Goal: Task Accomplishment & Management: Manage account settings

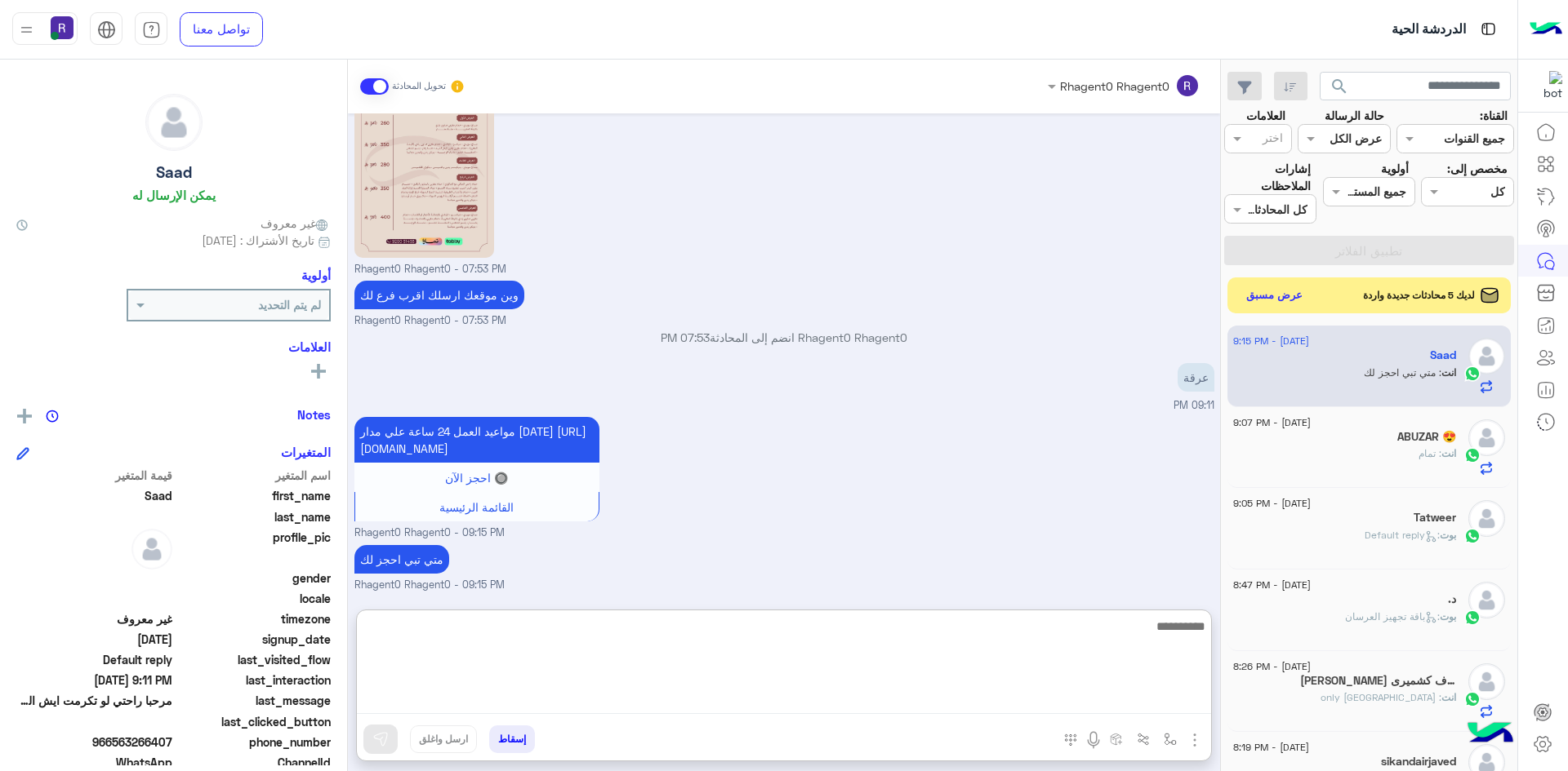
scroll to position [543, 0]
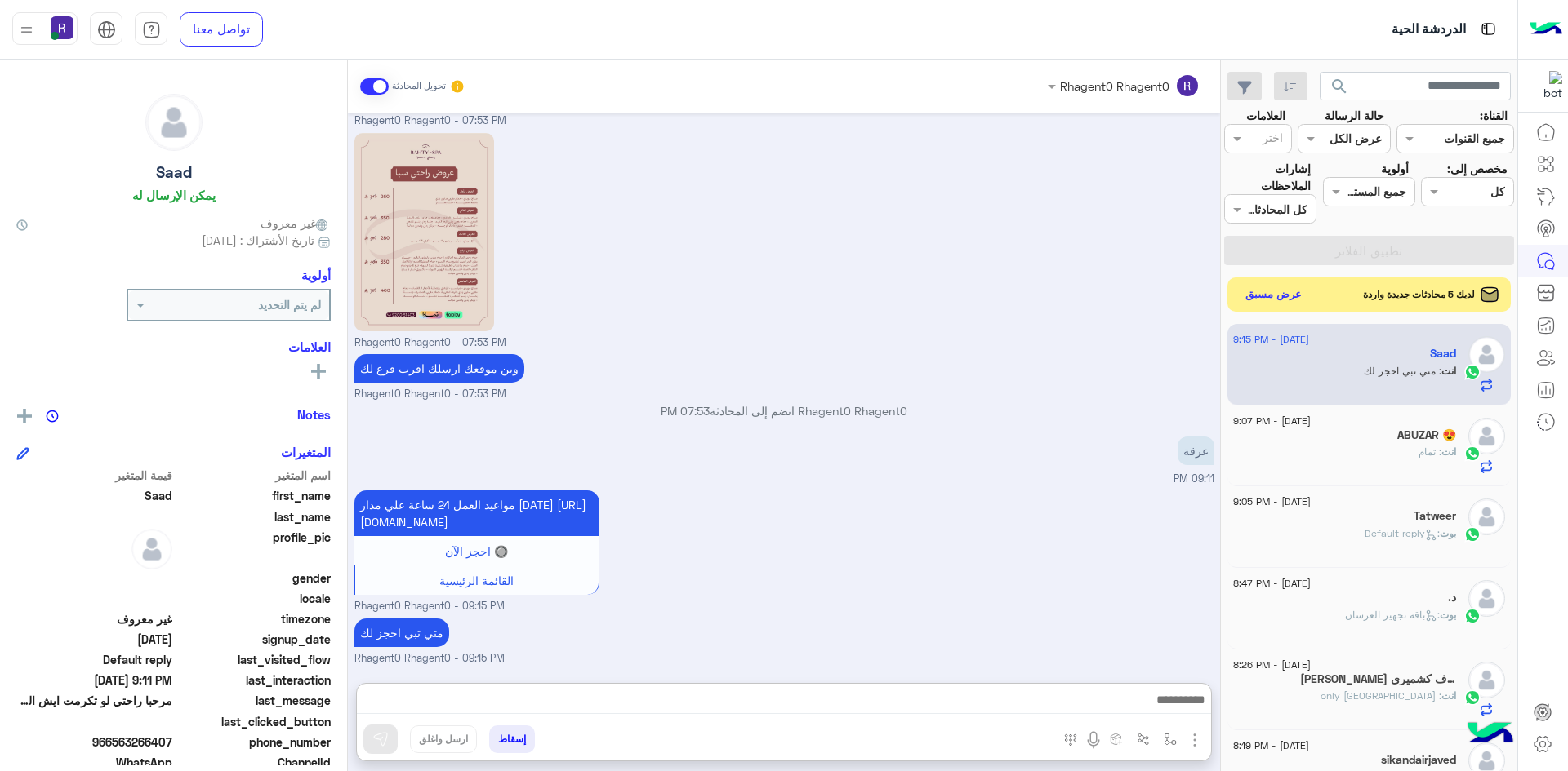
click at [1261, 289] on button "عرض مسبق" at bounding box center [1274, 294] width 69 height 22
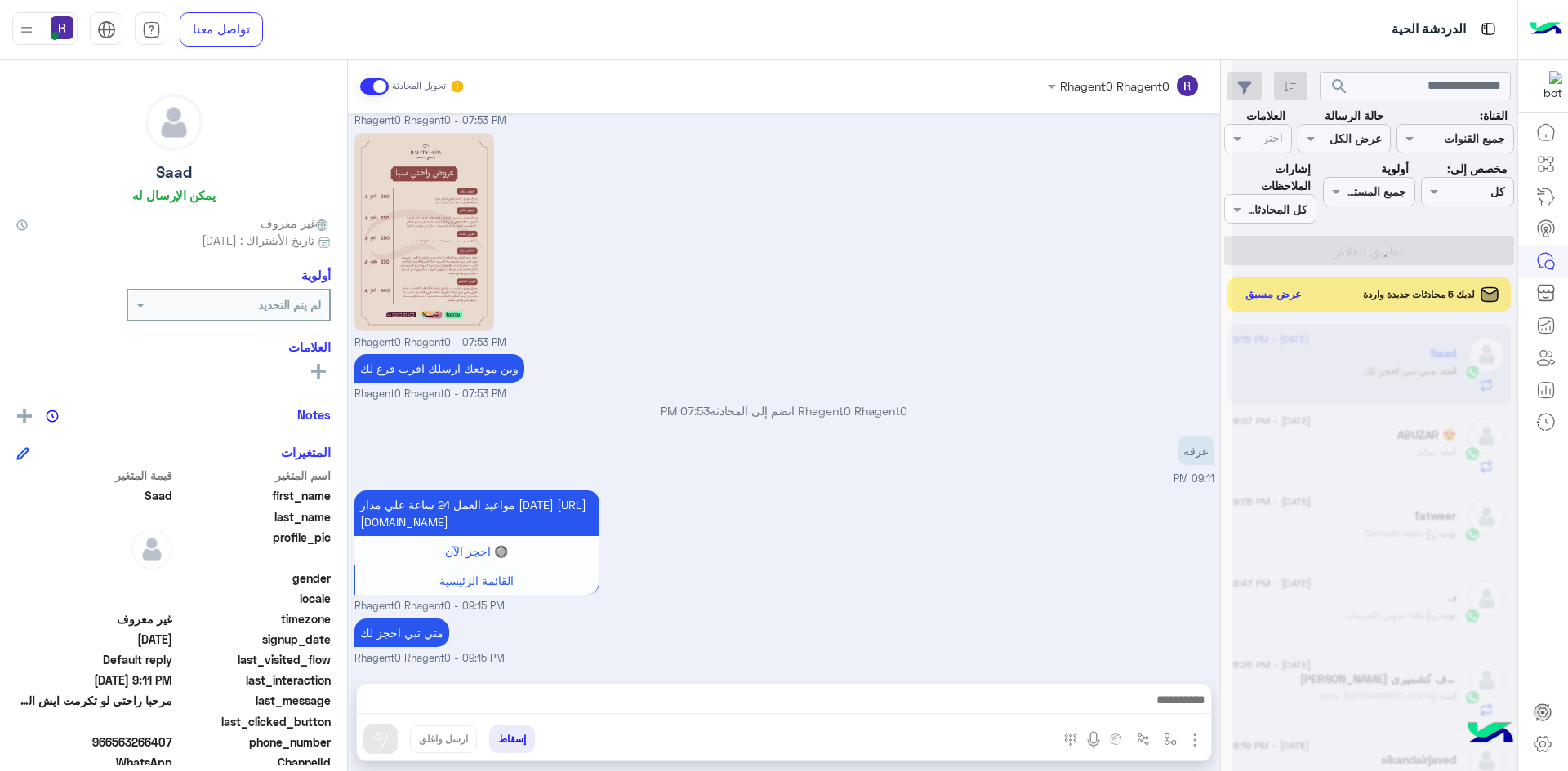
scroll to position [470, 0]
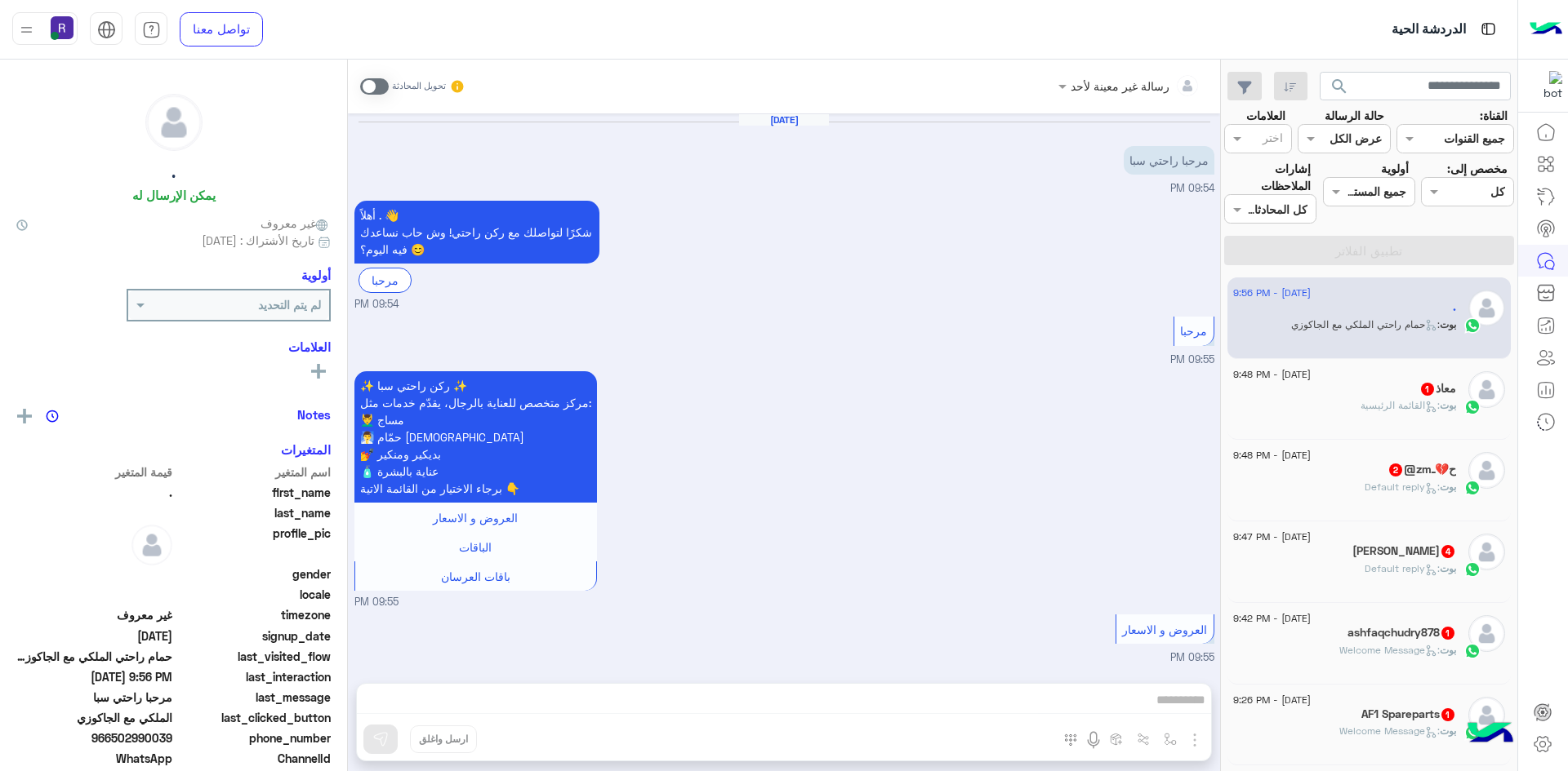
scroll to position [1231, 0]
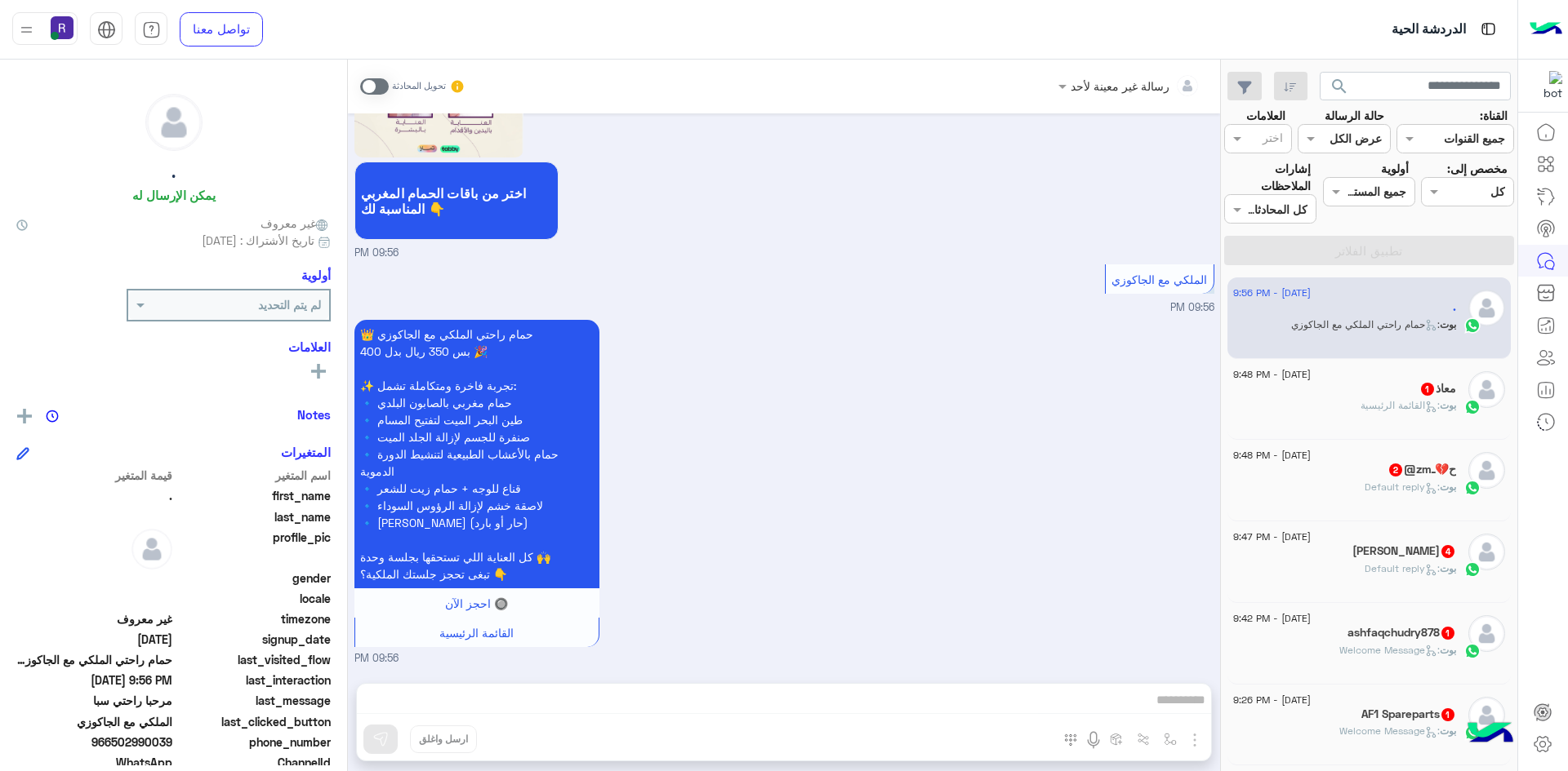
click at [872, 347] on div "👑 حمام راحتي الملكي مع الجاكوزي بس 350 ريال بدل 400 🎉 ✨ تجربة فاخرة ومتكاملة تش…" at bounding box center [784, 492] width 860 height 351
click at [1421, 384] on span "1" at bounding box center [1427, 389] width 13 height 13
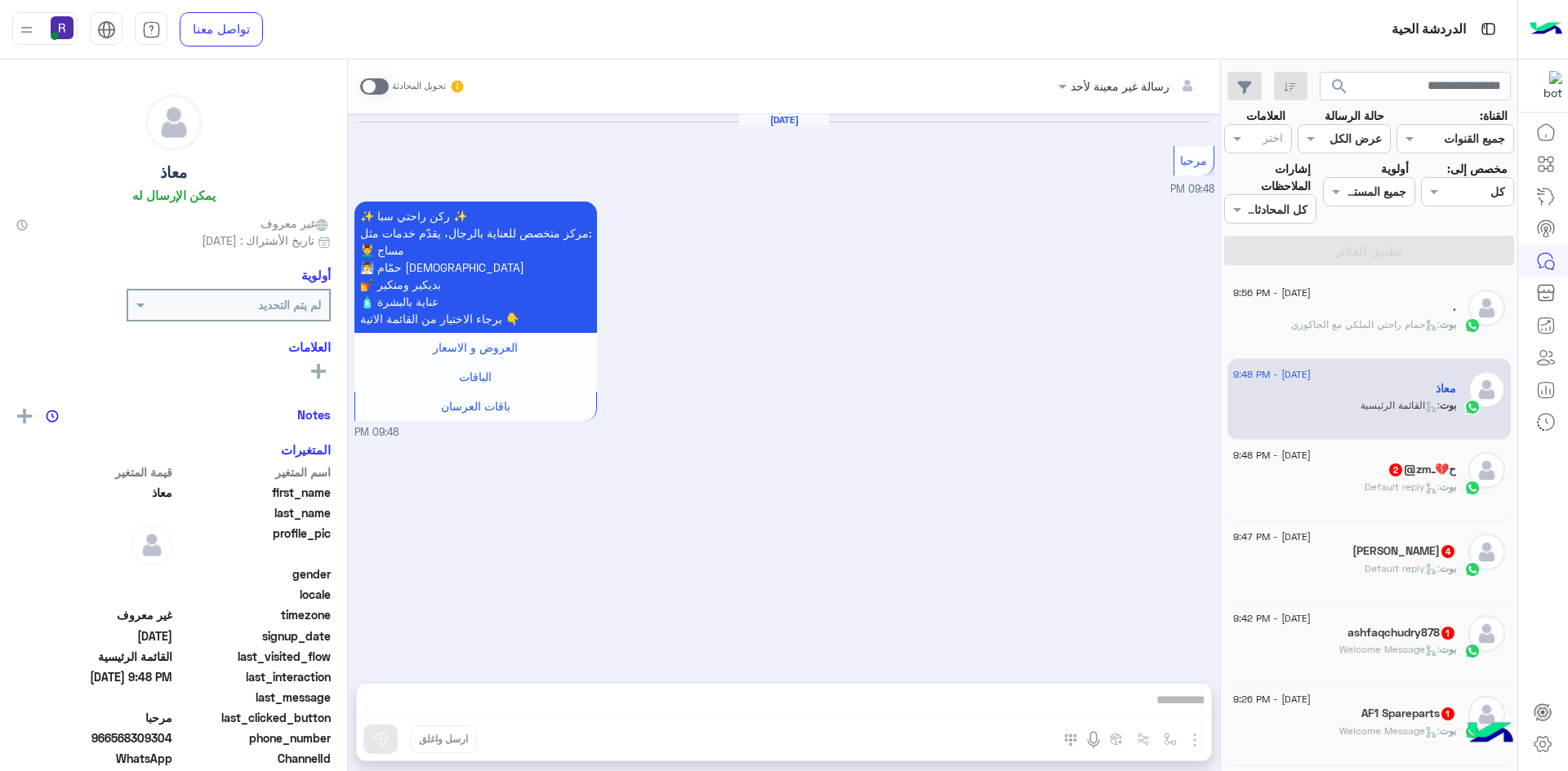
click at [373, 92] on span at bounding box center [374, 86] width 29 height 17
click at [1191, 741] on img "button" at bounding box center [1194, 740] width 19 height 19
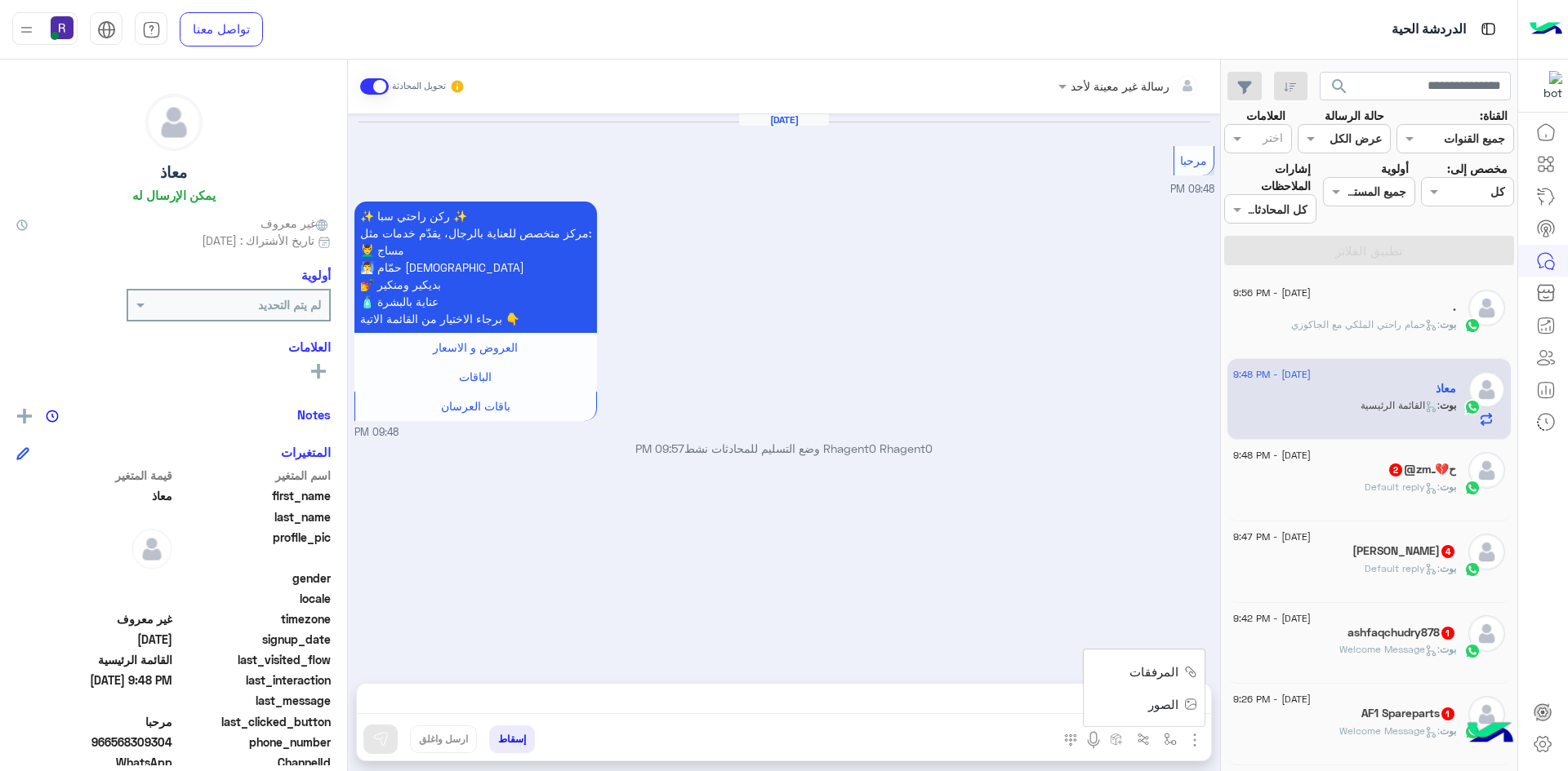
click at [1166, 714] on button "الصور" at bounding box center [1169, 704] width 69 height 32
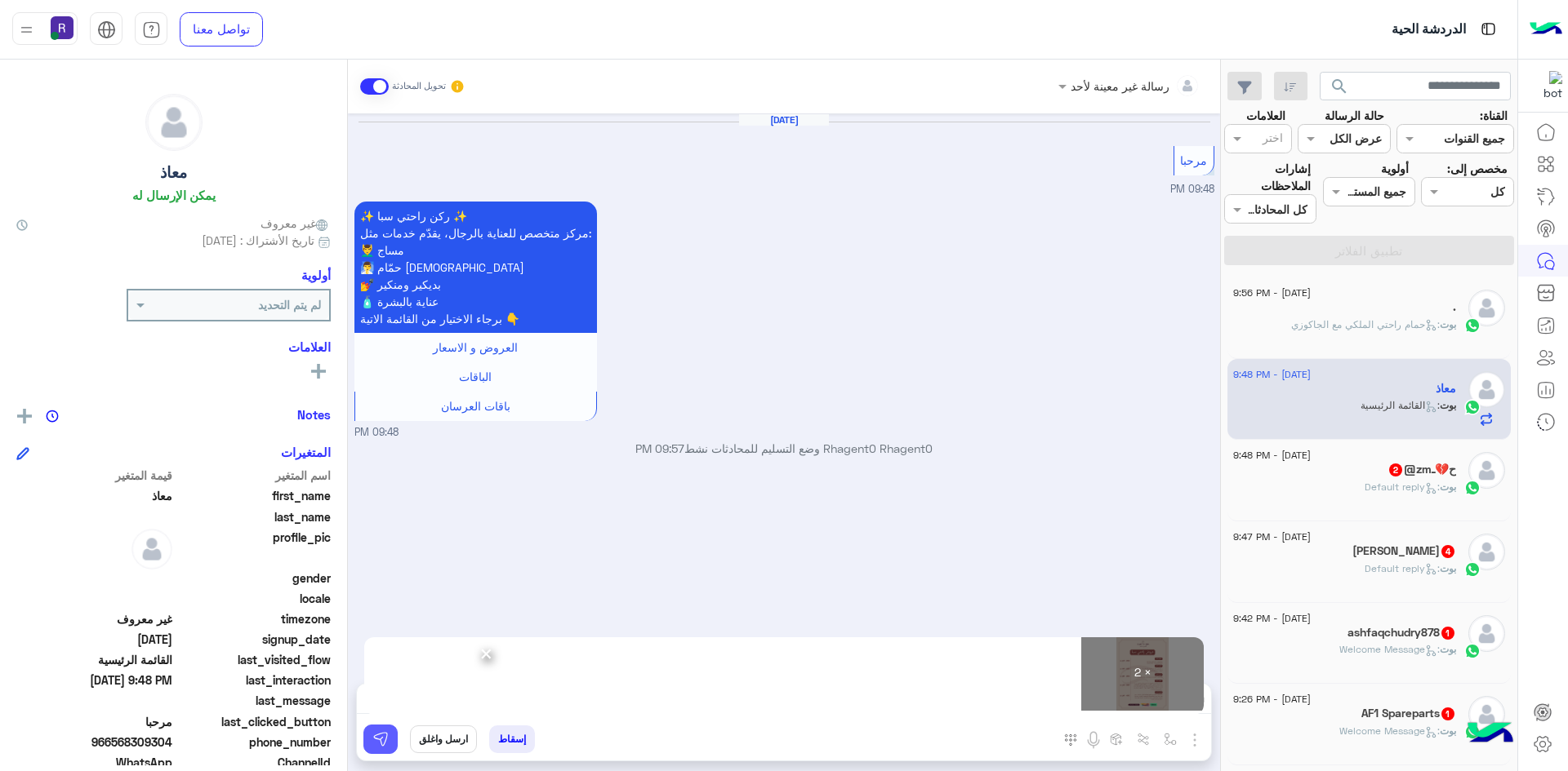
click at [388, 732] on img at bounding box center [380, 740] width 17 height 17
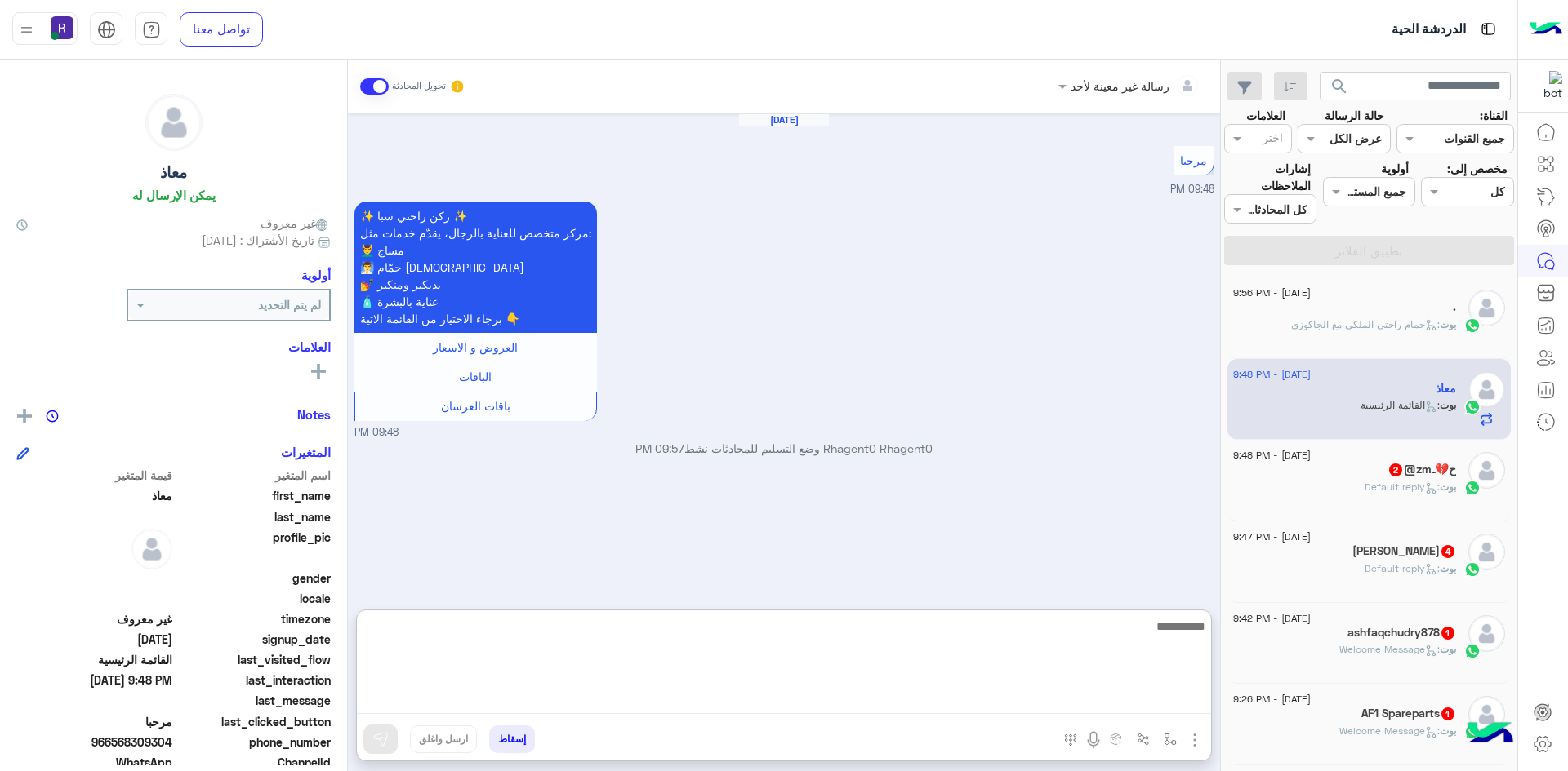
click at [821, 697] on textarea at bounding box center [784, 665] width 854 height 98
paste textarea "**********"
type textarea "**********"
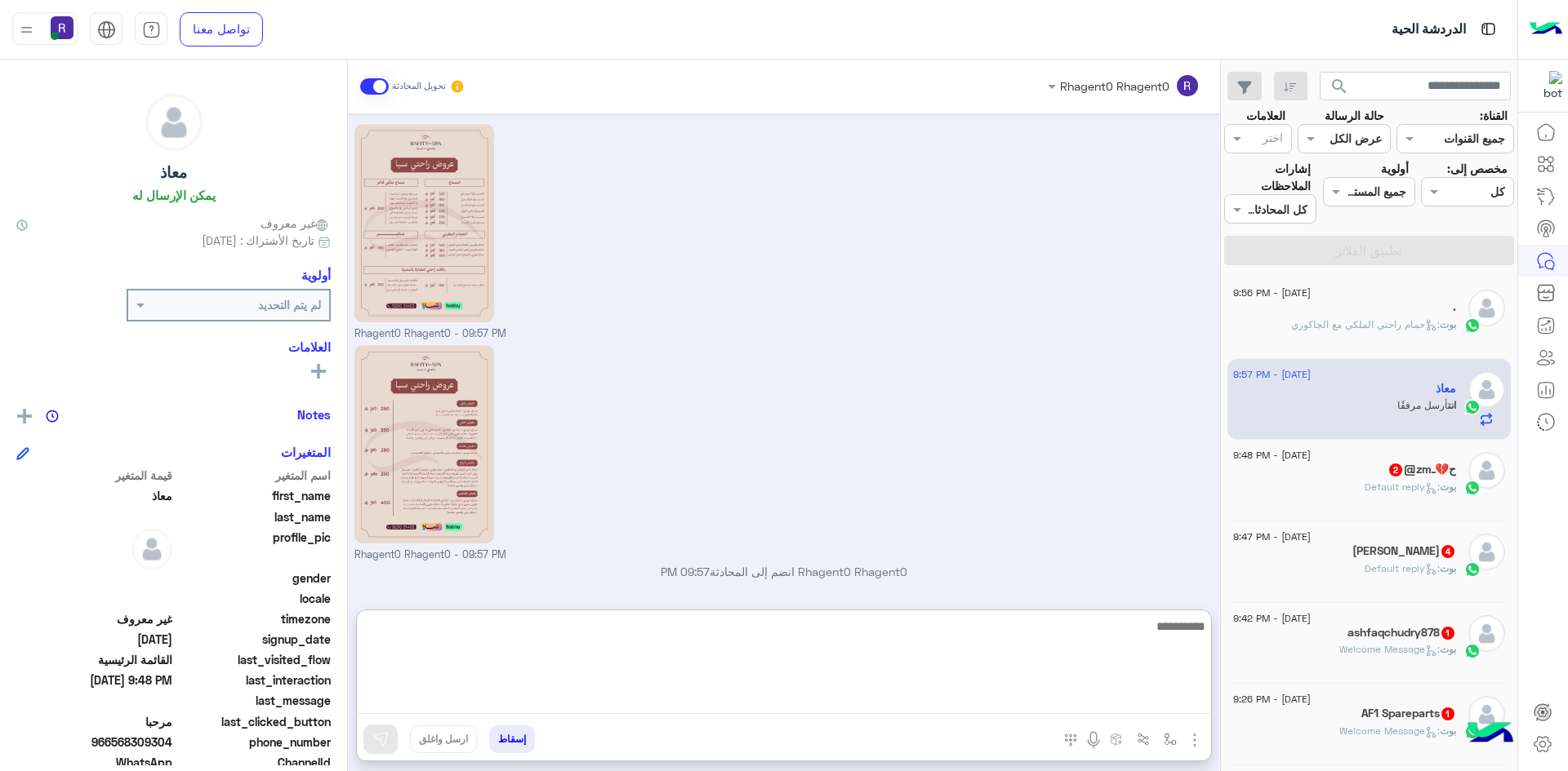
scroll to position [403, 0]
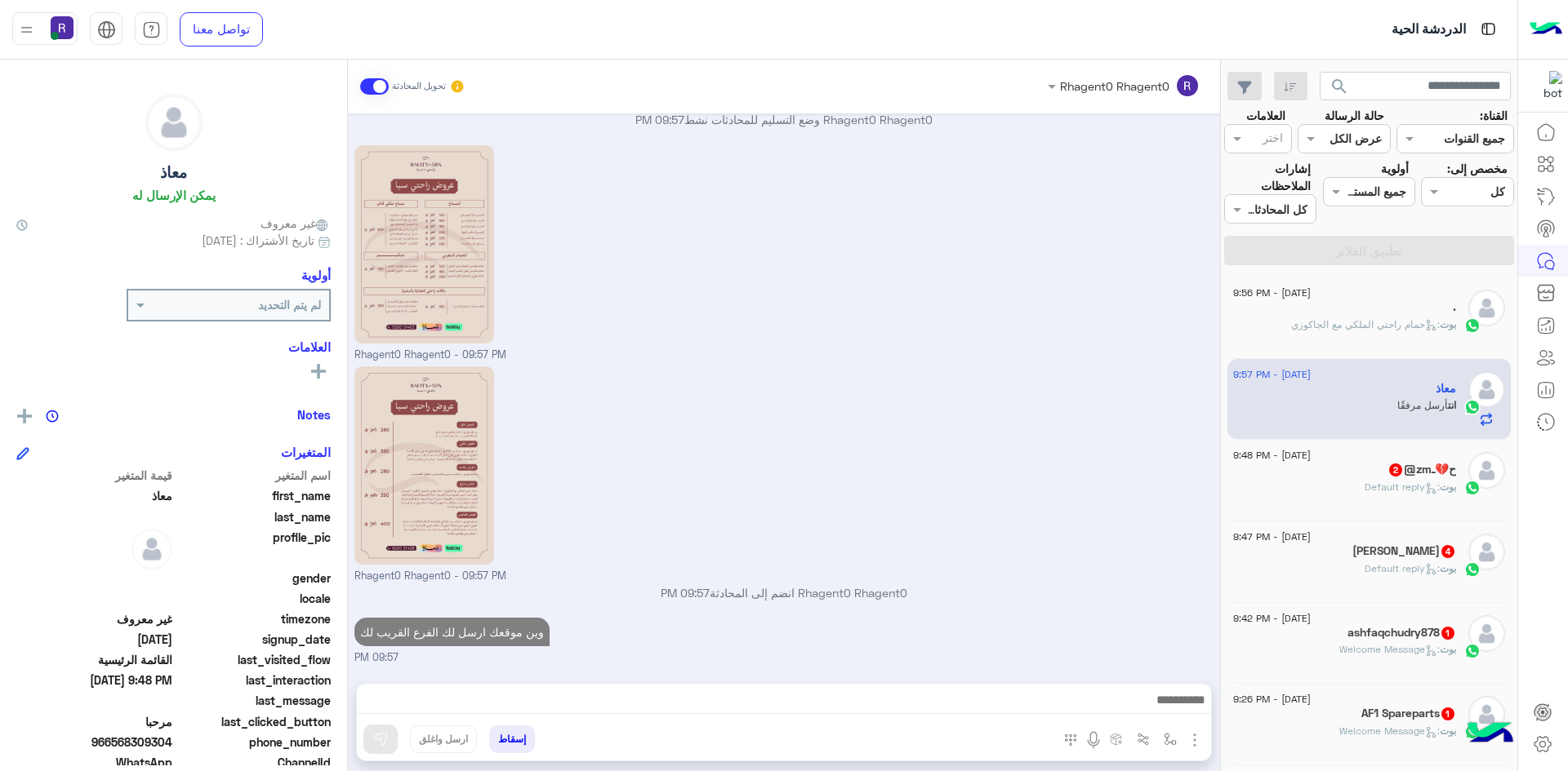
click at [1440, 465] on h5 "ح💔ـzm@ 2" at bounding box center [1421, 470] width 69 height 14
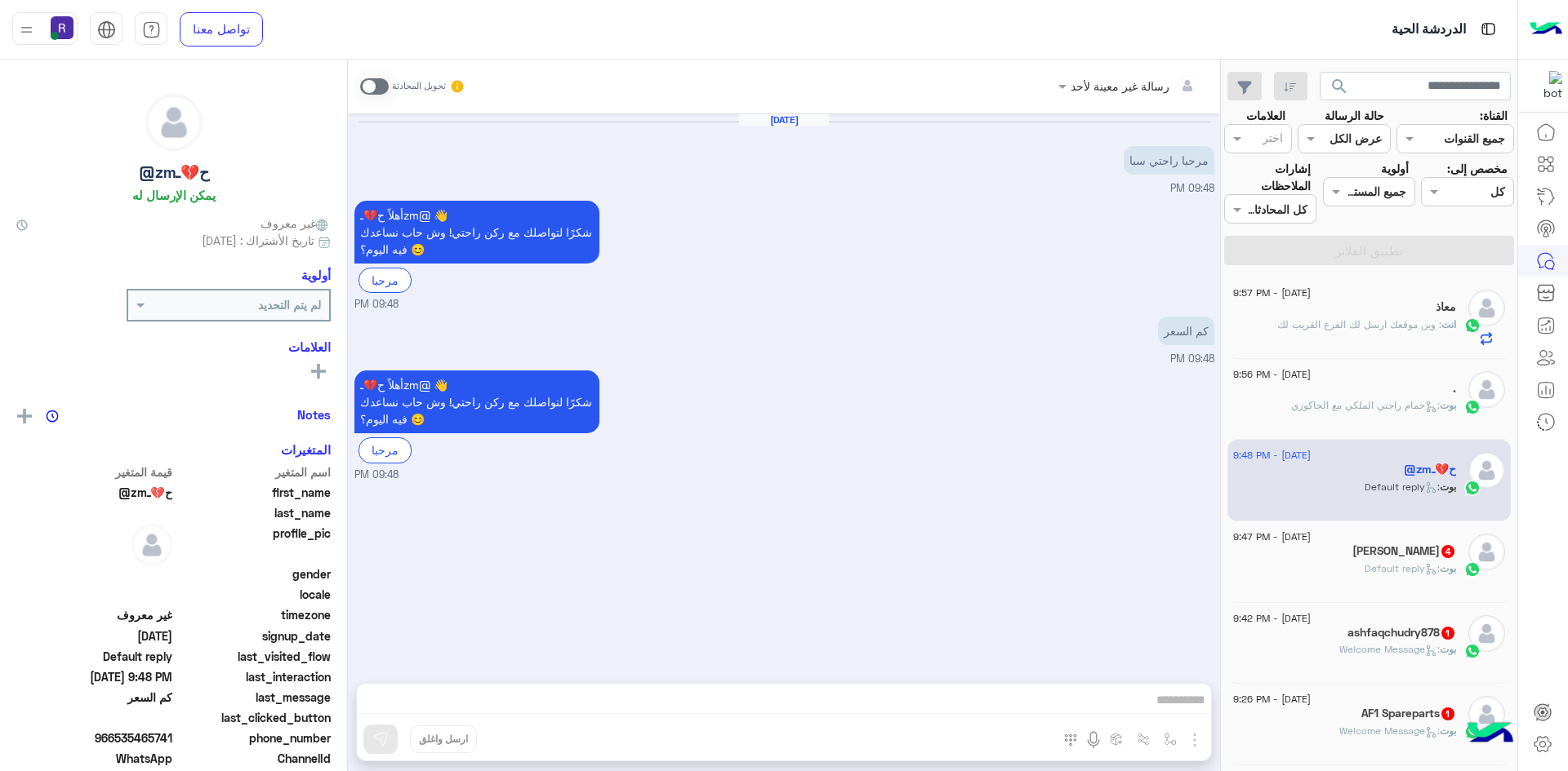
click at [379, 86] on span at bounding box center [374, 86] width 29 height 17
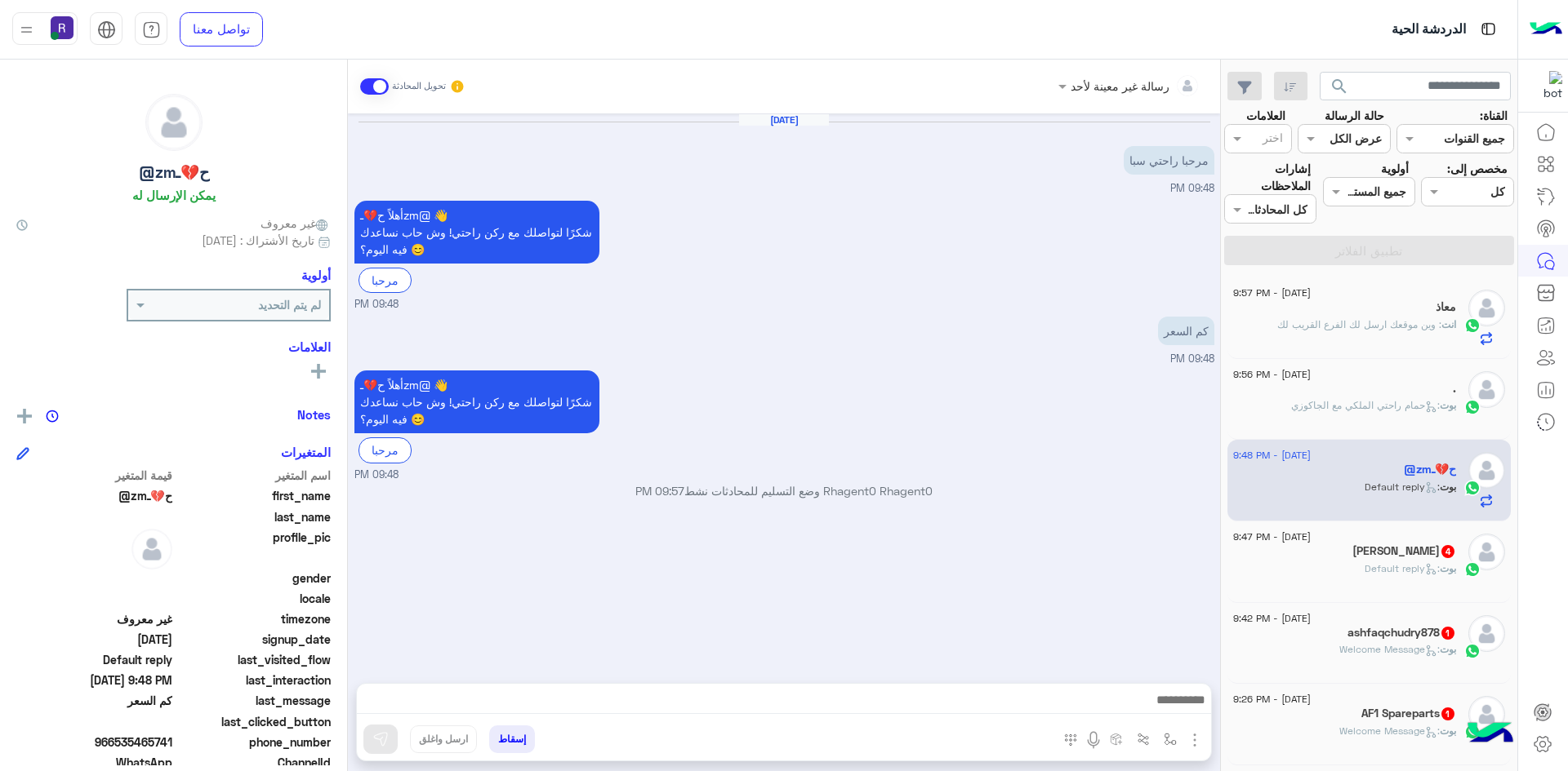
click at [1191, 743] on img "button" at bounding box center [1194, 740] width 19 height 19
click at [1168, 701] on span "الصور" at bounding box center [1163, 705] width 31 height 19
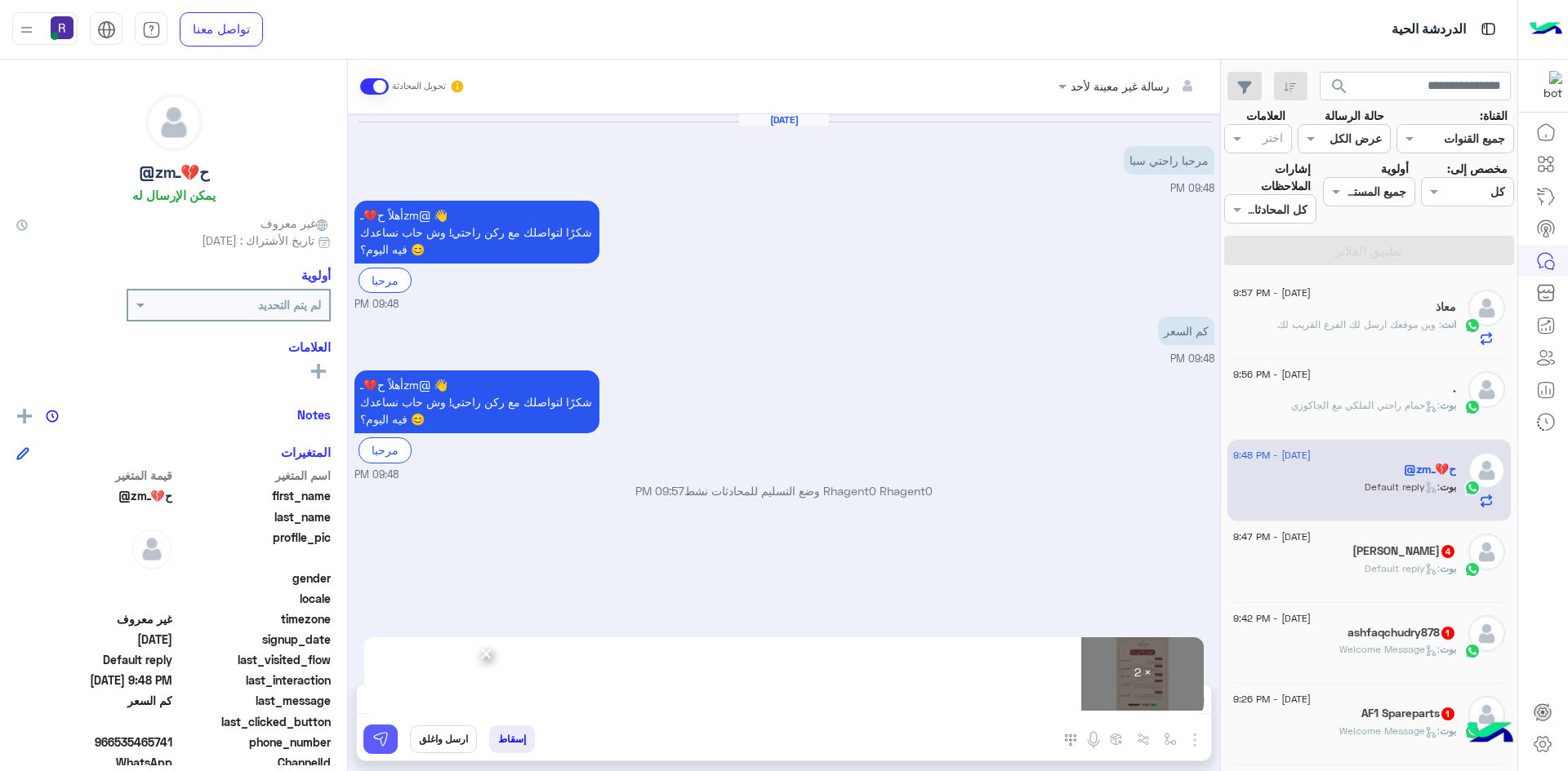
click at [384, 738] on img at bounding box center [380, 740] width 17 height 17
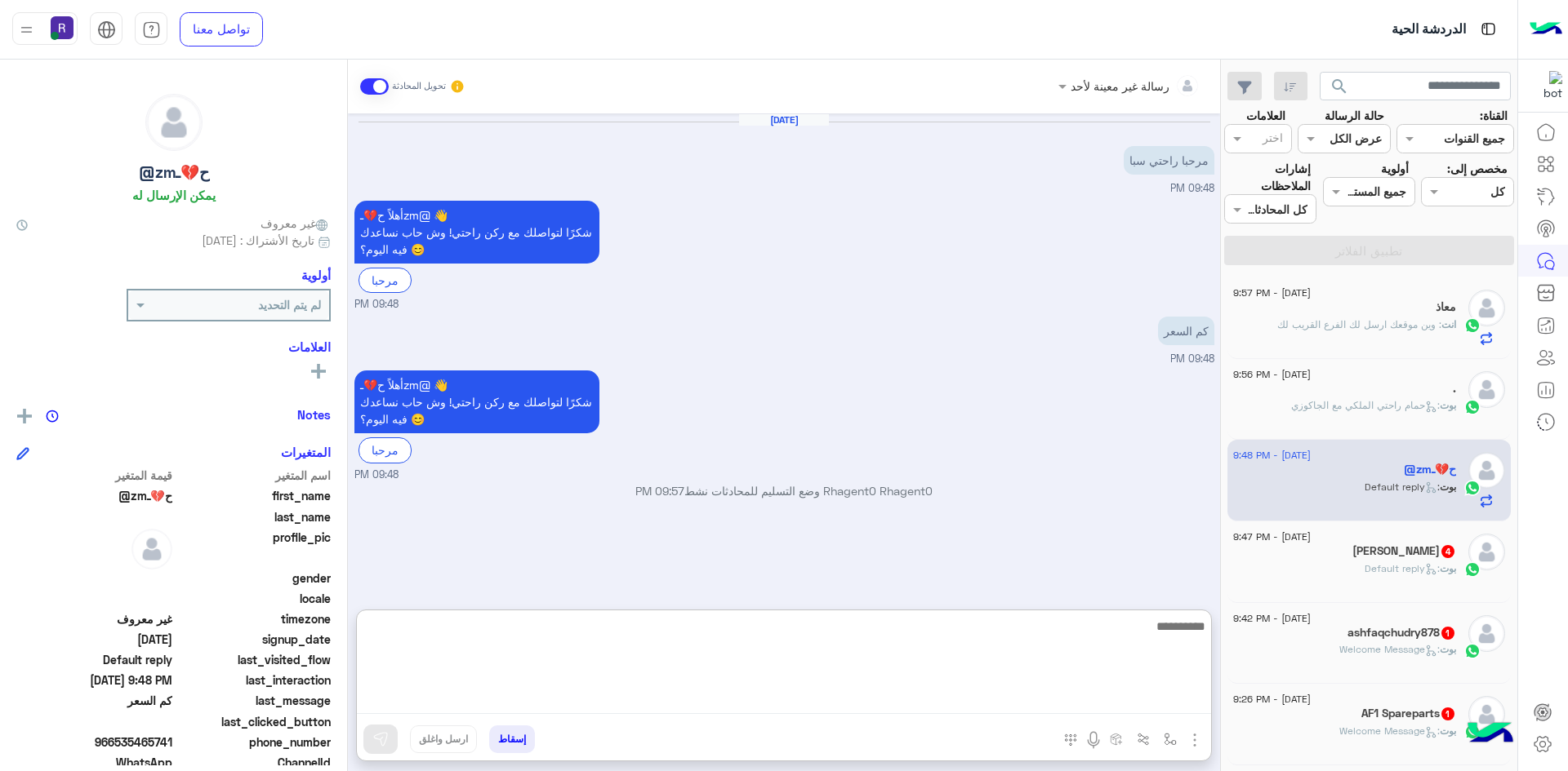
click at [1165, 704] on textarea at bounding box center [784, 665] width 854 height 98
paste textarea "**********"
type textarea "**********"
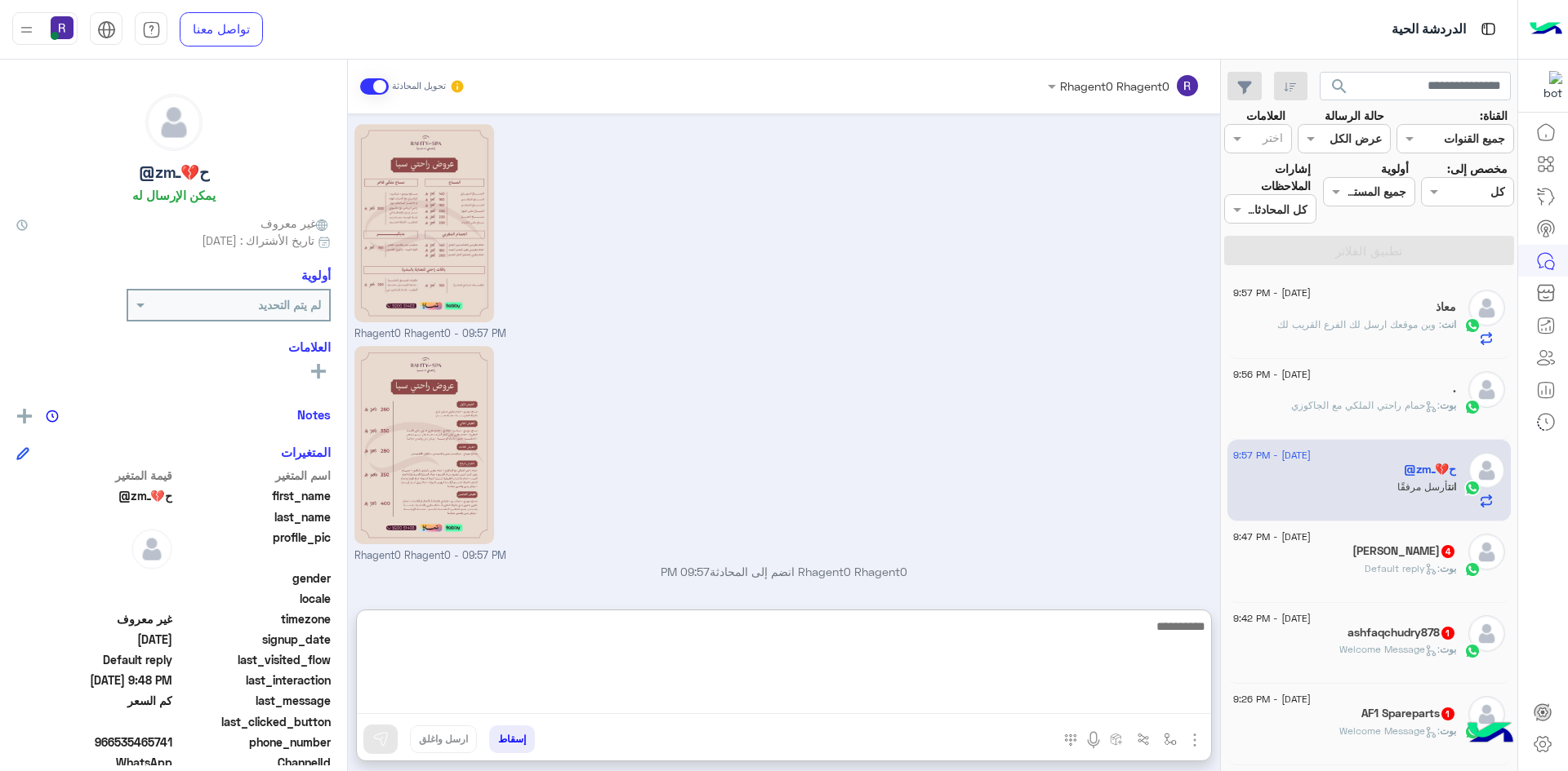
scroll to position [444, 0]
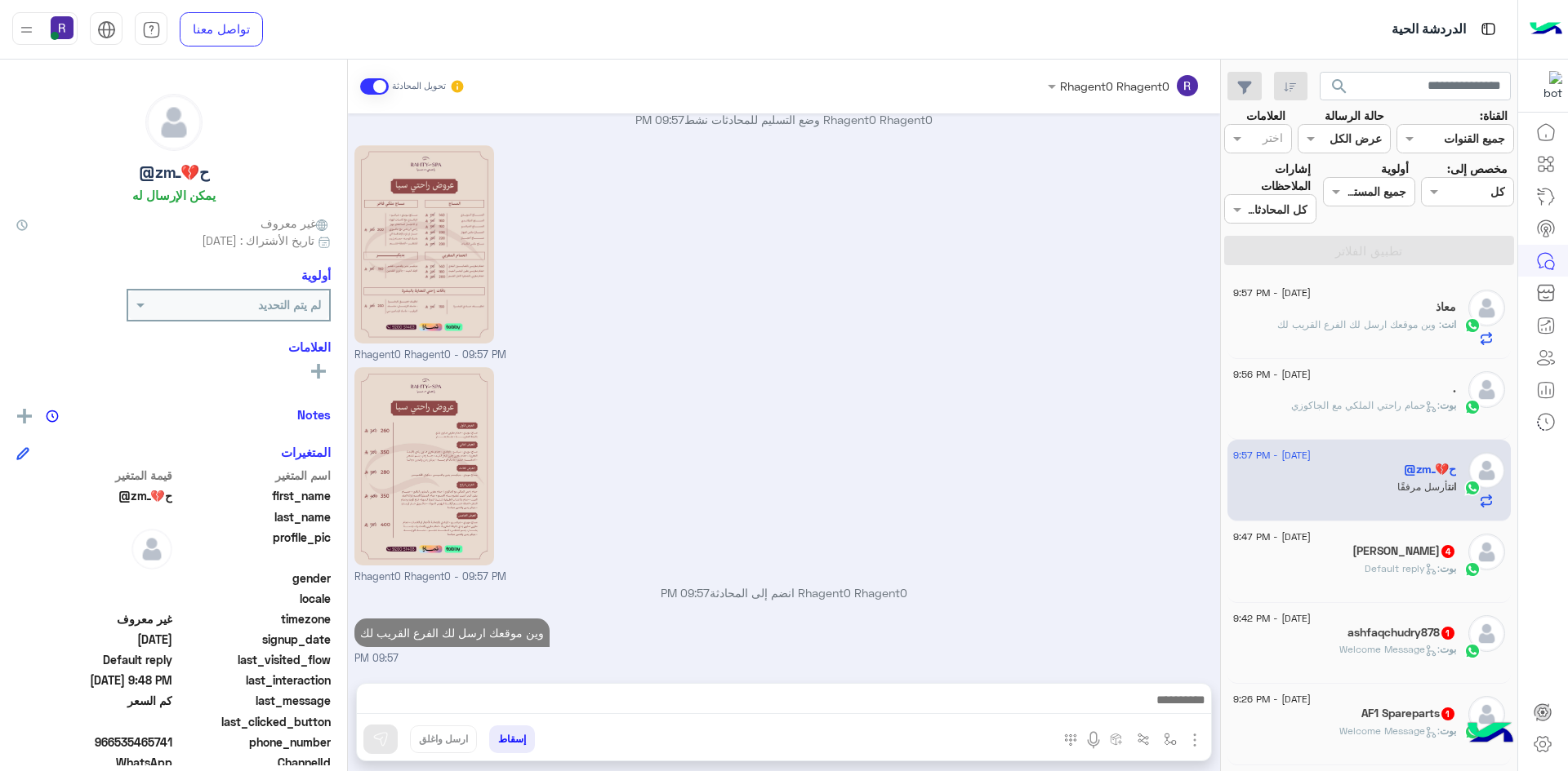
click at [1407, 564] on span ": Default reply" at bounding box center [1402, 568] width 75 height 12
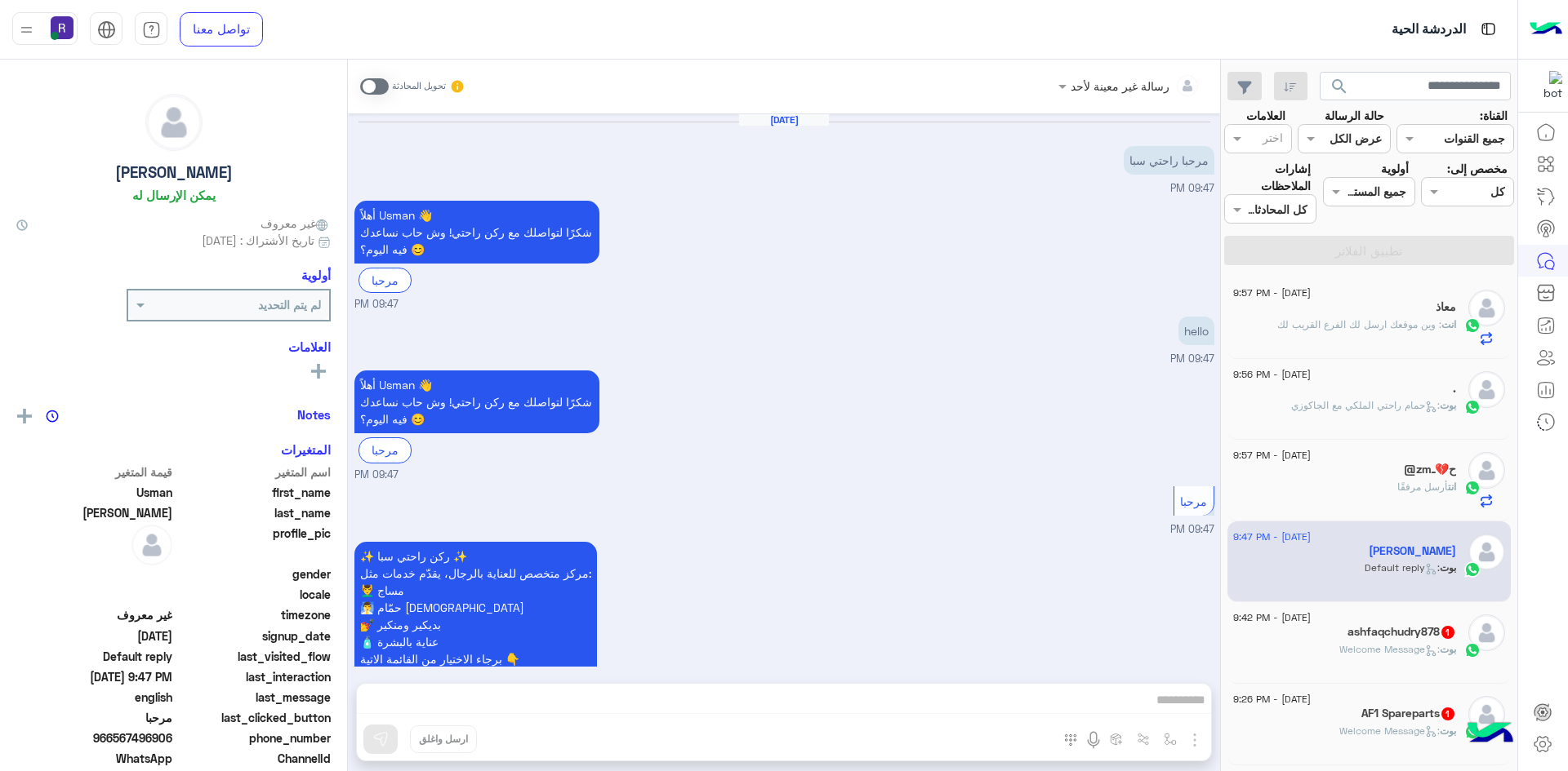
scroll to position [285, 0]
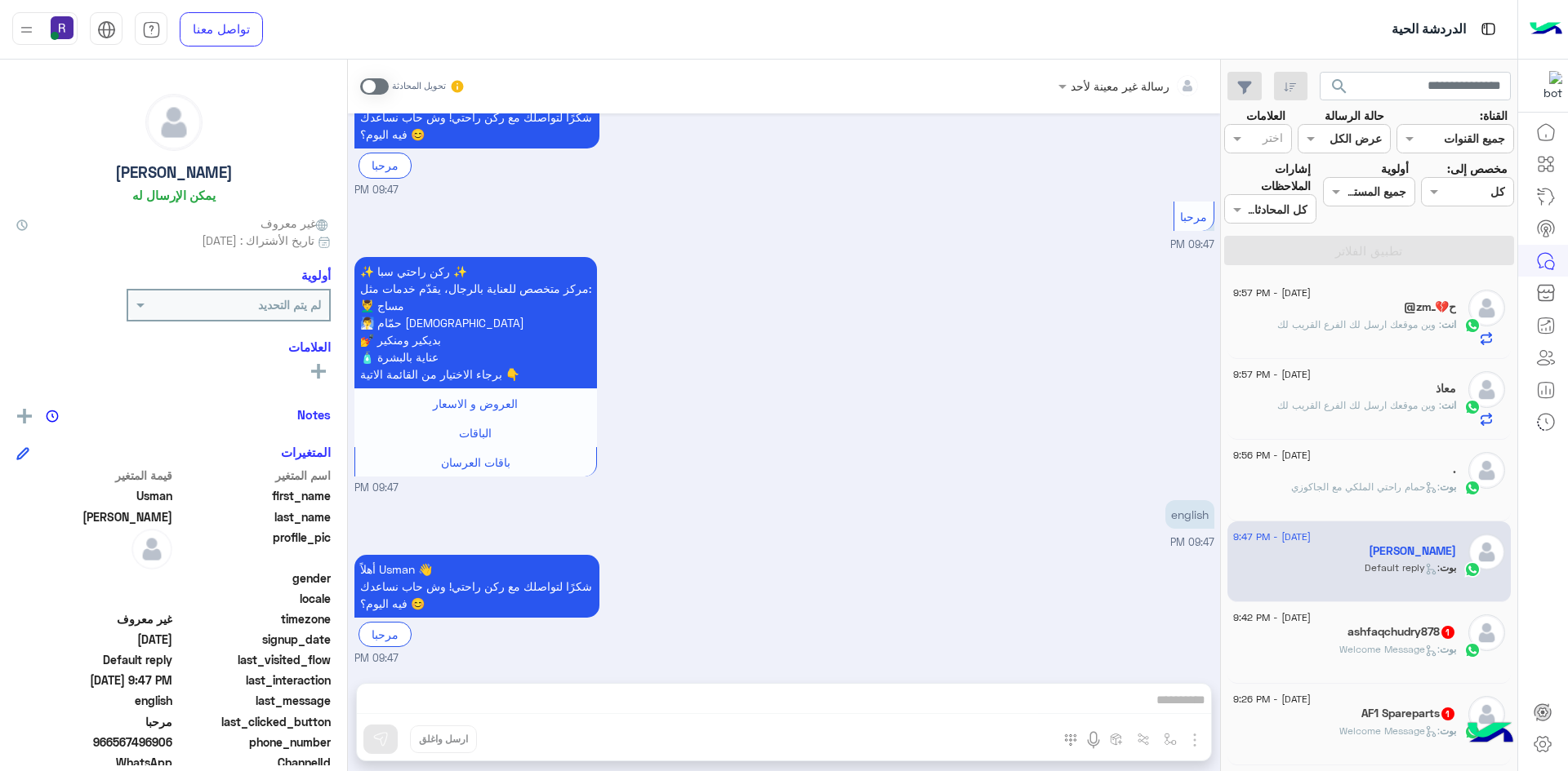
click at [1424, 631] on h5 "ashfaqchudry878 1" at bounding box center [1401, 632] width 108 height 14
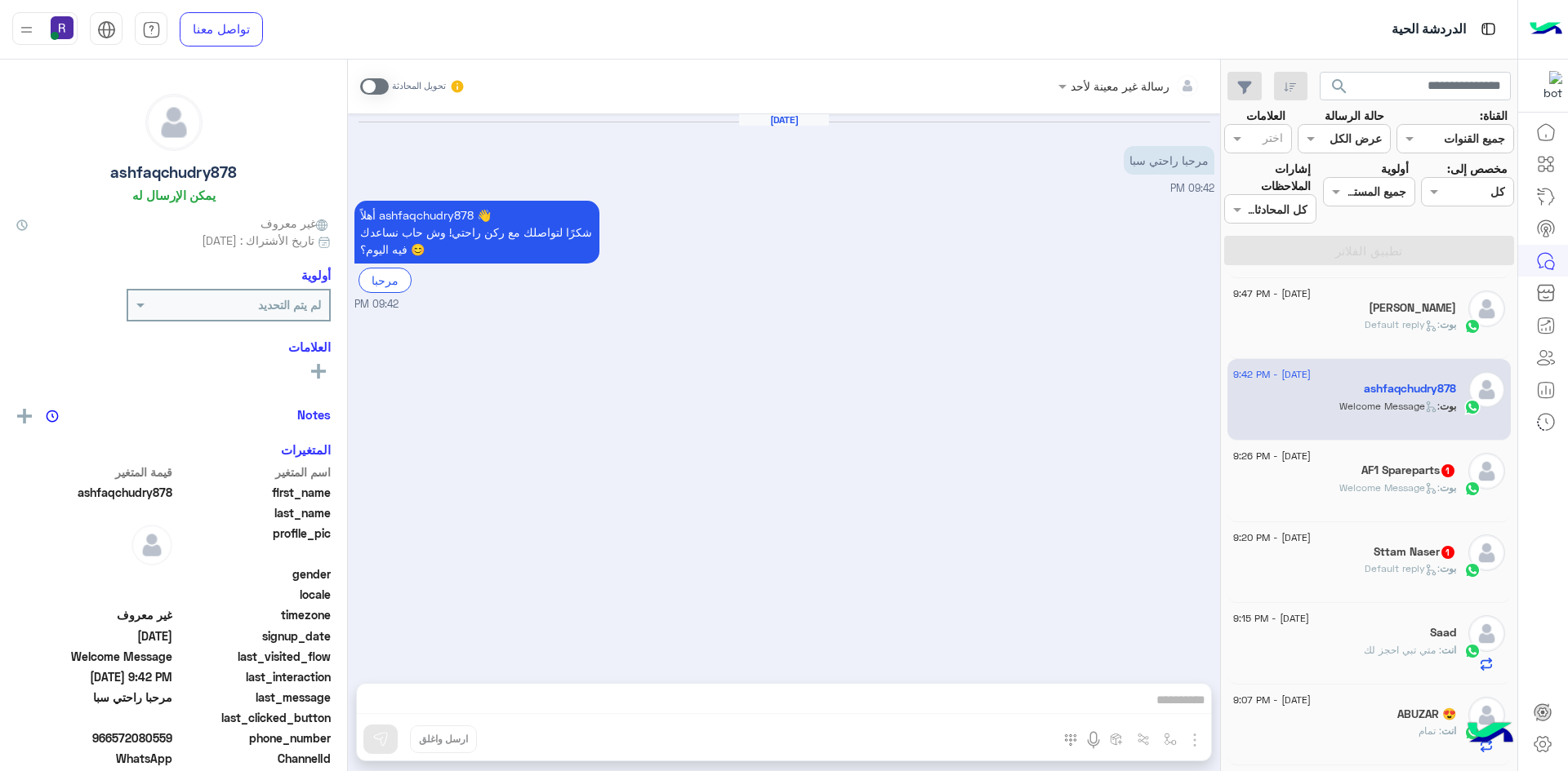
scroll to position [244, 0]
click at [366, 90] on span at bounding box center [374, 86] width 29 height 17
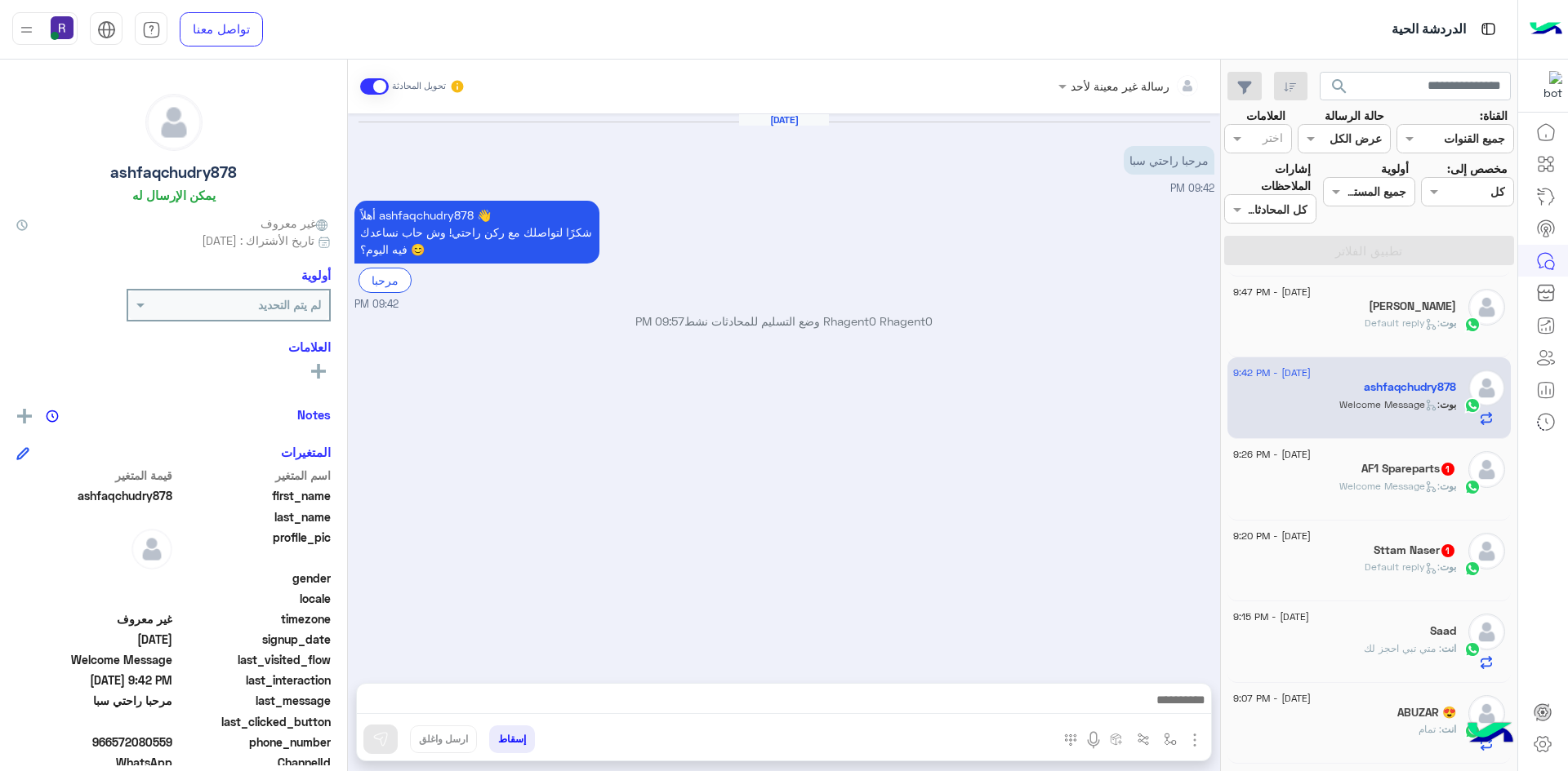
click at [1192, 733] on img "button" at bounding box center [1194, 740] width 19 height 19
click at [1170, 706] on span "الصور" at bounding box center [1163, 705] width 31 height 19
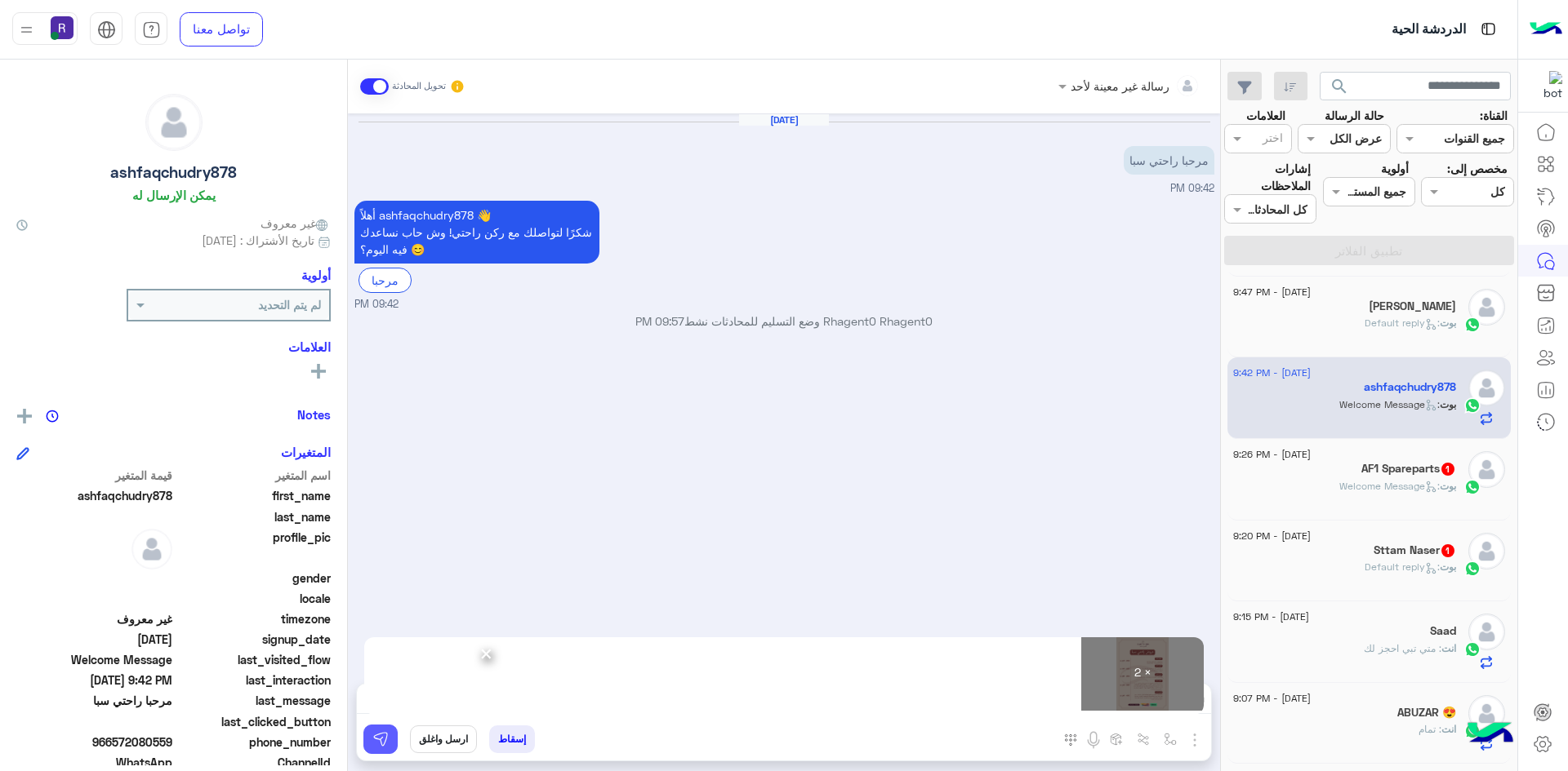
click at [383, 741] on img at bounding box center [380, 740] width 17 height 17
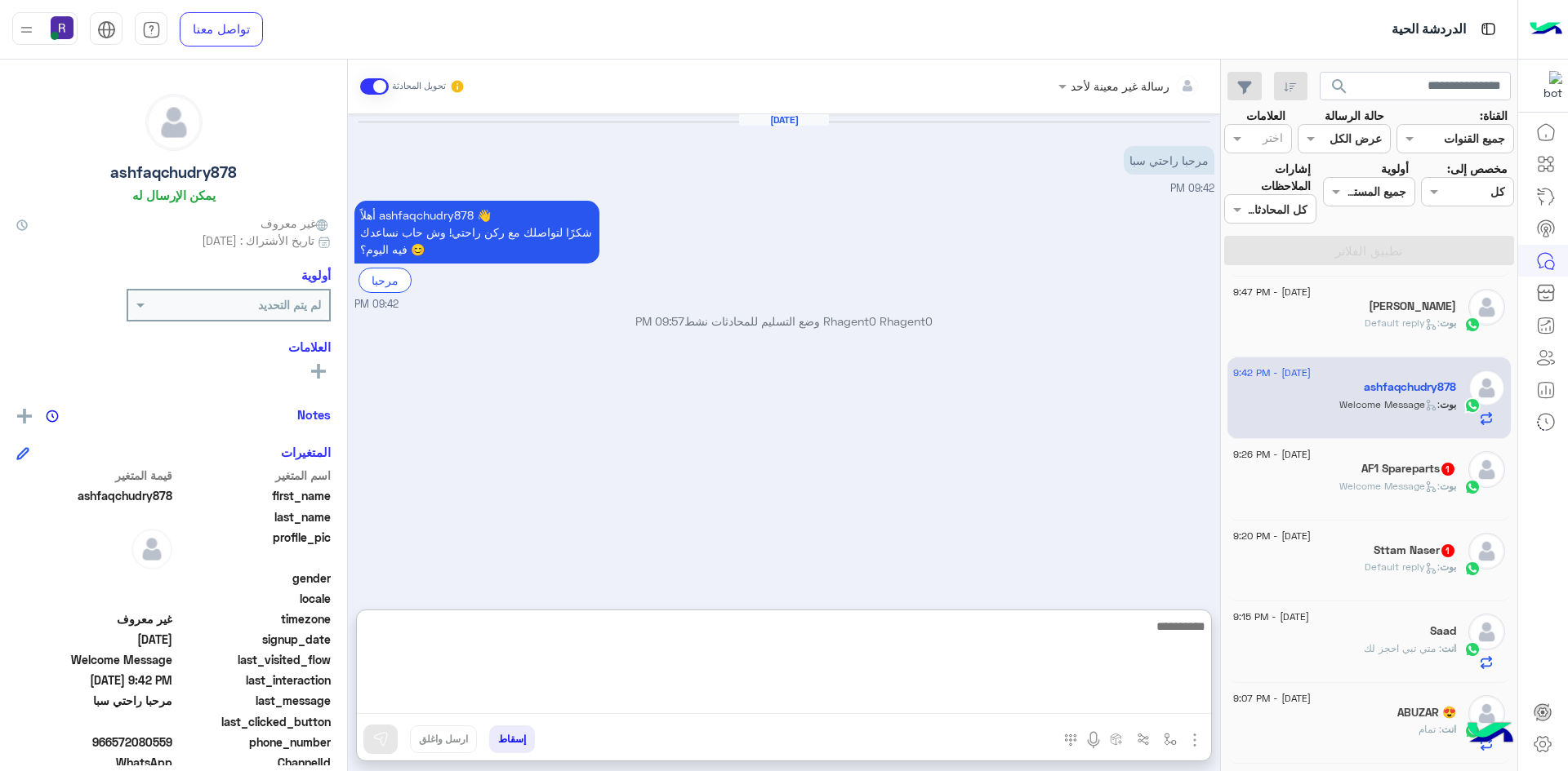
click at [1109, 712] on textarea at bounding box center [784, 665] width 854 height 98
paste textarea "**********"
type textarea "**********"
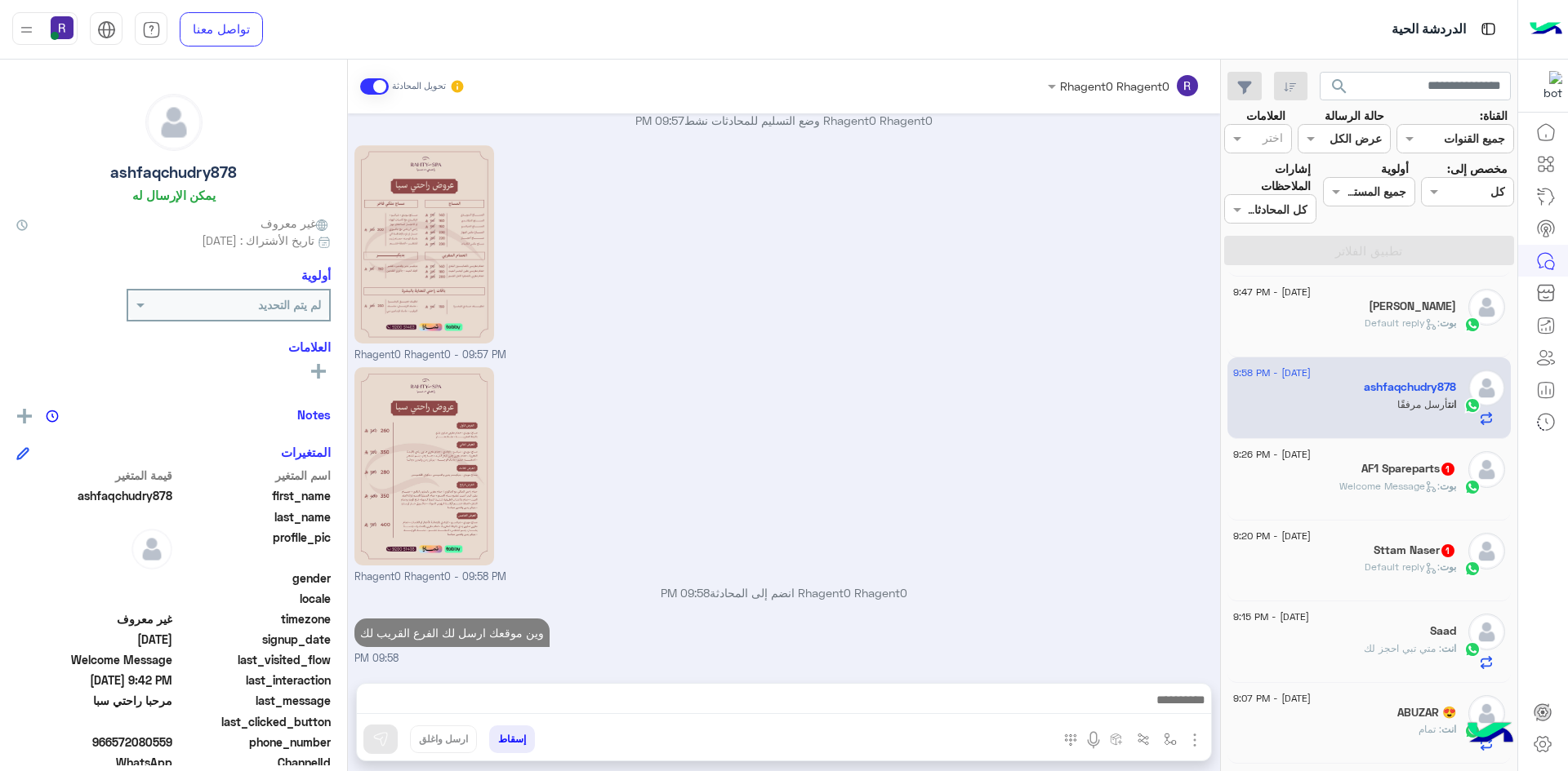
scroll to position [244, 0]
click at [1421, 455] on div "18 August - 9:26 PM" at bounding box center [1344, 457] width 223 height 10
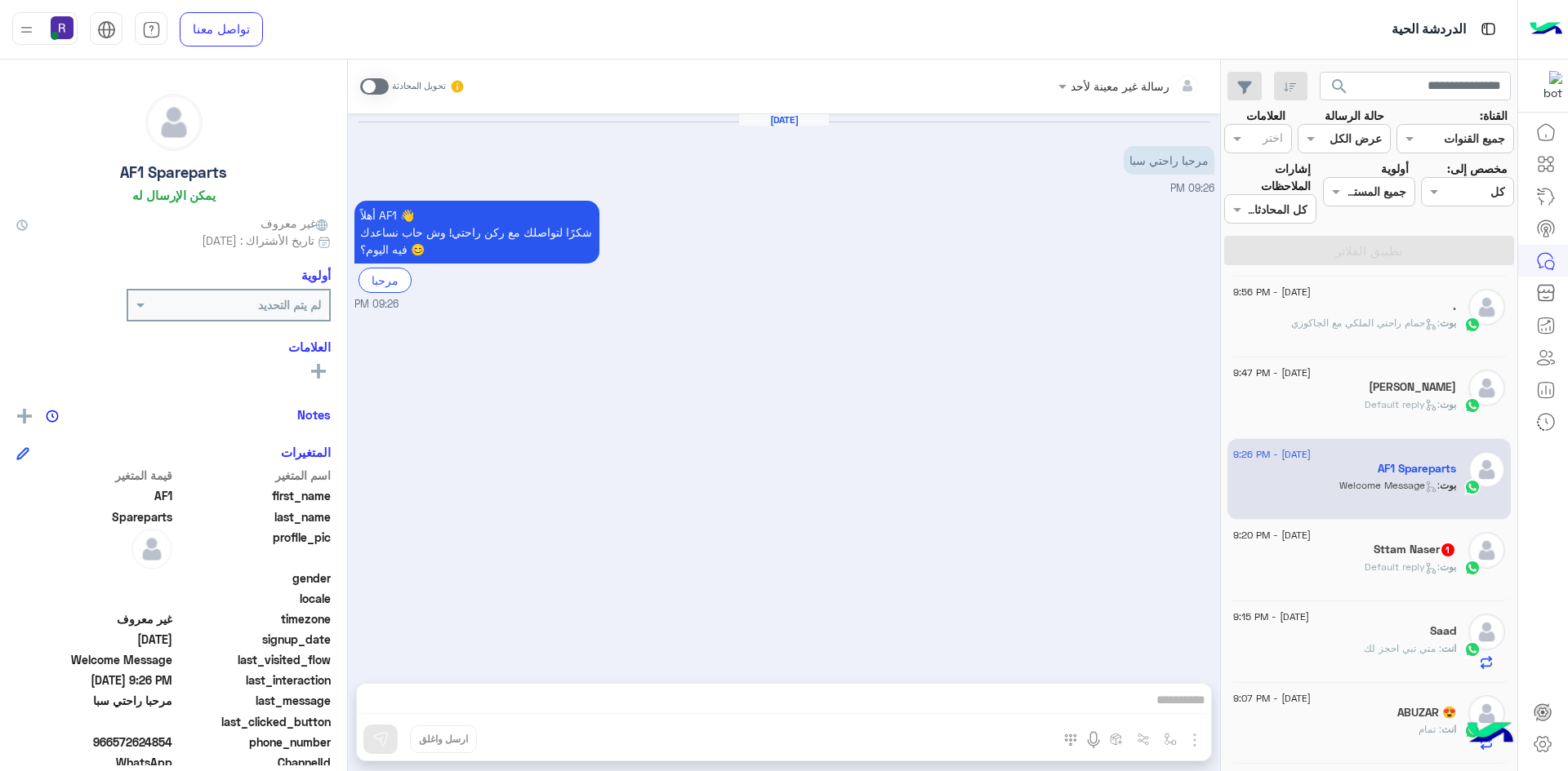
click at [369, 91] on span at bounding box center [374, 86] width 29 height 17
click at [1194, 744] on img "button" at bounding box center [1194, 740] width 19 height 19
click at [1162, 699] on span "الصور" at bounding box center [1163, 705] width 31 height 19
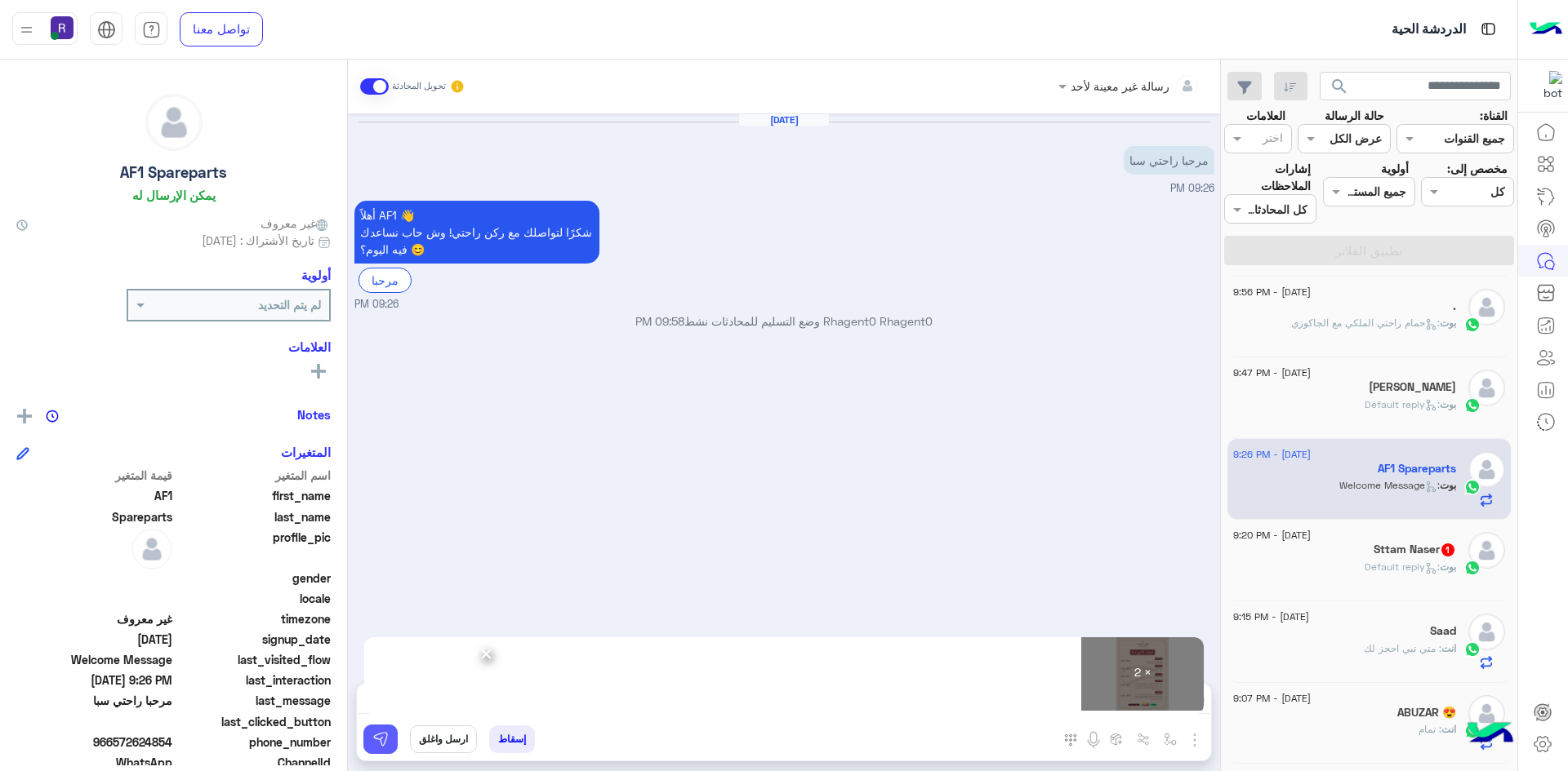
click at [367, 733] on button at bounding box center [380, 740] width 34 height 30
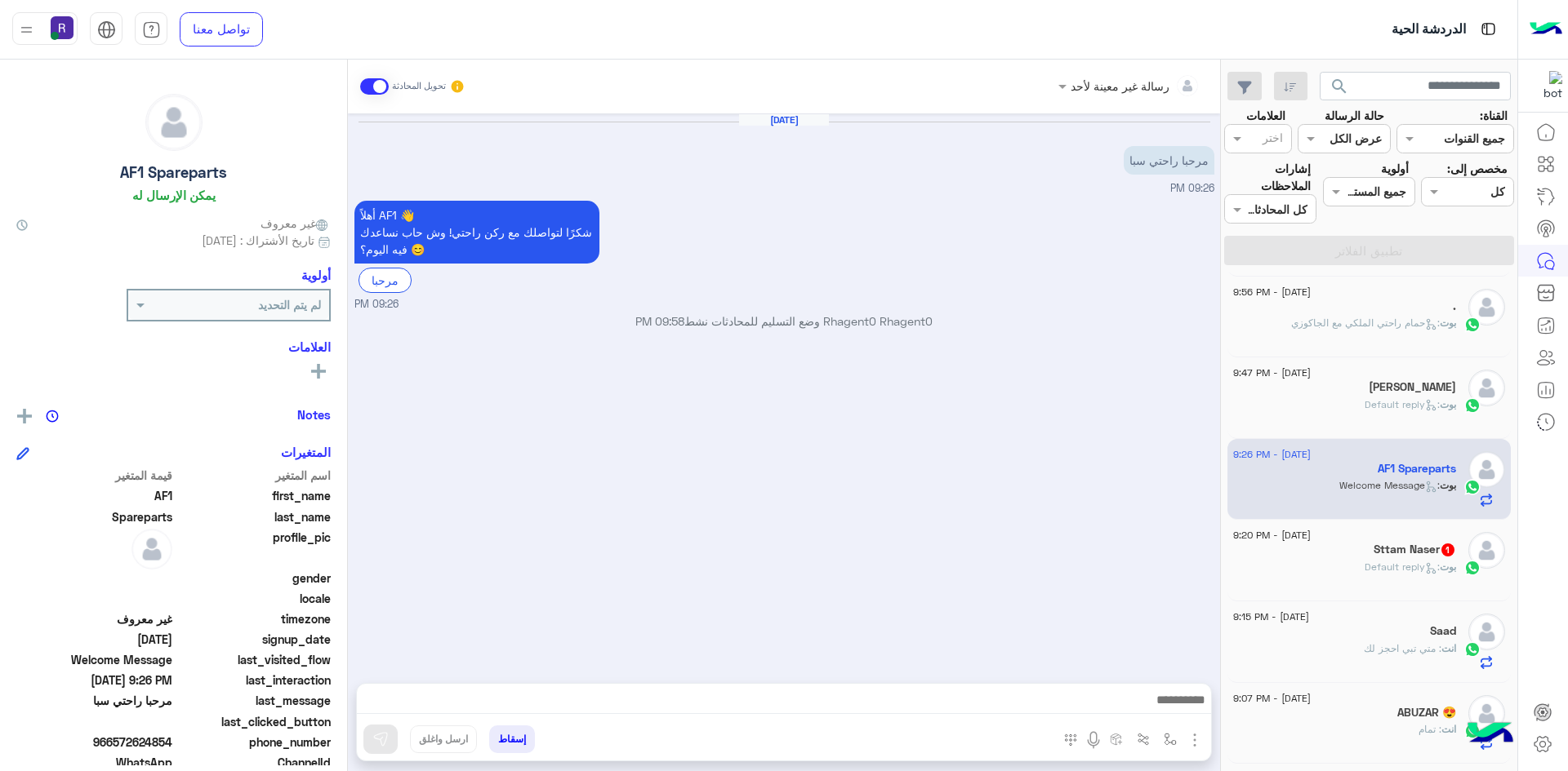
click at [707, 689] on div at bounding box center [784, 704] width 854 height 41
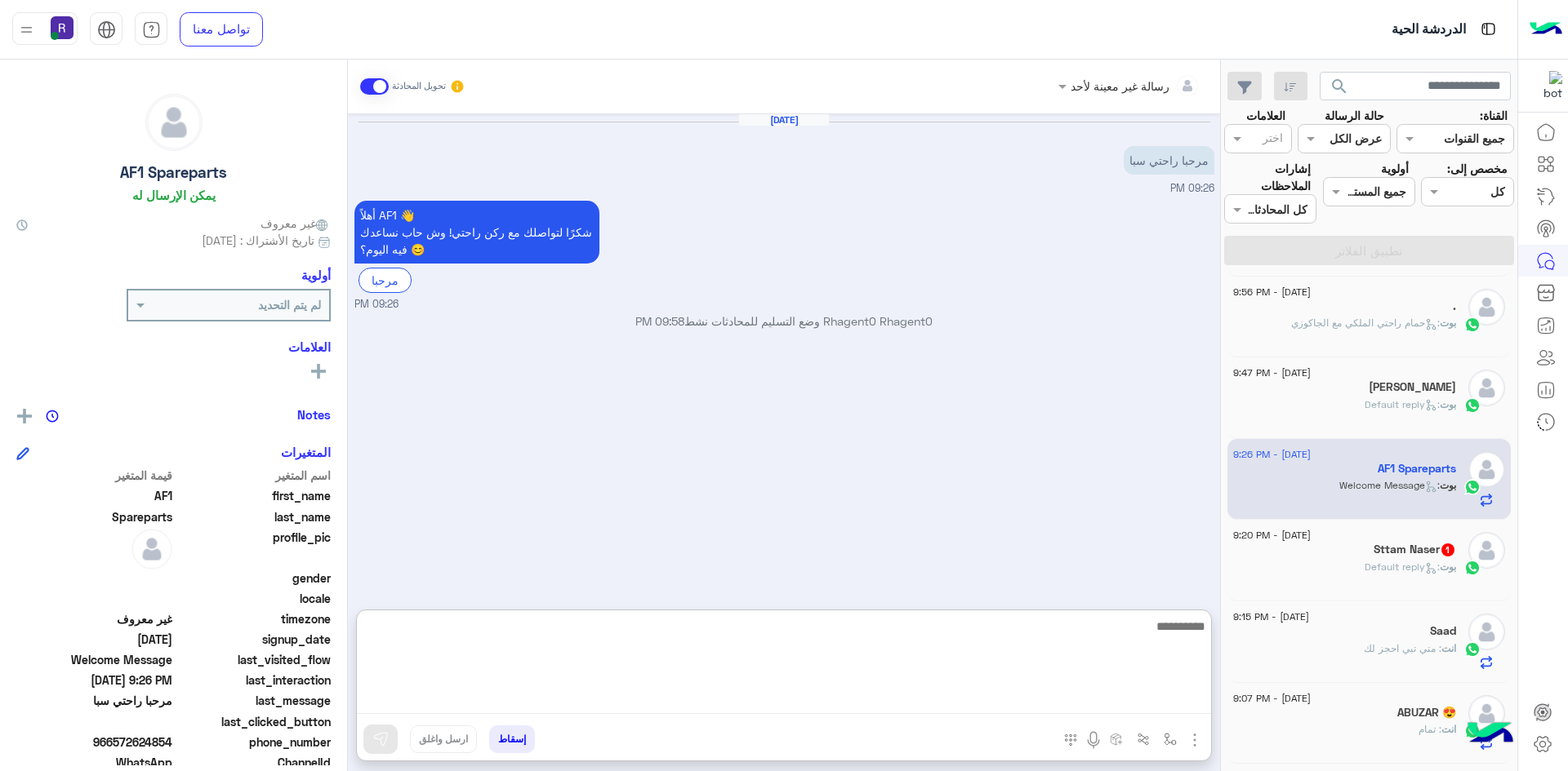
click at [707, 698] on textarea at bounding box center [784, 665] width 854 height 98
paste textarea "**********"
type textarea "**********"
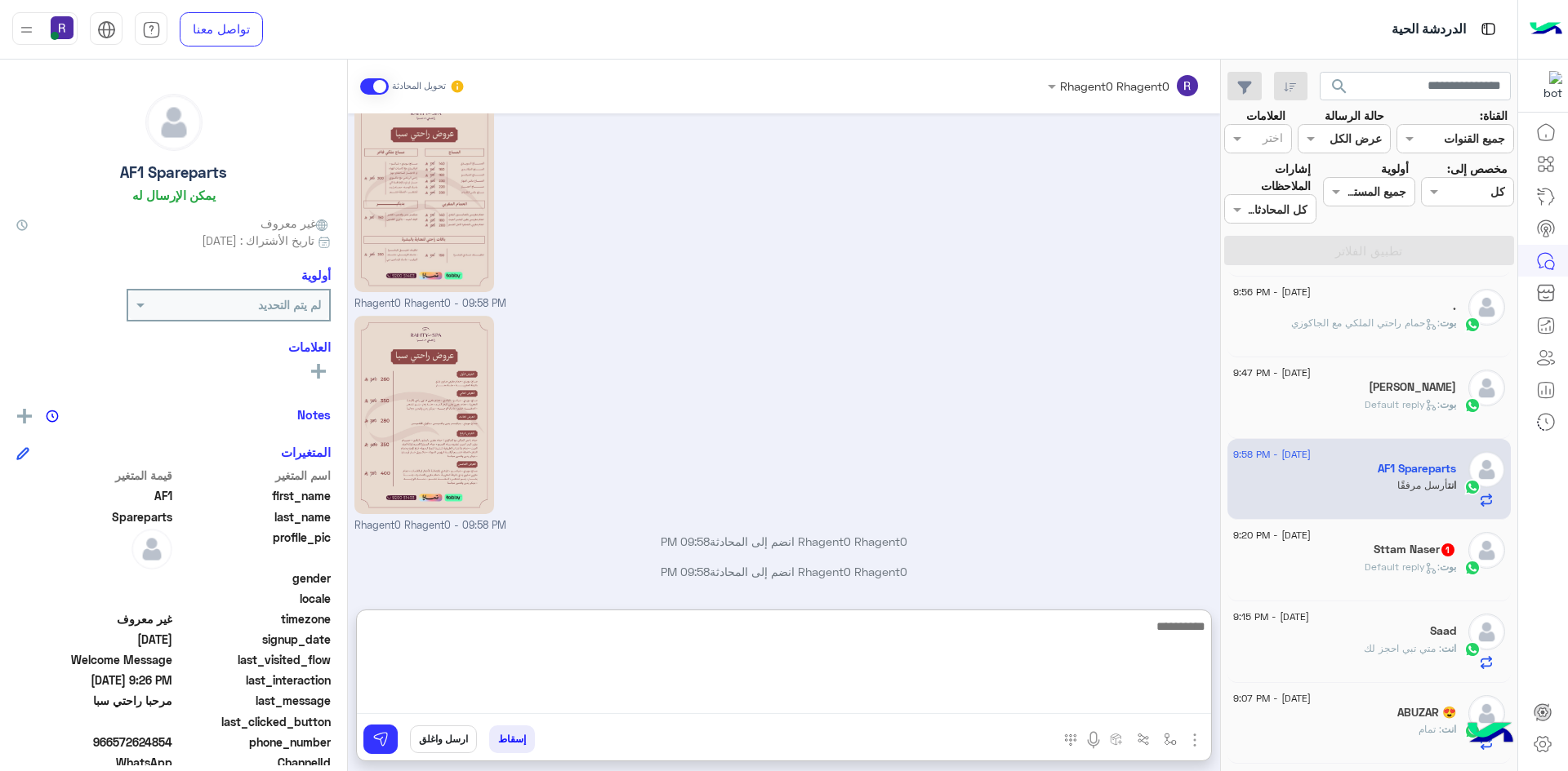
scroll to position [304, 0]
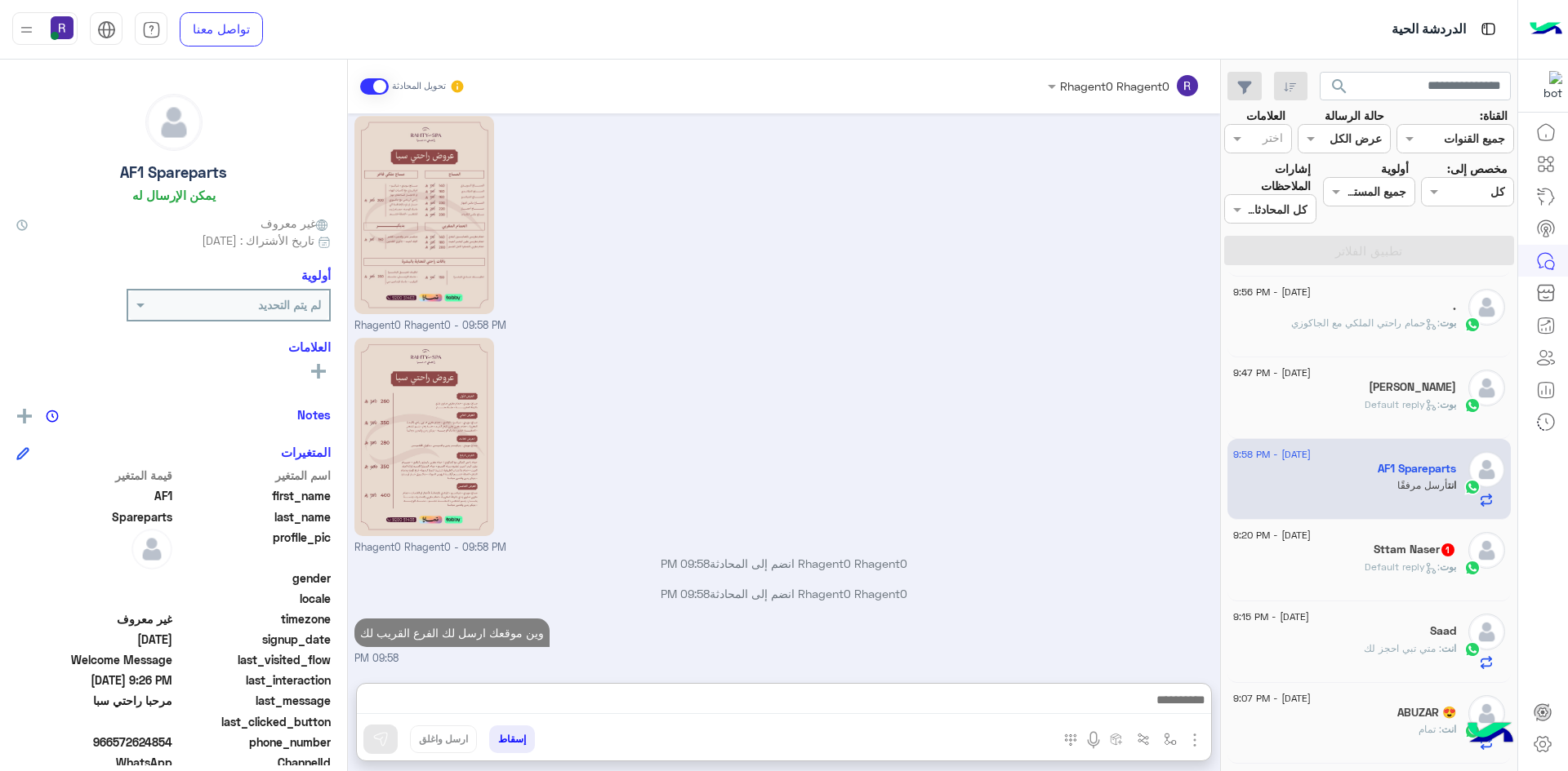
click at [1359, 546] on div "Sttam Naser 1" at bounding box center [1344, 552] width 223 height 17
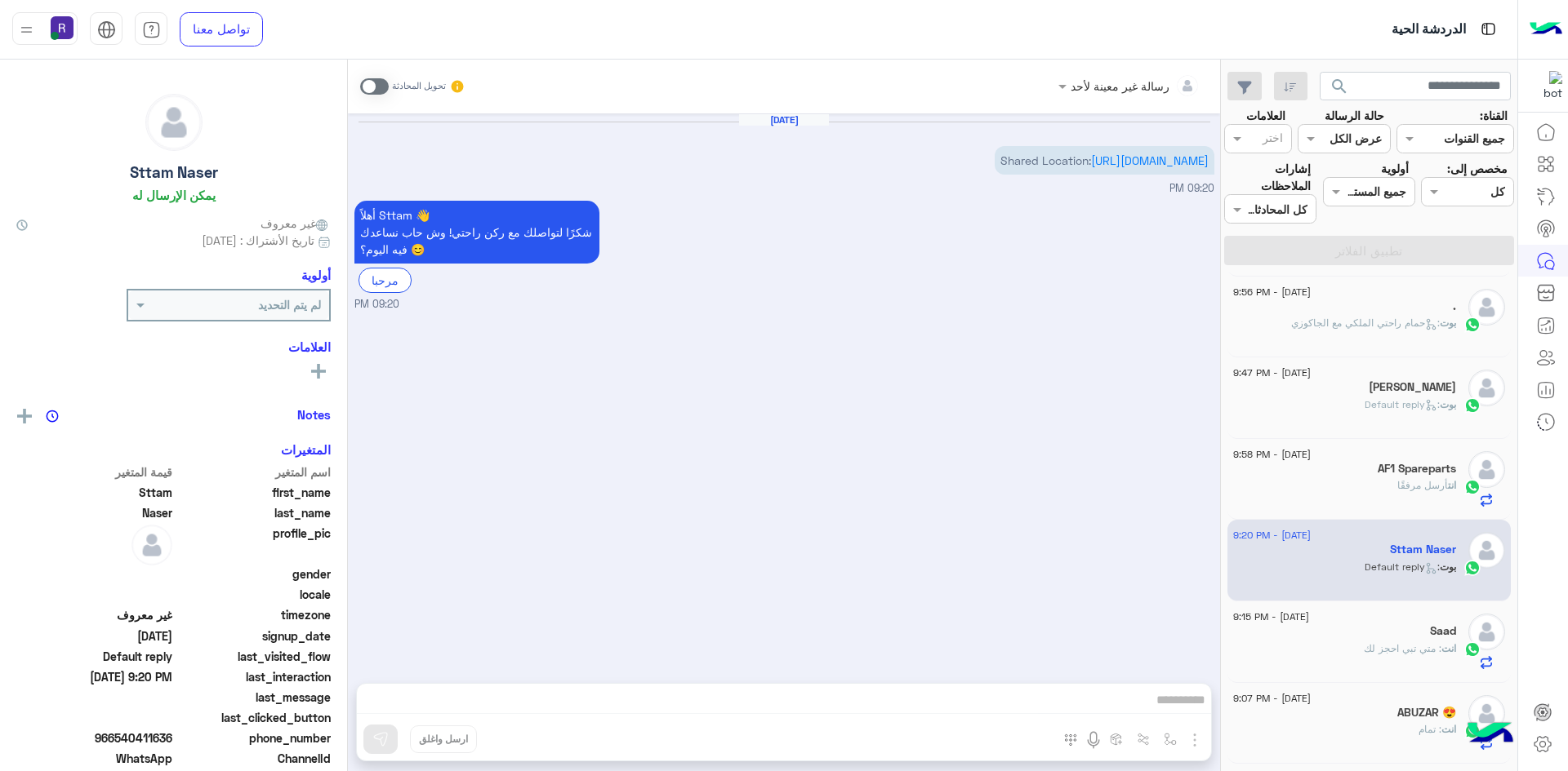
click at [379, 84] on span at bounding box center [374, 86] width 29 height 17
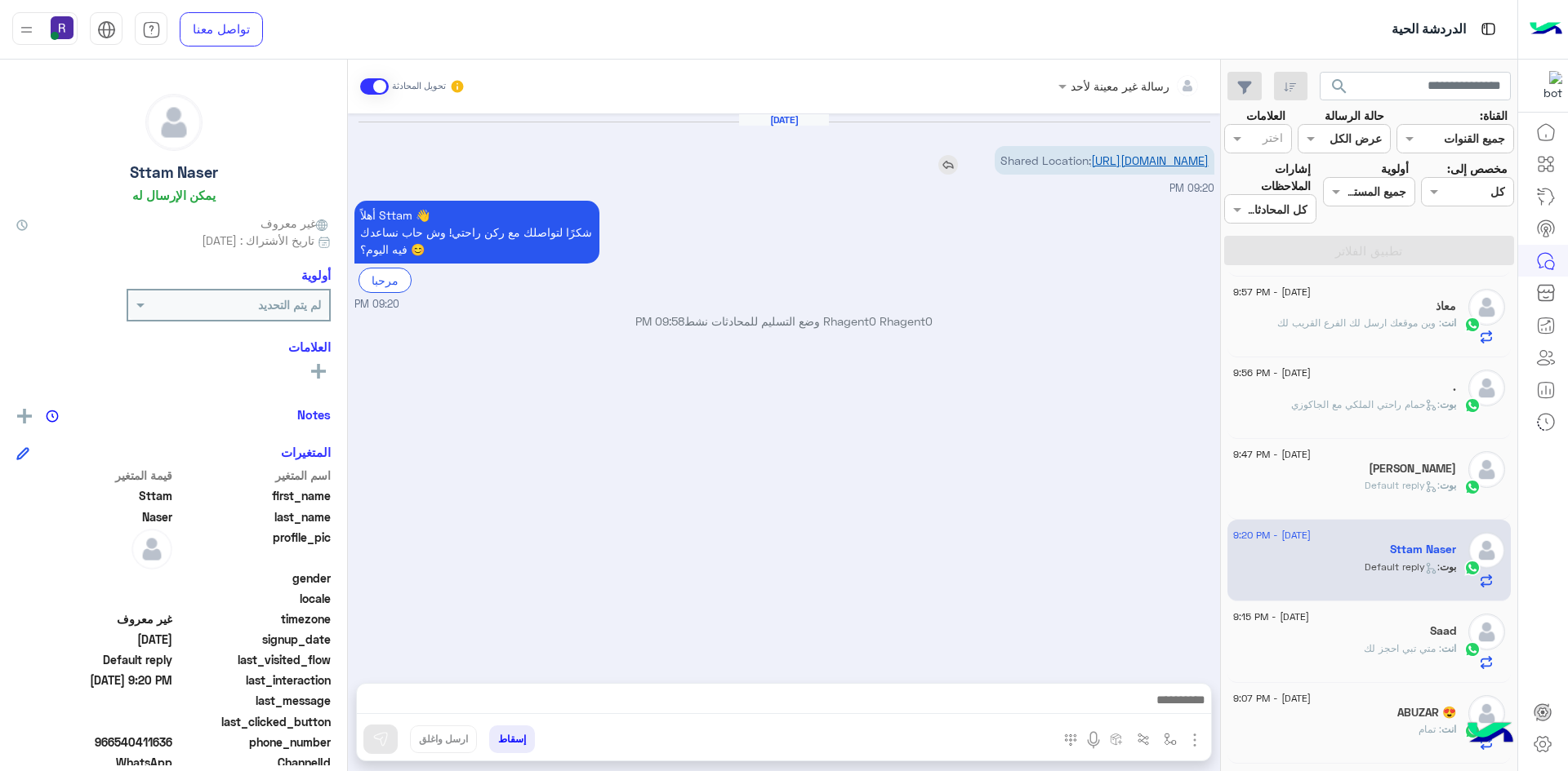
click at [1142, 168] on link "https://maps.google.com/maps?q=27.552947998047,41.682144165039" at bounding box center [1150, 161] width 118 height 14
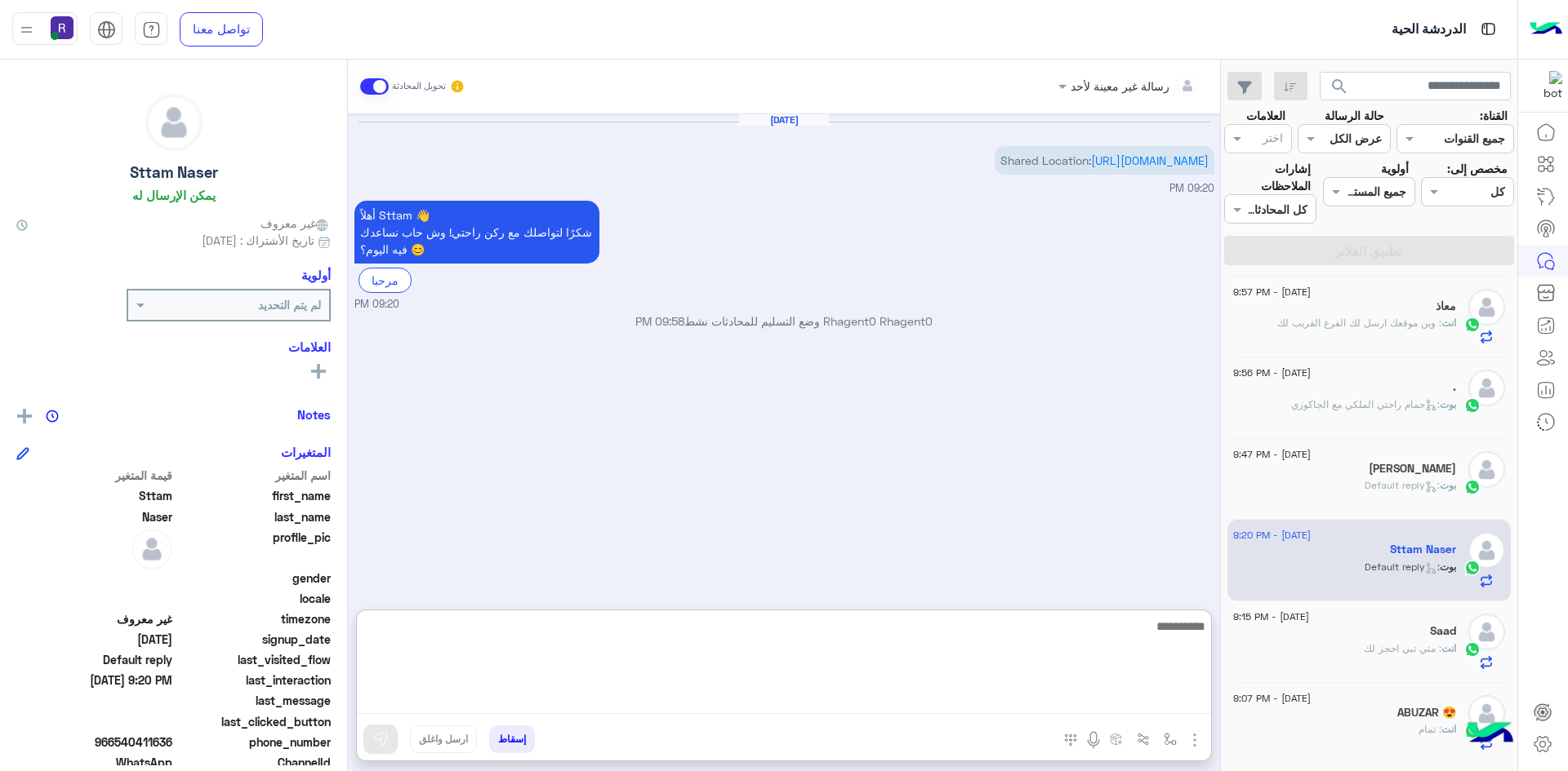
click at [1055, 701] on textarea at bounding box center [784, 665] width 854 height 98
type textarea "**********"
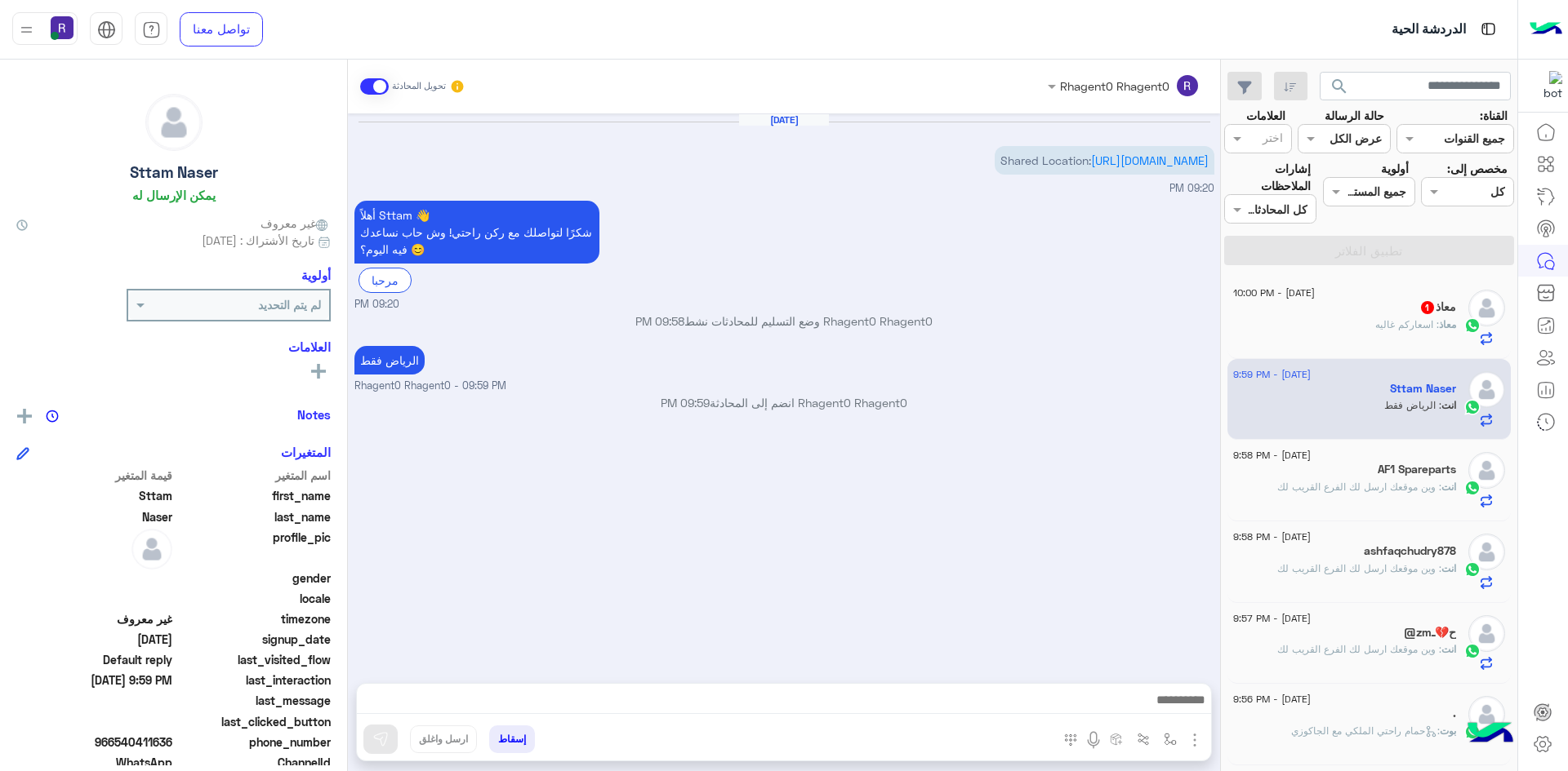
click at [1392, 340] on div "معاذ : اسعاركم غاليه" at bounding box center [1344, 332] width 223 height 29
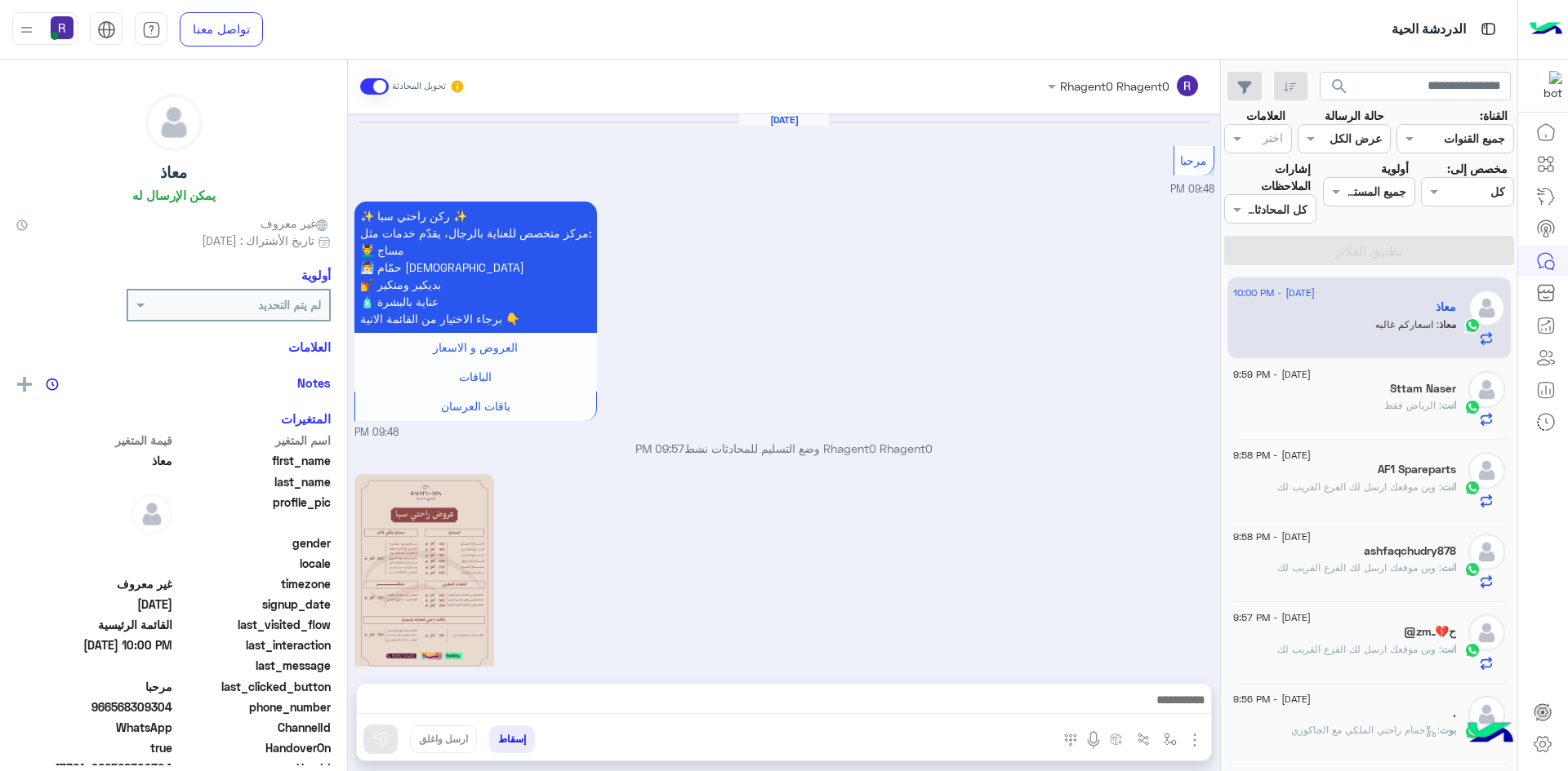
scroll to position [382, 0]
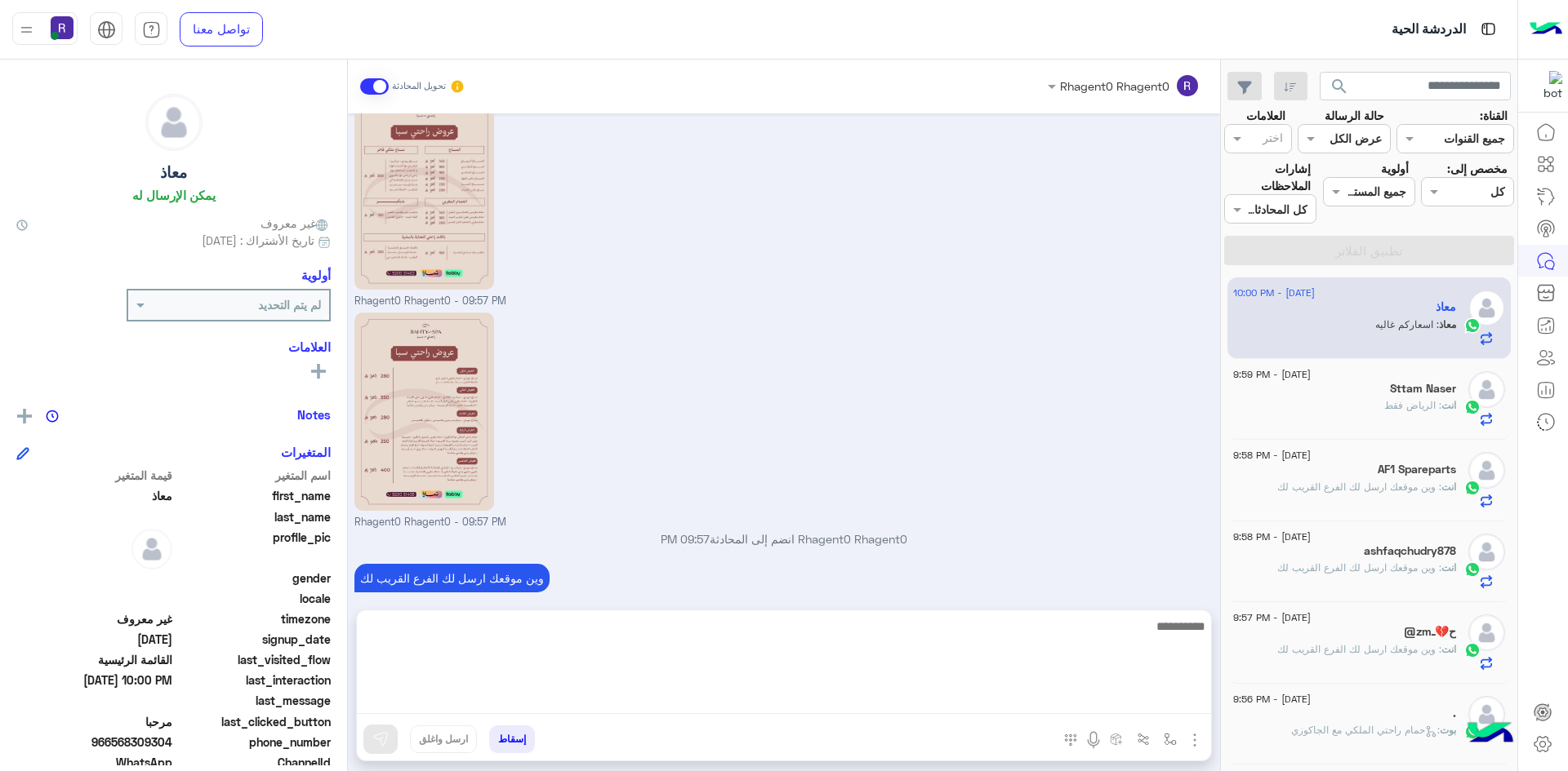
click at [1050, 699] on textarea at bounding box center [784, 665] width 854 height 98
type textarea "**********"
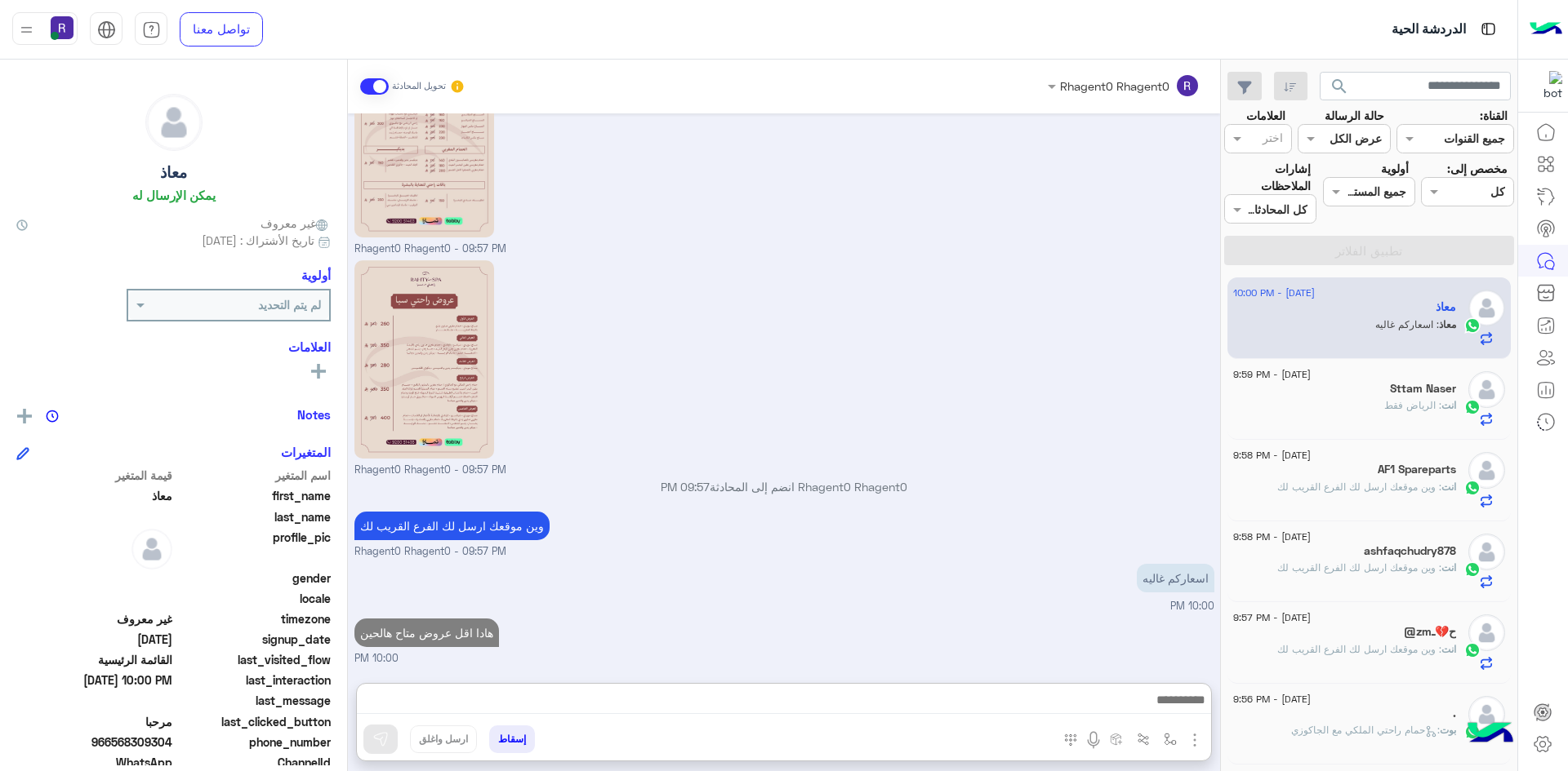
click at [1453, 463] on h5 "AF1 Spareparts" at bounding box center [1417, 470] width 79 height 14
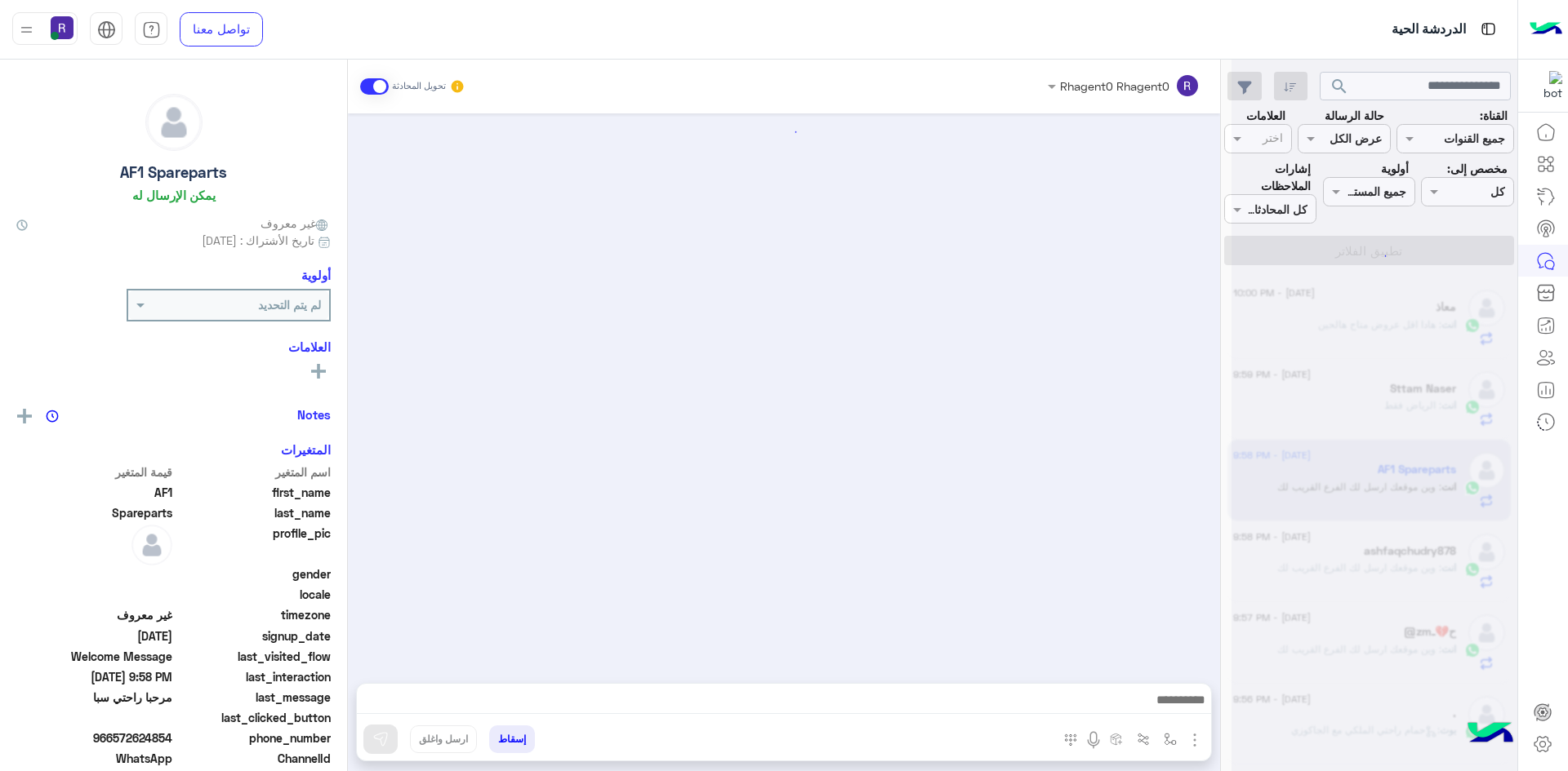
scroll to position [231, 0]
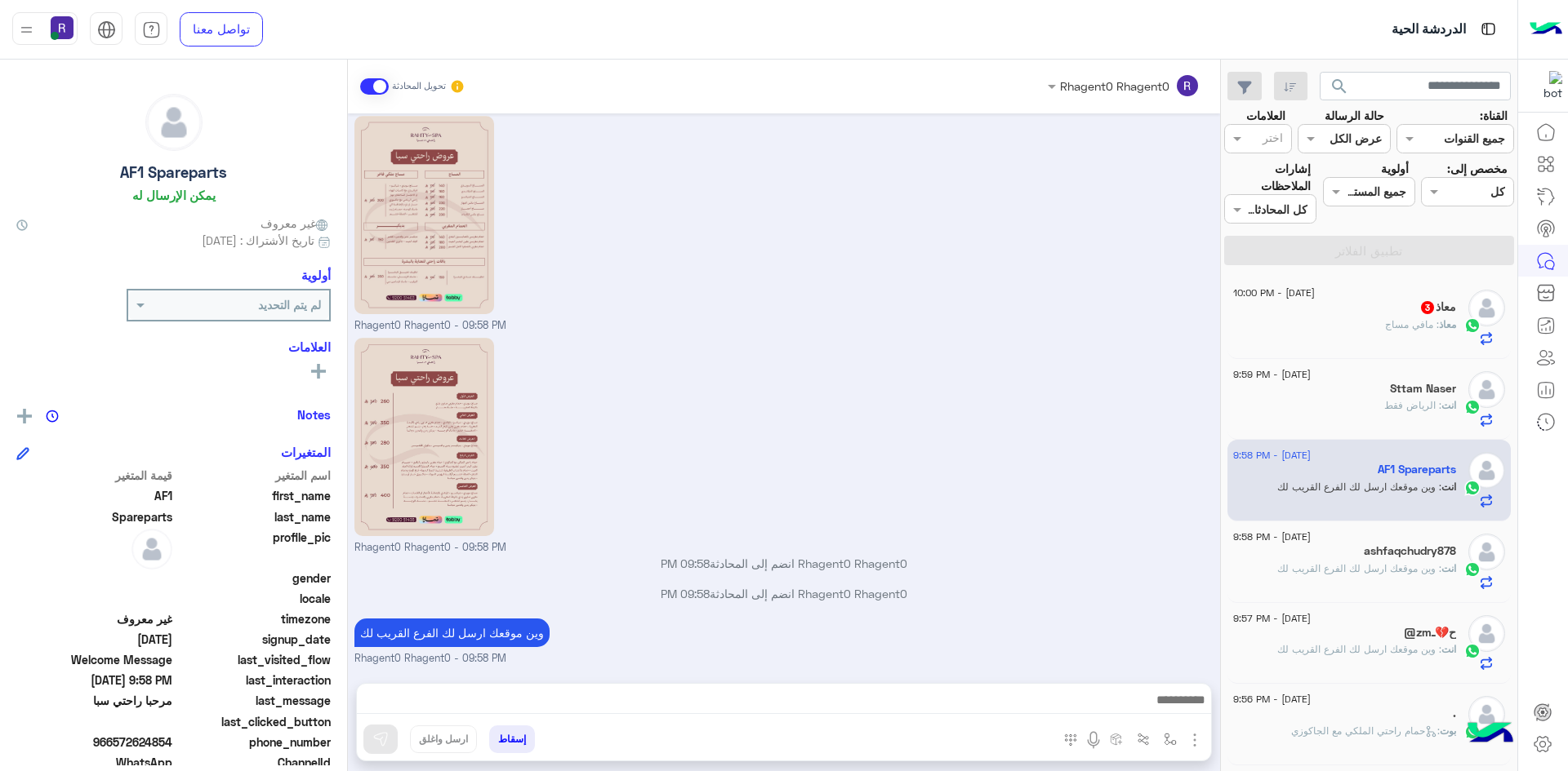
click at [1433, 341] on div "معاذ : مافي مساج" at bounding box center [1344, 332] width 223 height 29
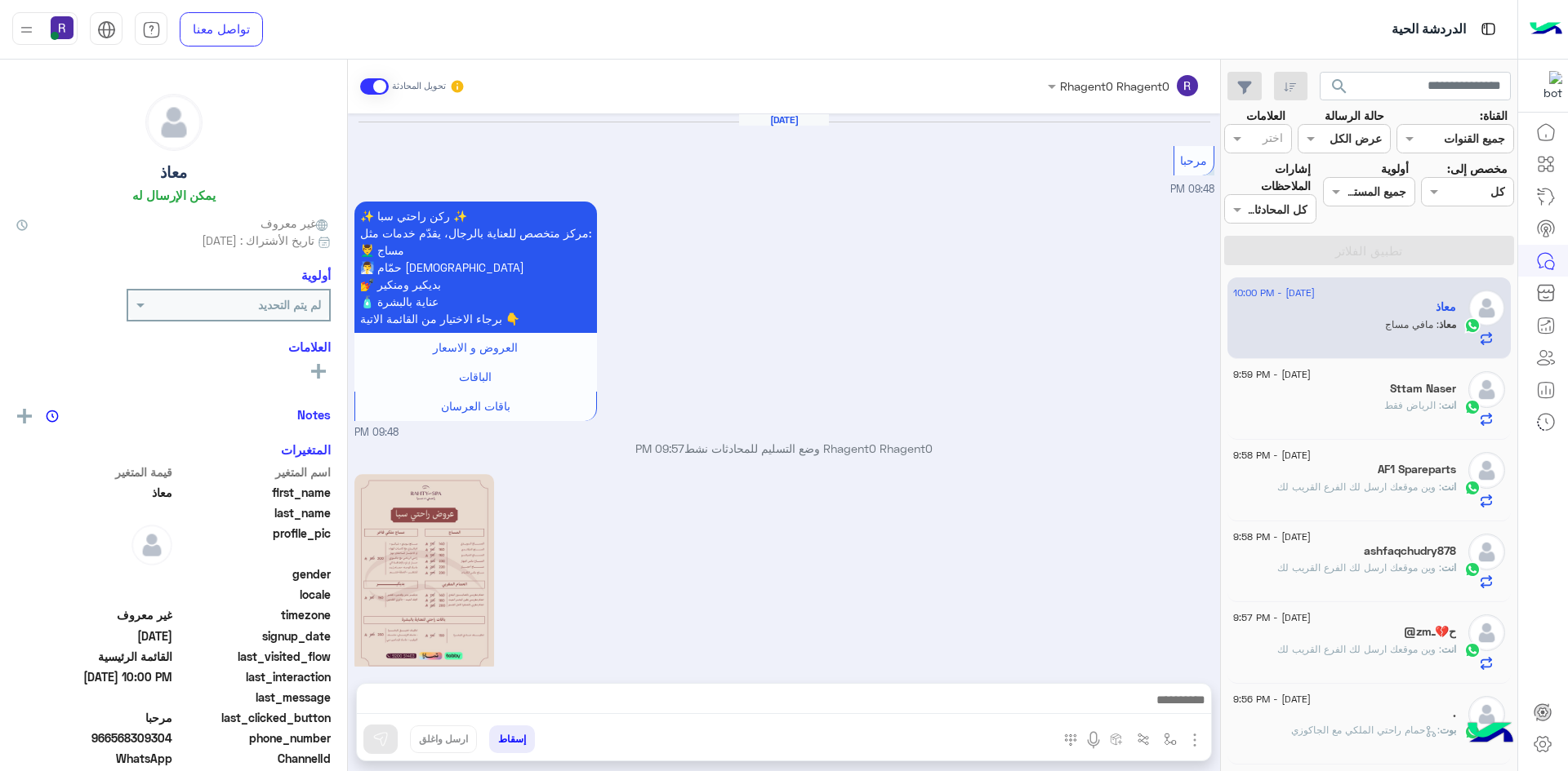
scroll to position [632, 0]
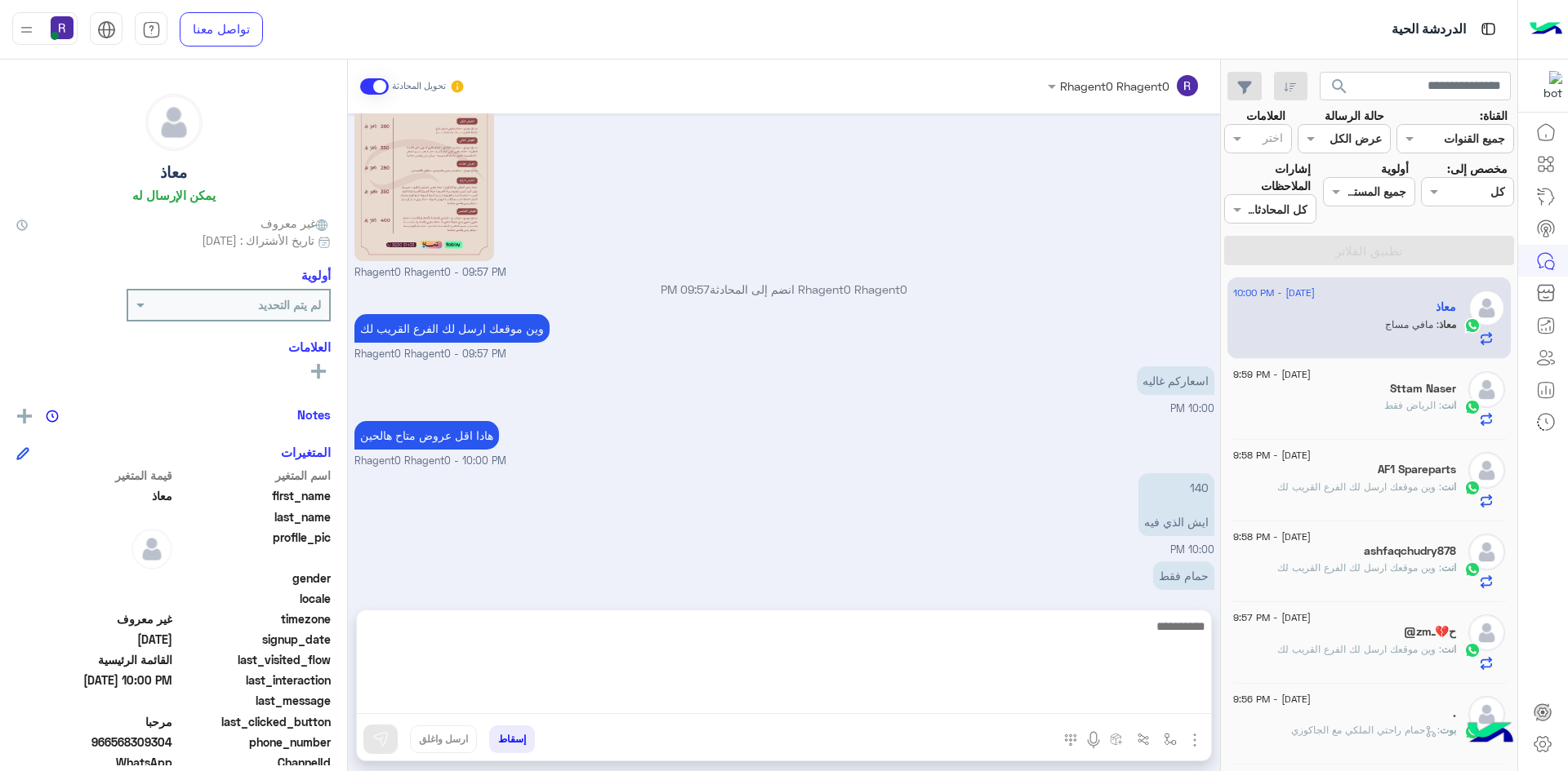
click at [1138, 695] on textarea at bounding box center [784, 665] width 854 height 98
click at [1152, 629] on textarea at bounding box center [784, 665] width 854 height 98
type textarea "**********"
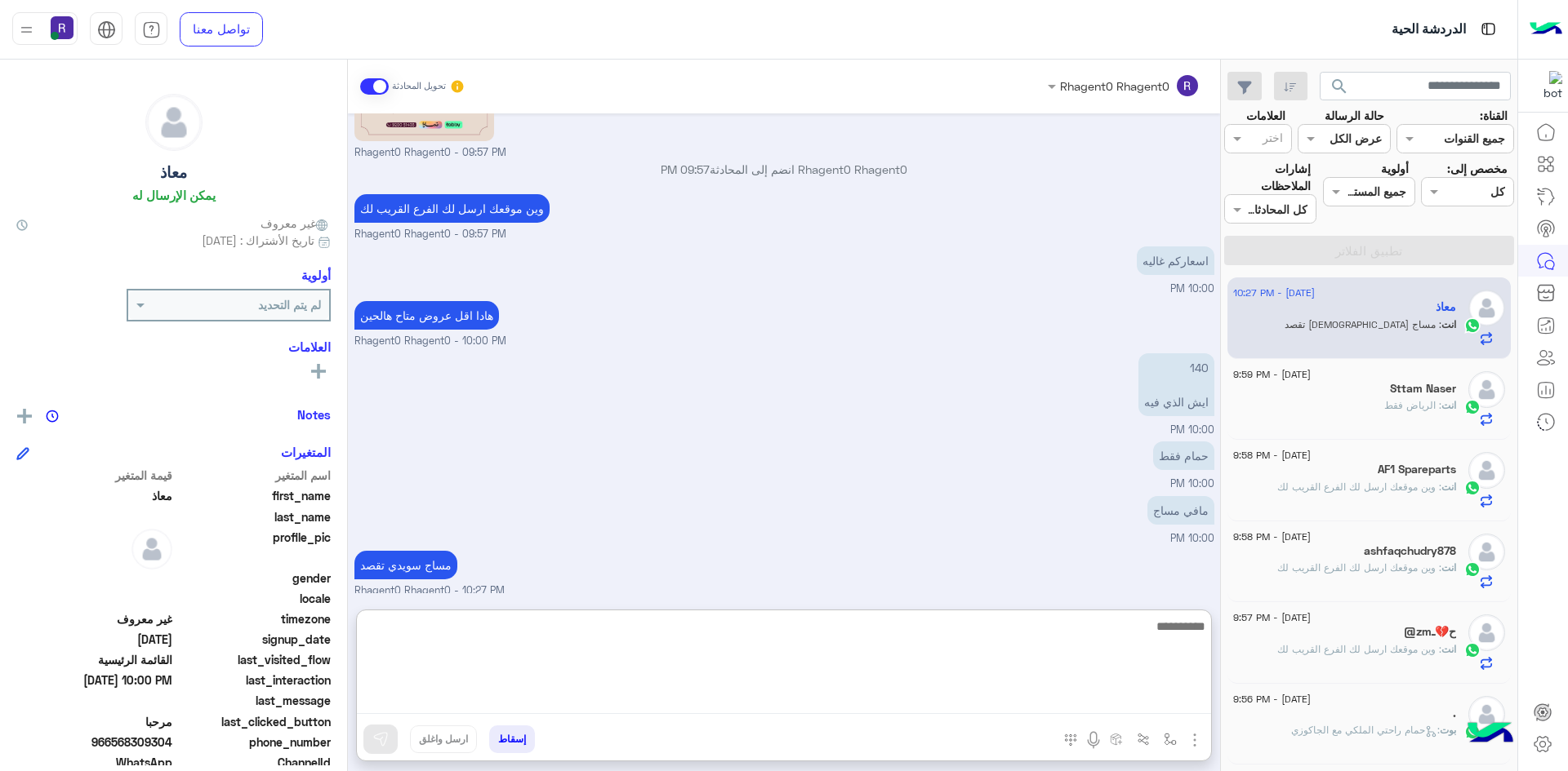
scroll to position [758, 0]
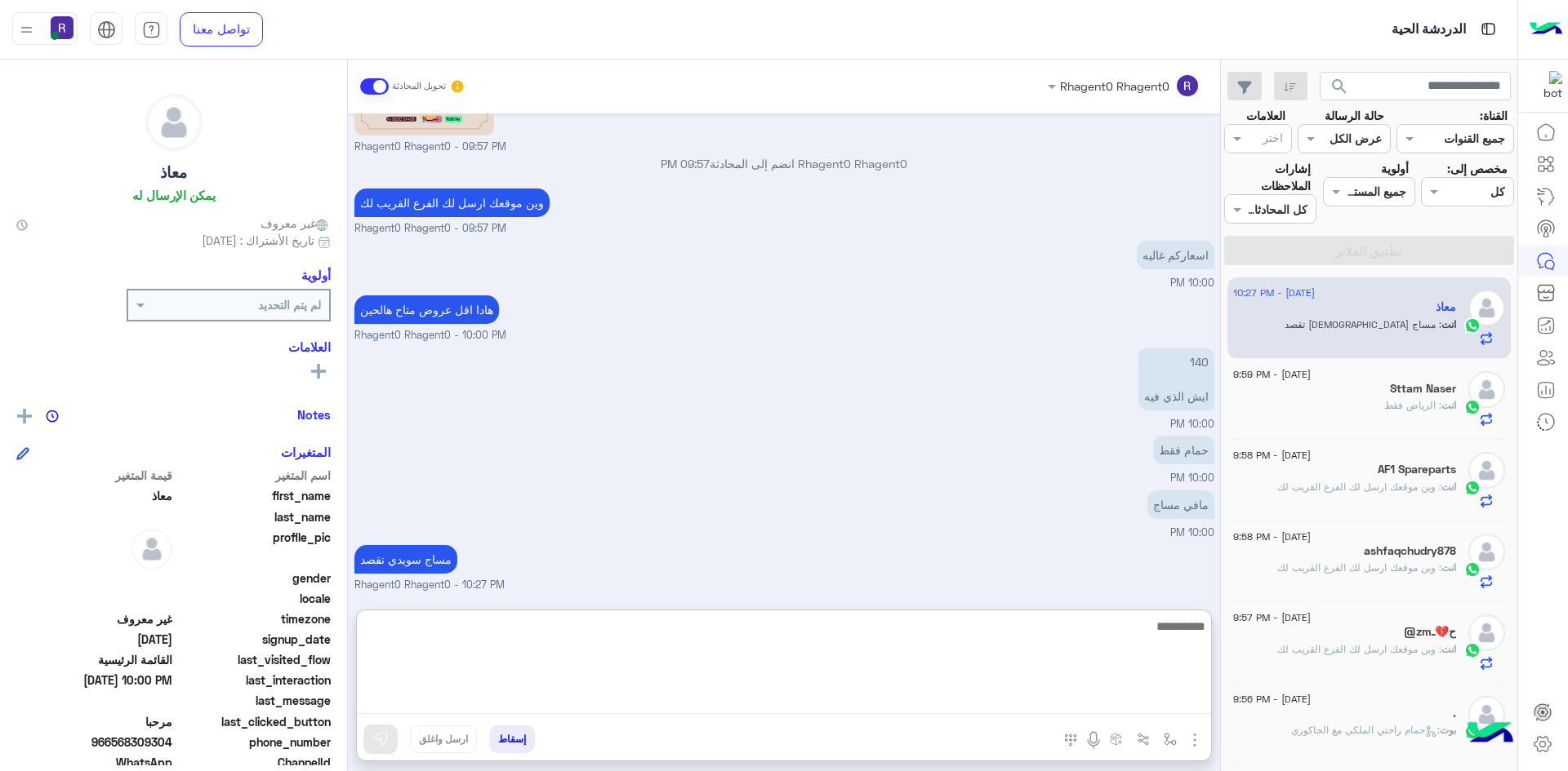
click at [854, 639] on textarea at bounding box center [784, 665] width 854 height 98
type textarea "**********"
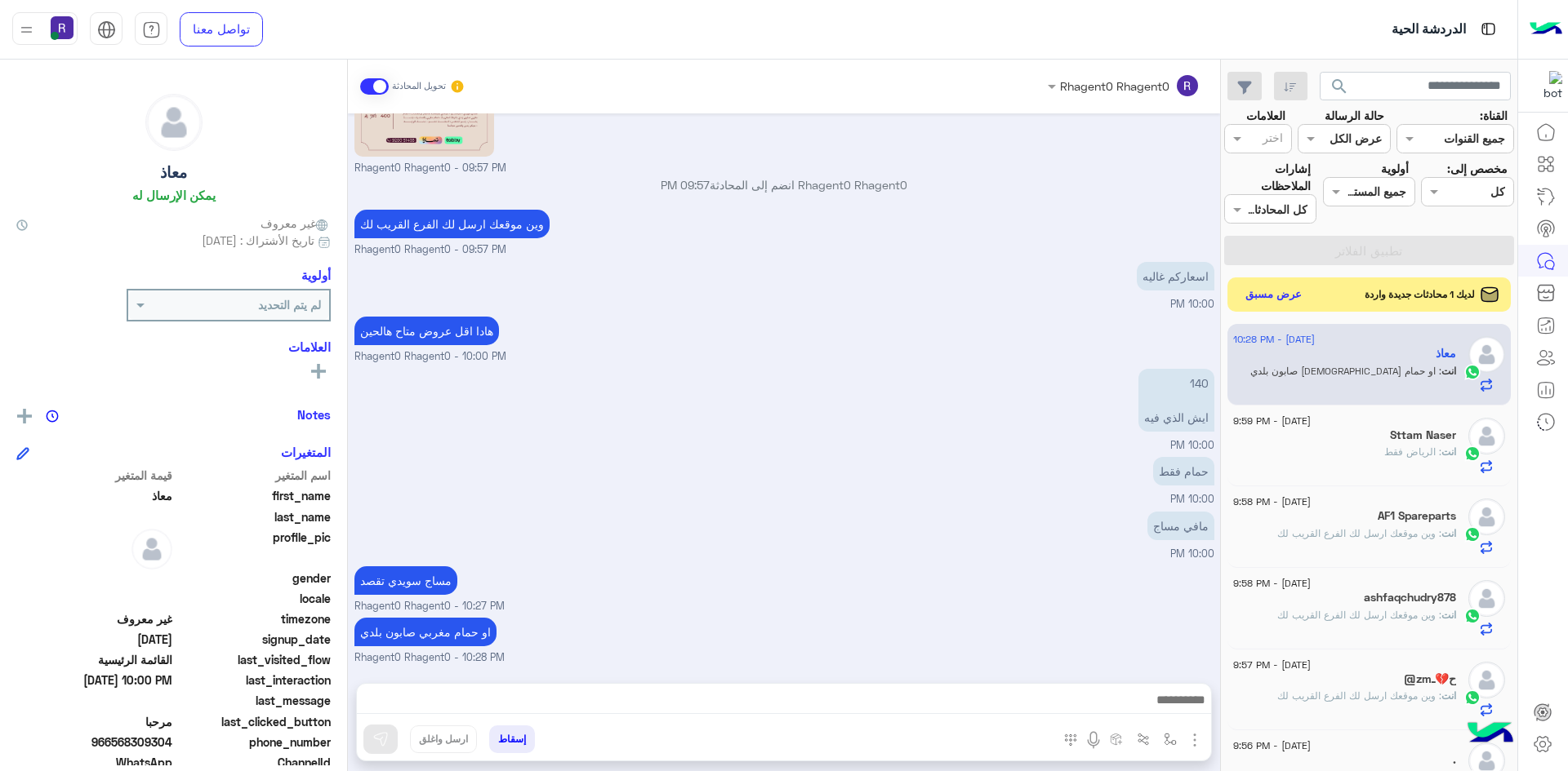
click at [1264, 294] on button "عرض مسبق" at bounding box center [1274, 294] width 69 height 22
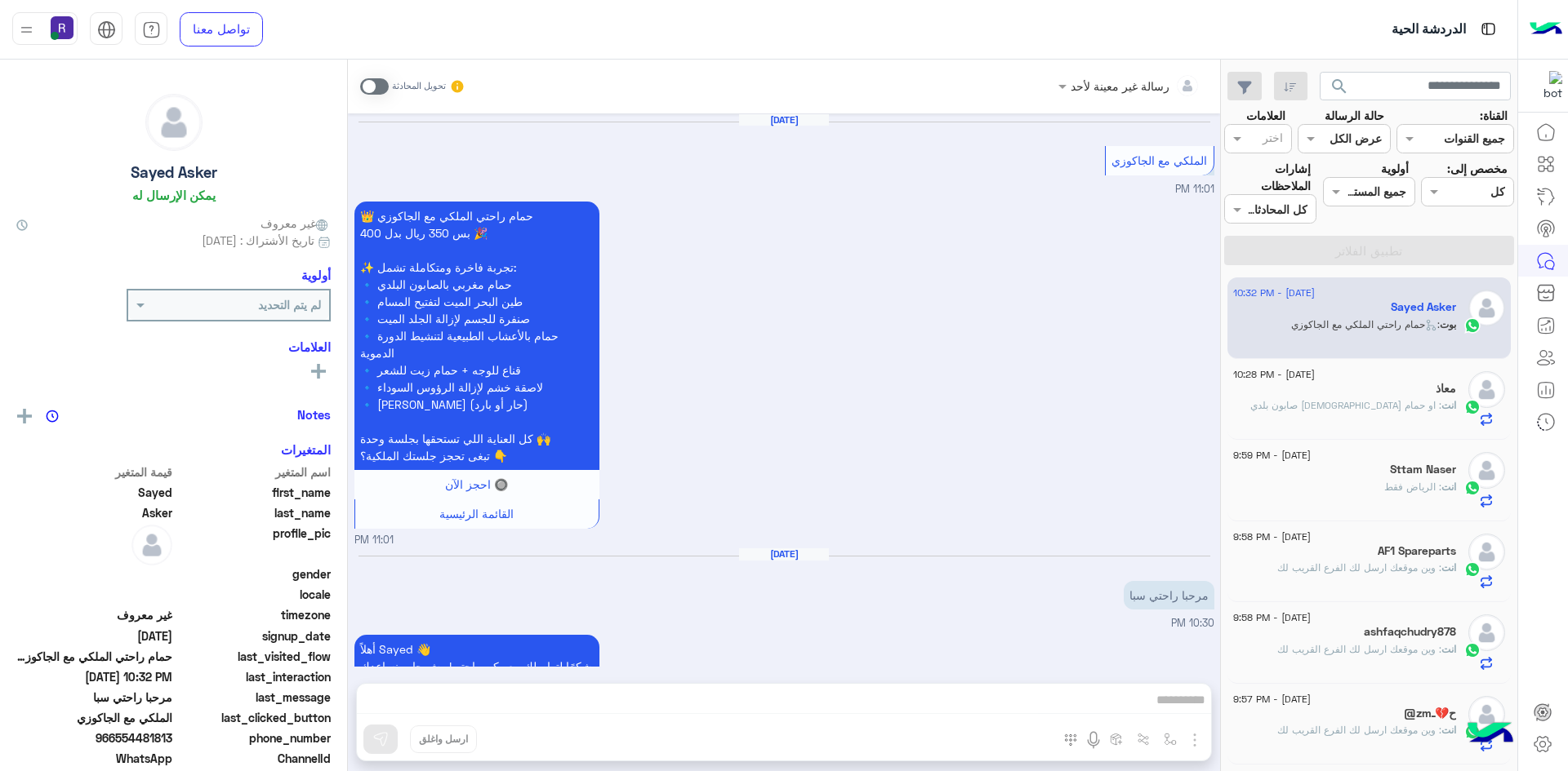
scroll to position [3287, 0]
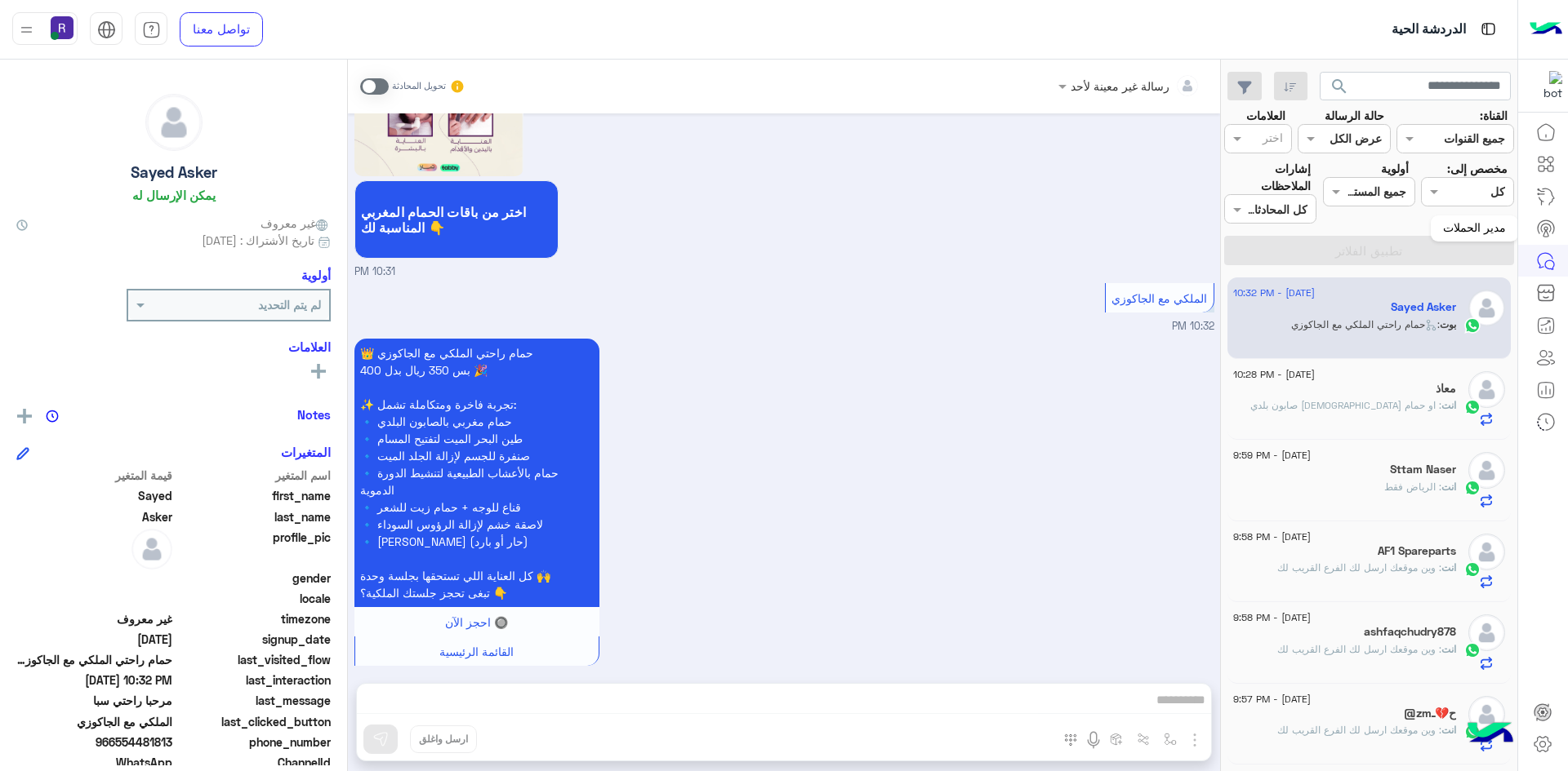
click at [1546, 238] on icon at bounding box center [1545, 229] width 19 height 19
click at [1549, 231] on icon at bounding box center [1545, 229] width 19 height 19
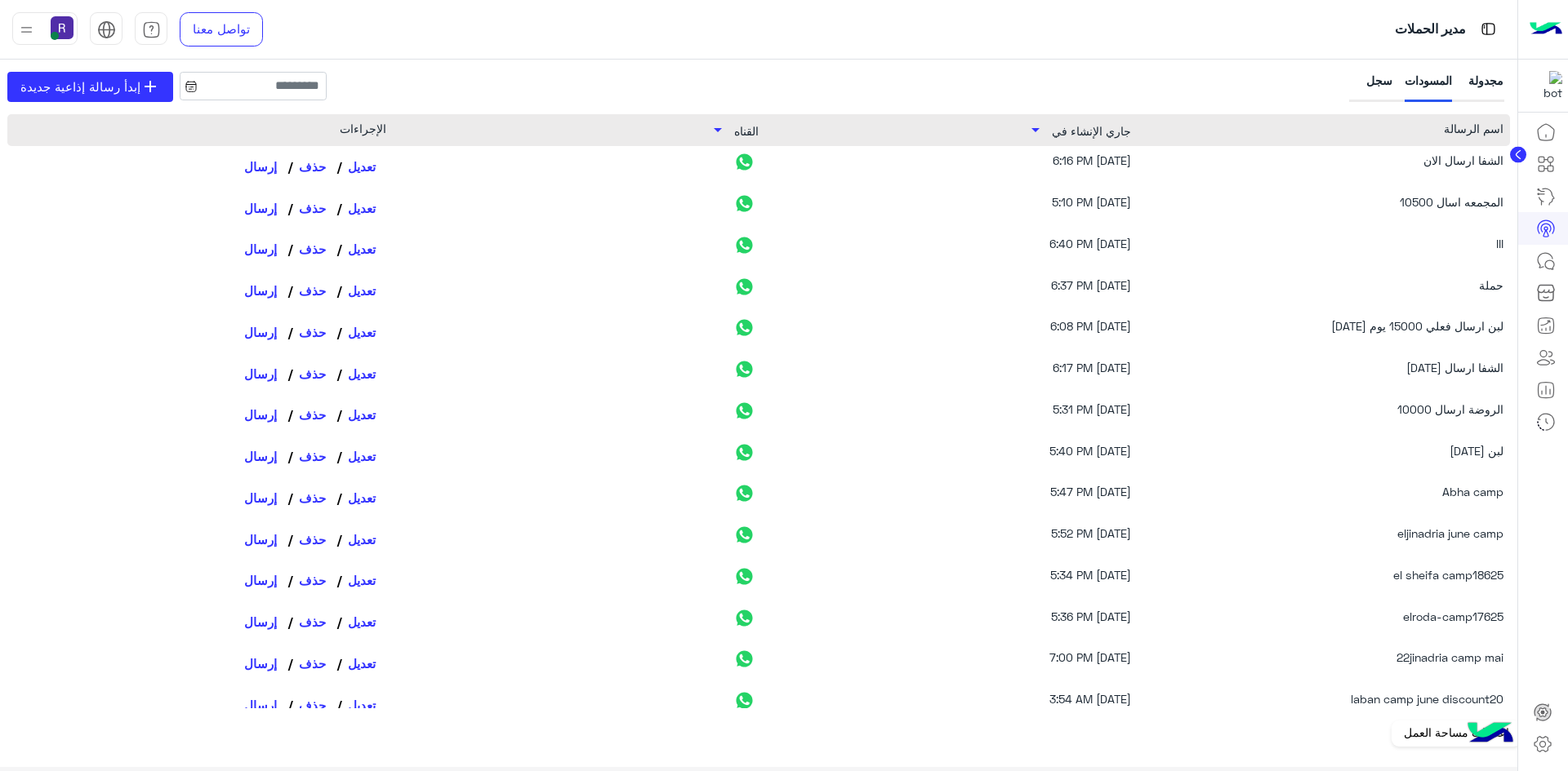
click at [1547, 732] on link at bounding box center [1543, 744] width 44 height 32
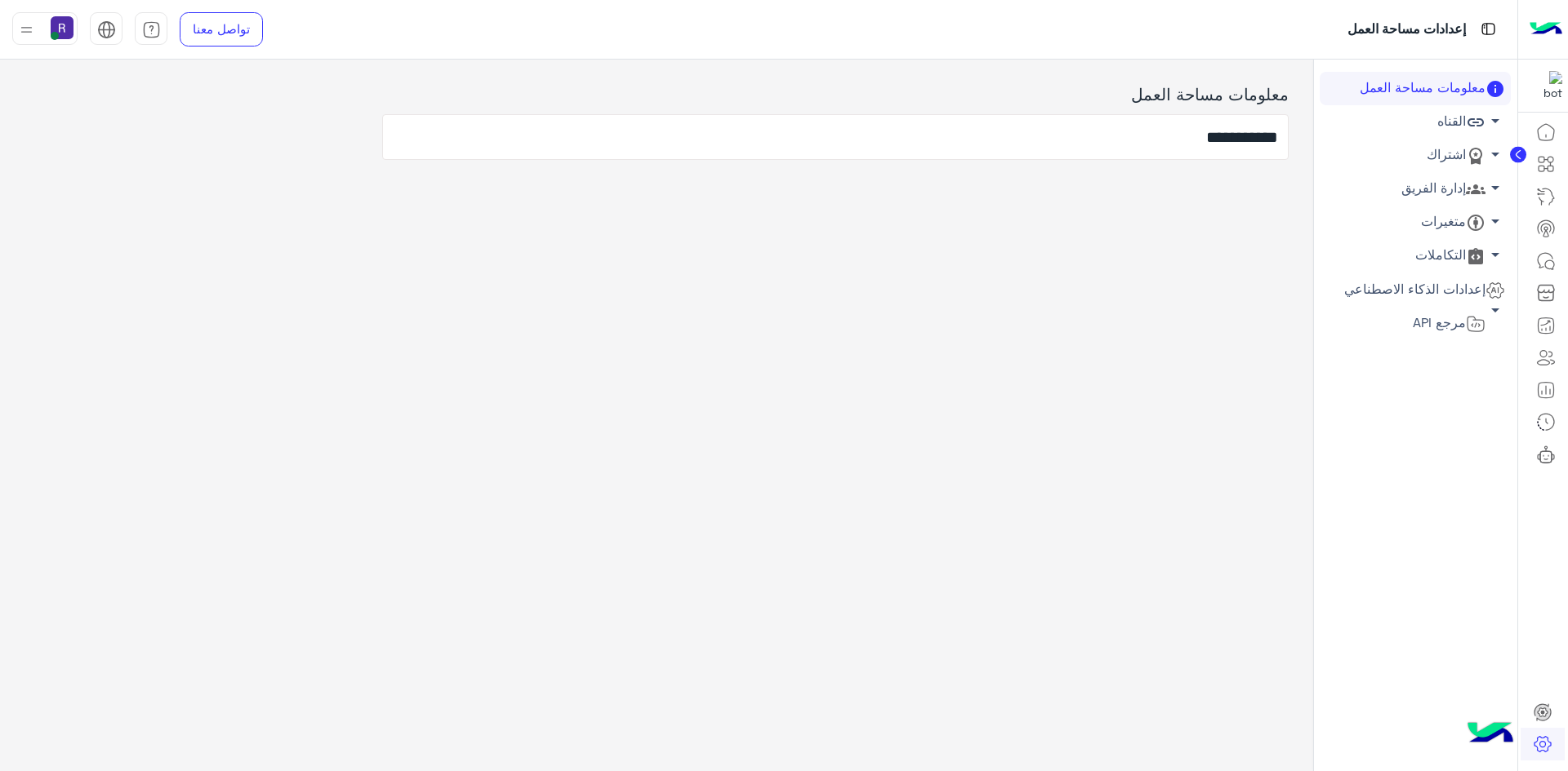
click at [1458, 185] on link "إدارة الفريق arrow_drop_down" at bounding box center [1415, 189] width 191 height 33
click at [1447, 148] on link "اشتراك arrow_drop_down" at bounding box center [1415, 155] width 191 height 33
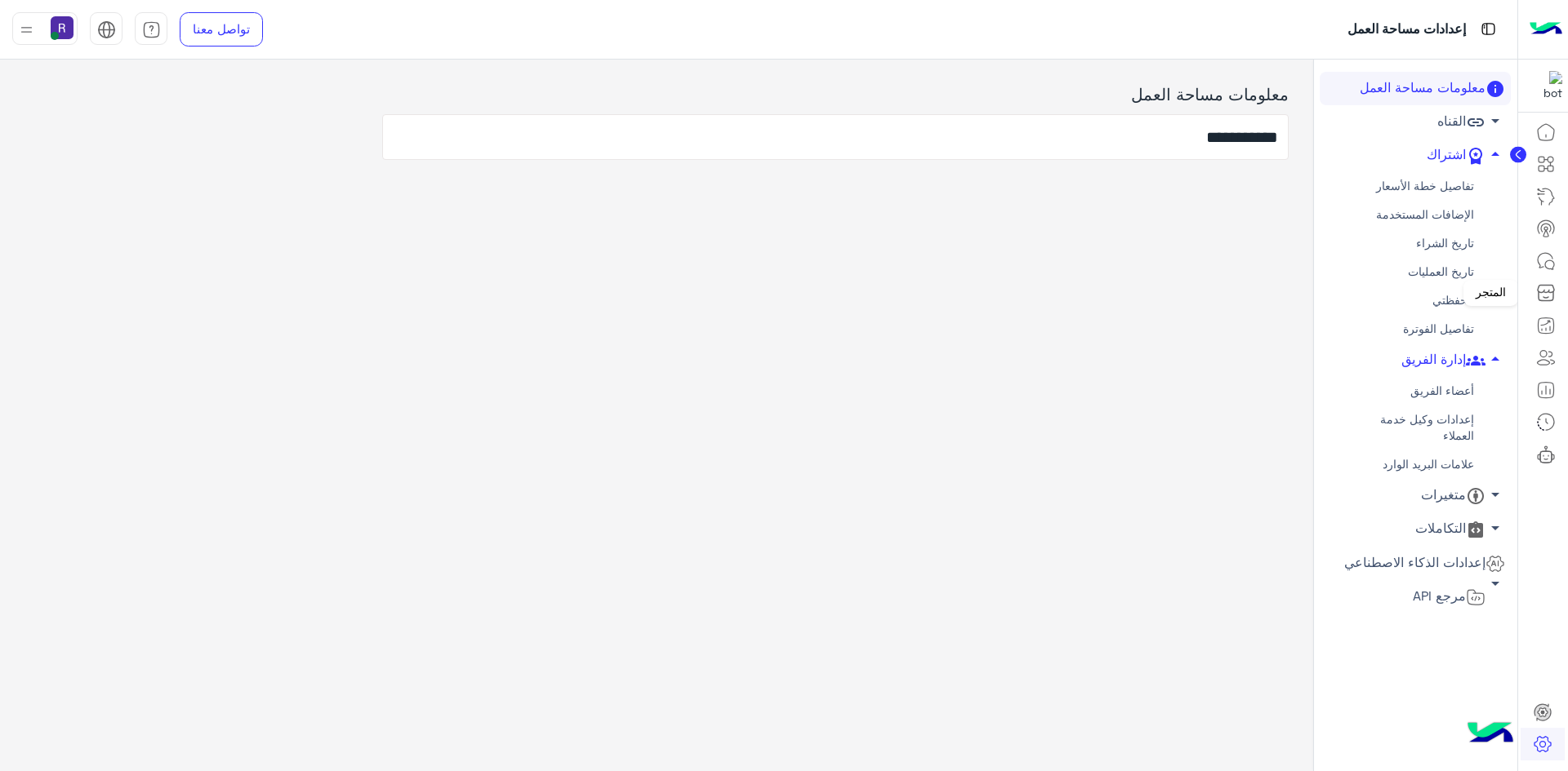
click at [1470, 305] on mat-tooltip-component "المتجر" at bounding box center [1490, 293] width 55 height 49
click at [1461, 305] on link "محفظتي" at bounding box center [1415, 300] width 191 height 29
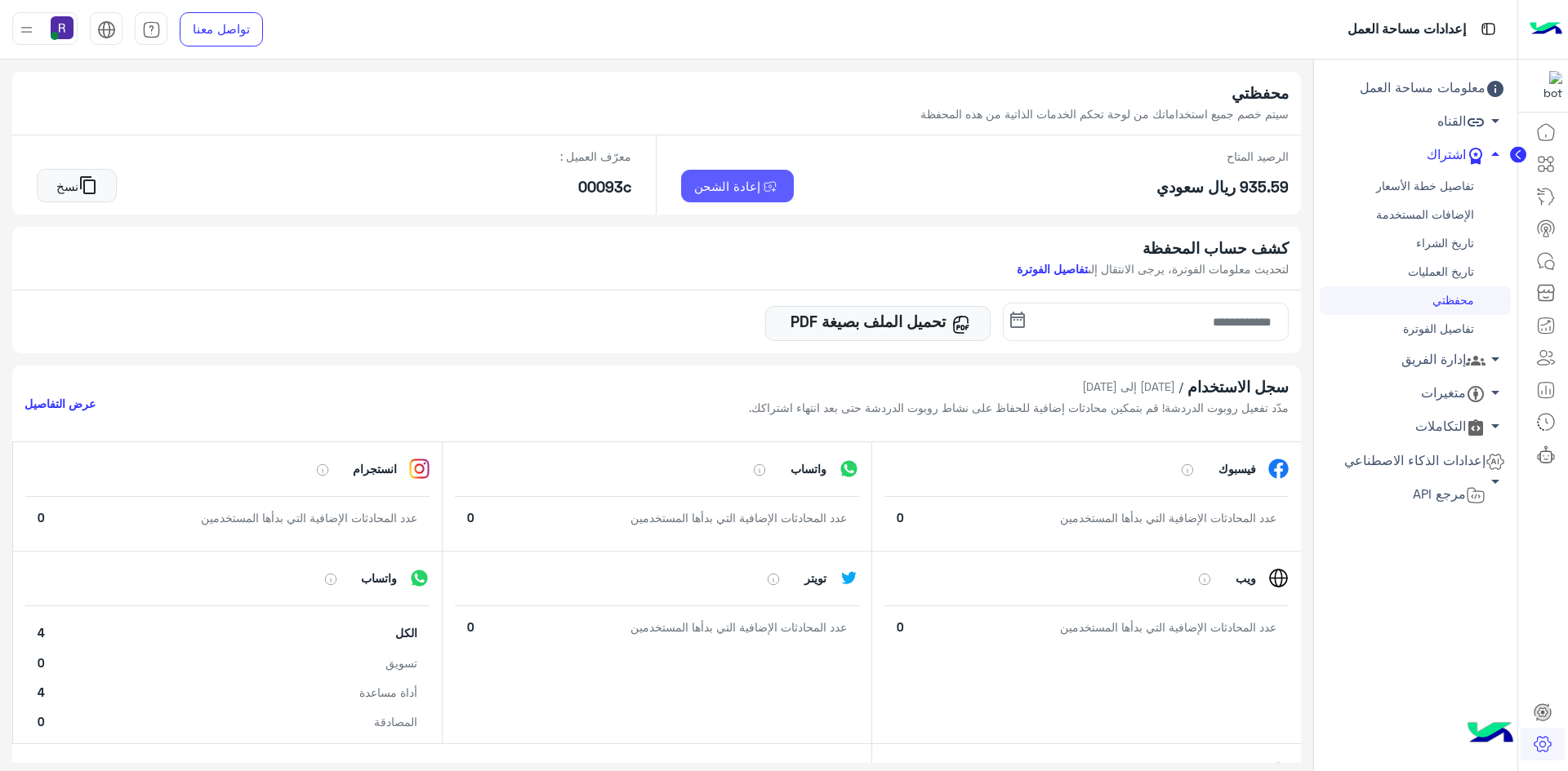
click at [707, 177] on button "إعادة الشحن" at bounding box center [738, 185] width 114 height 32
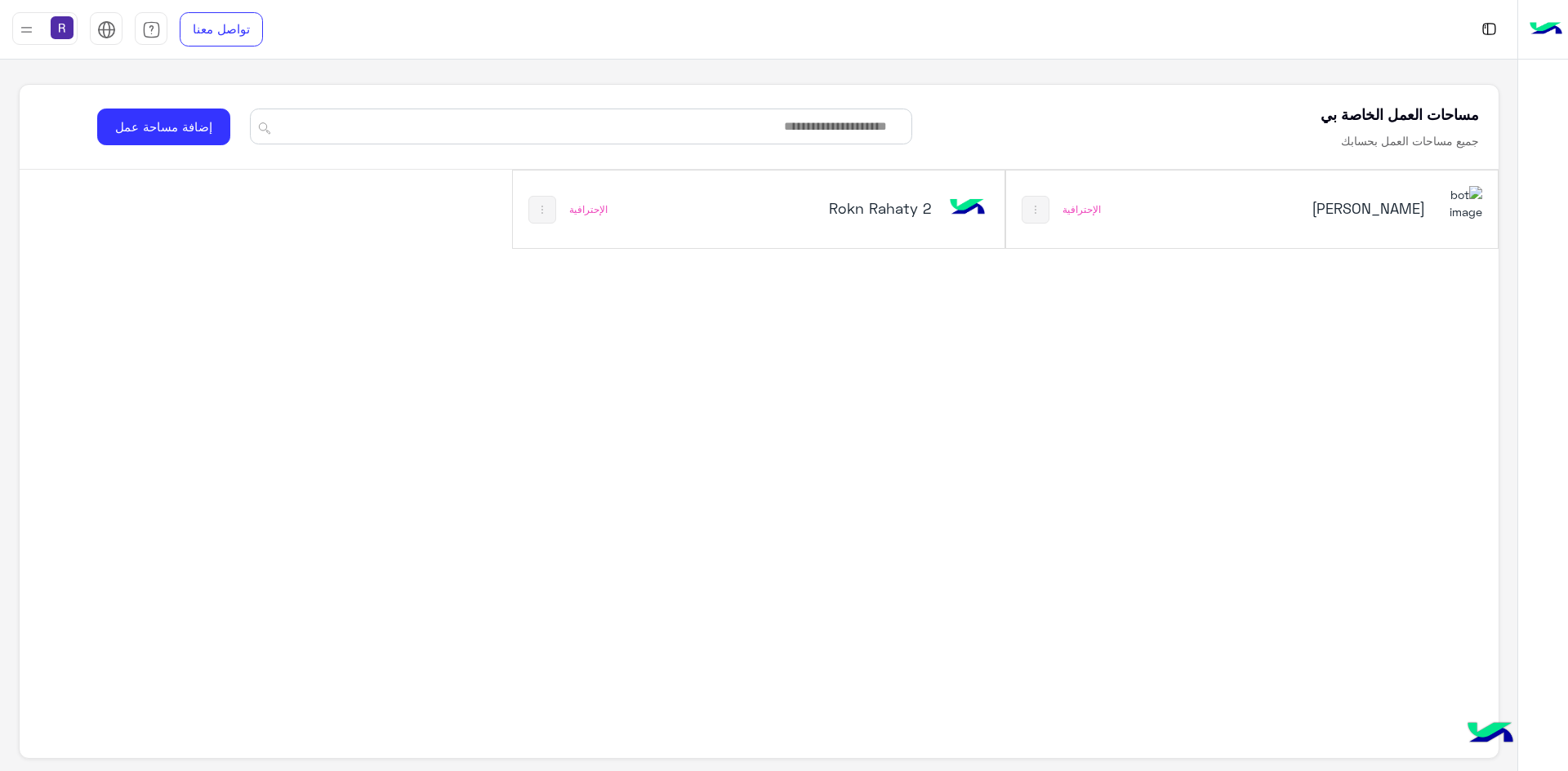
click at [1274, 221] on div "[PERSON_NAME]" at bounding box center [1344, 210] width 277 height 47
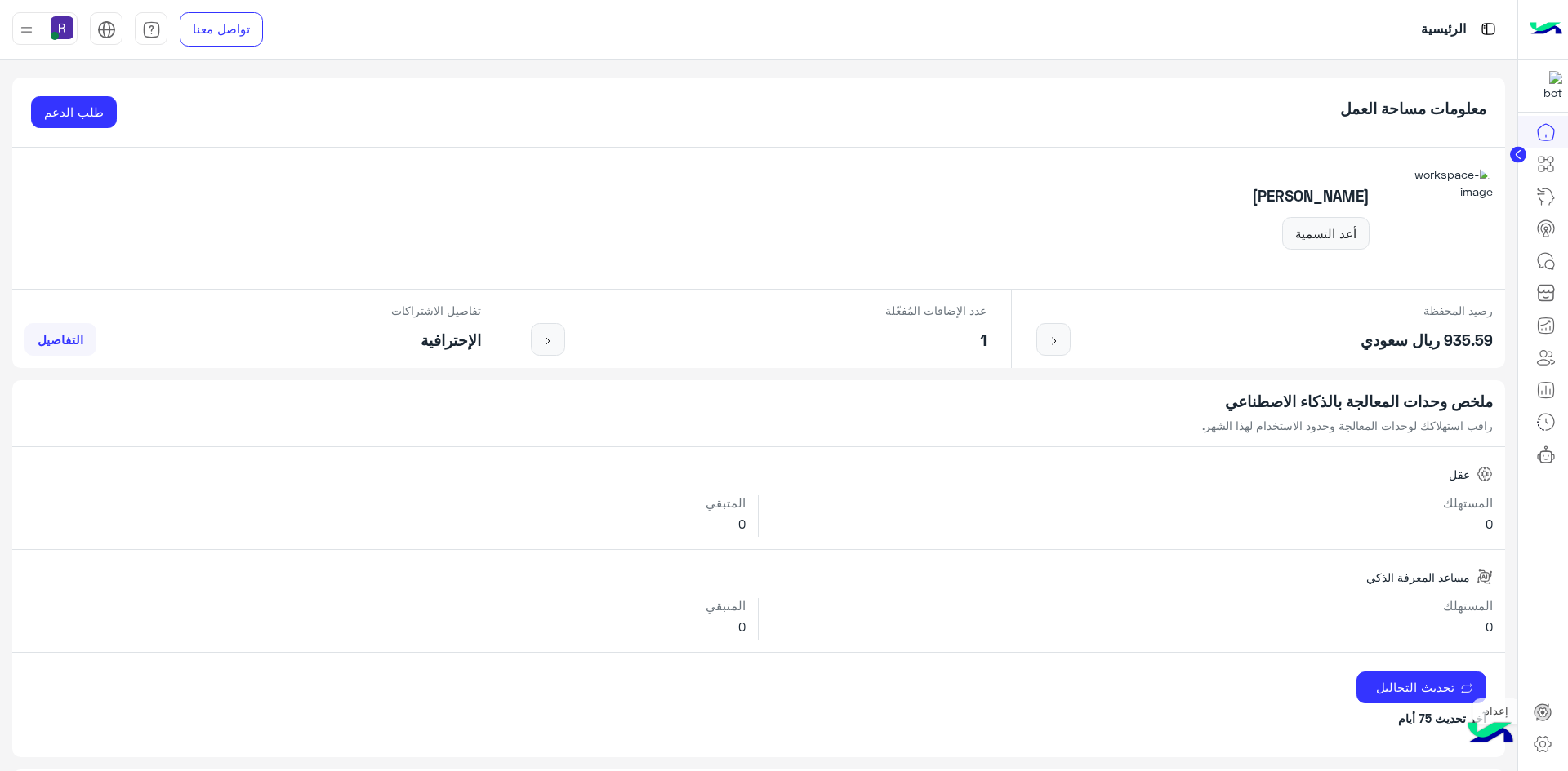
click at [1540, 714] on icon at bounding box center [1543, 712] width 19 height 19
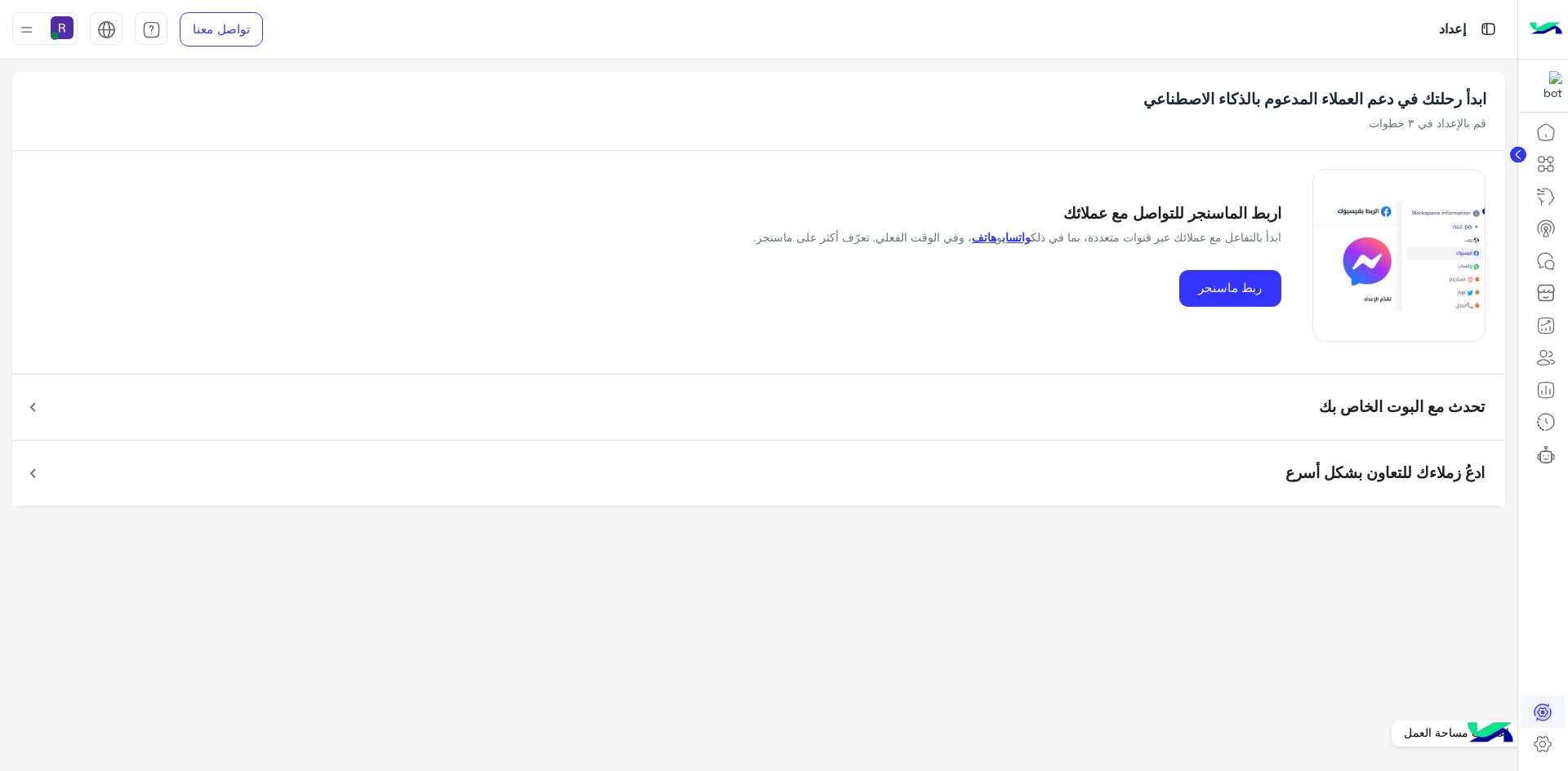
click at [1550, 740] on icon at bounding box center [1543, 744] width 19 height 19
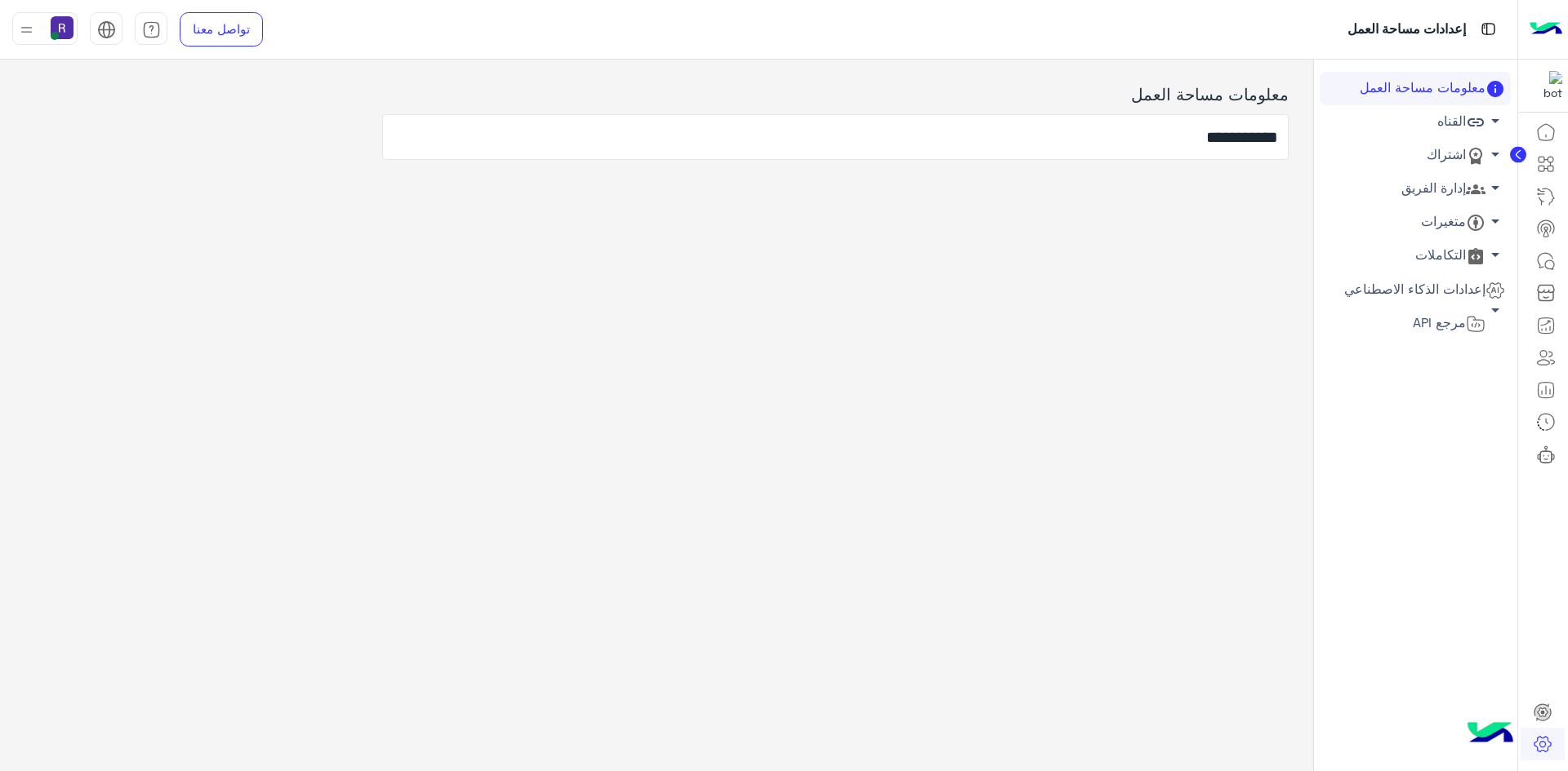
click at [1447, 148] on link "اشتراك arrow_drop_down" at bounding box center [1415, 155] width 191 height 33
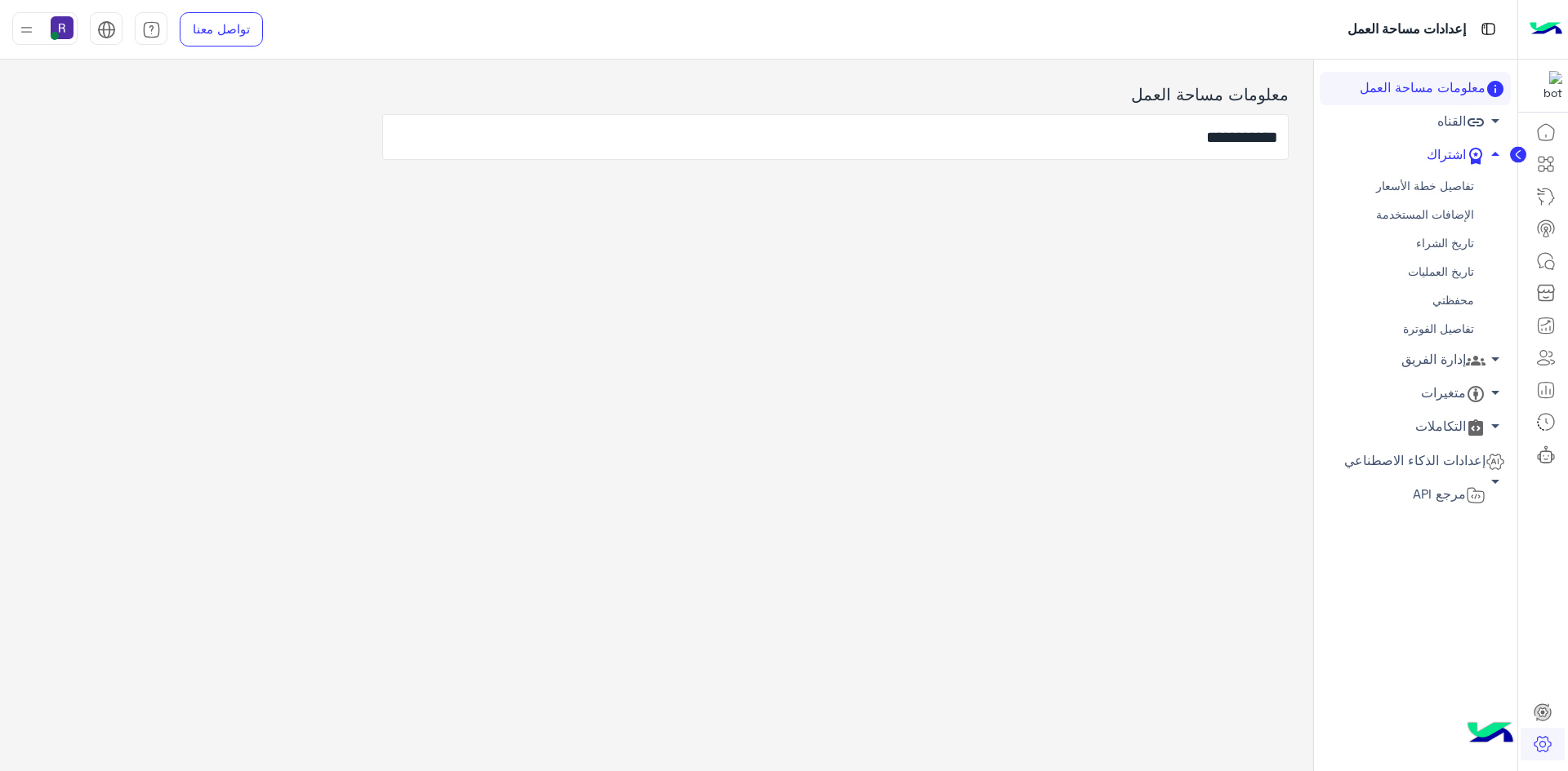
click at [1460, 302] on link "محفظتي" at bounding box center [1415, 300] width 191 height 29
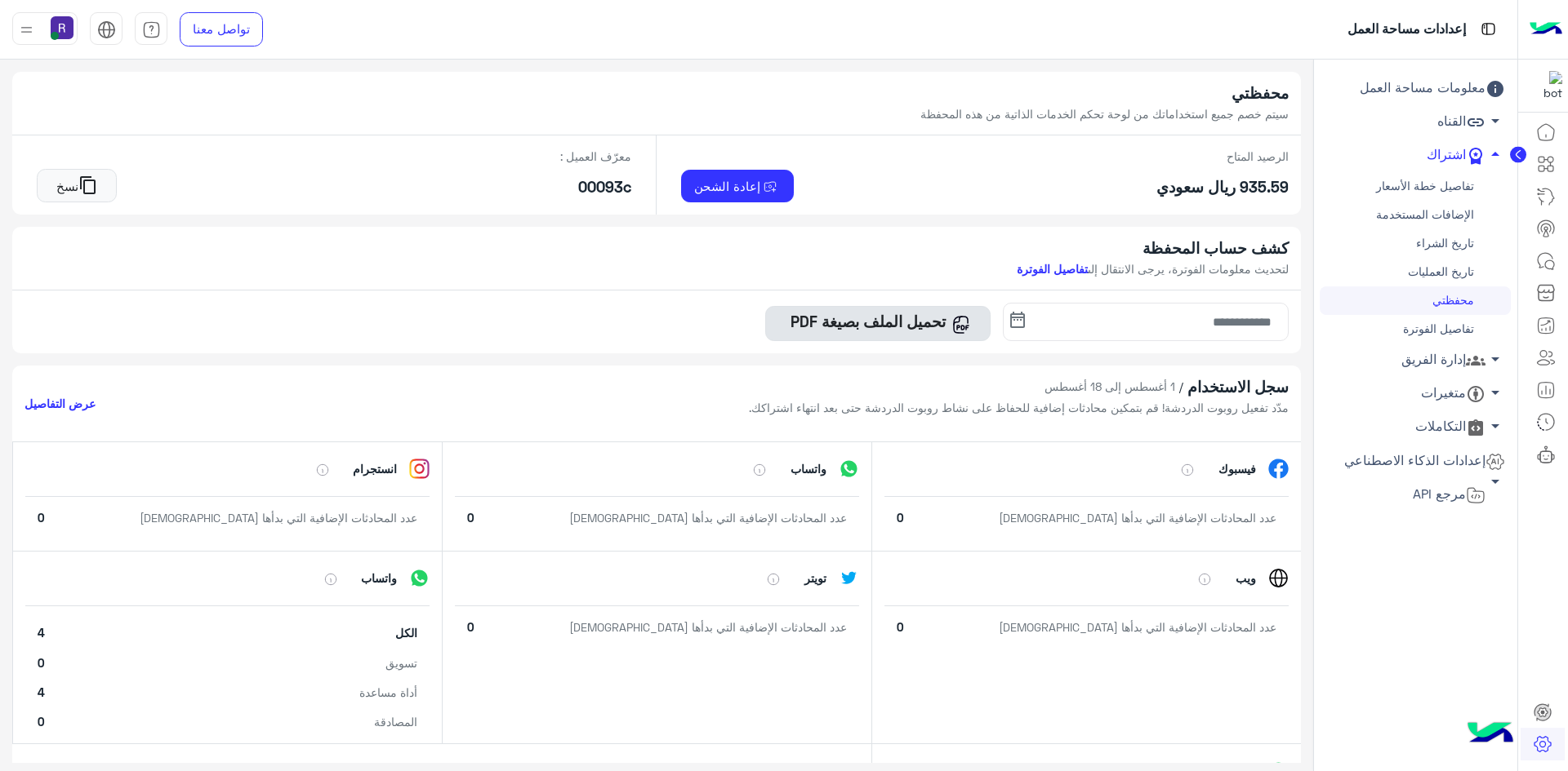
click at [950, 317] on h5 "تحميل الملف بصيغة PDF" at bounding box center [867, 321] width 168 height 18
click at [1059, 270] on link "تفاصيل الفوترة" at bounding box center [1052, 269] width 71 height 14
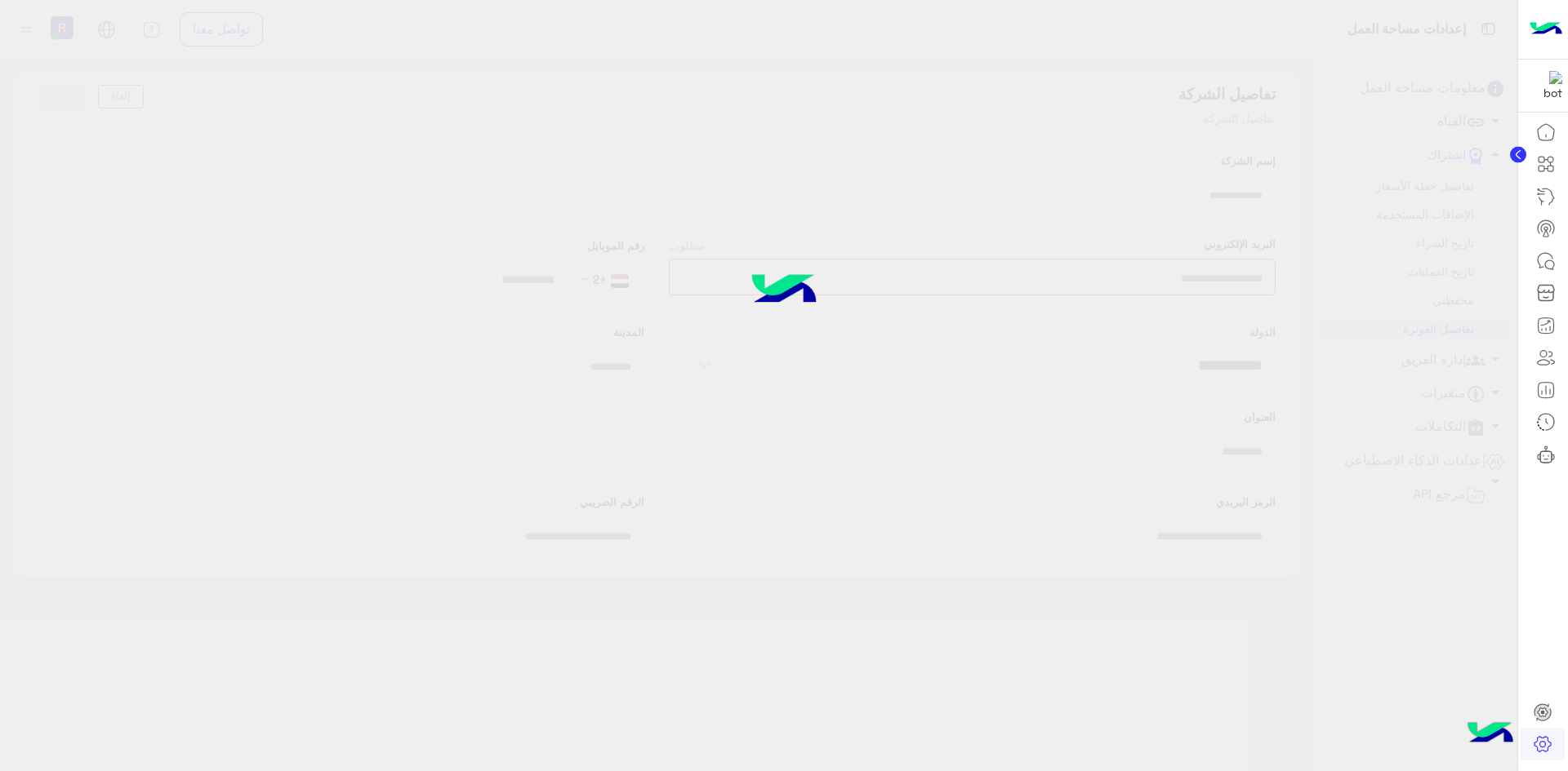
type input "**********"
select select "**********"
type input "*****"
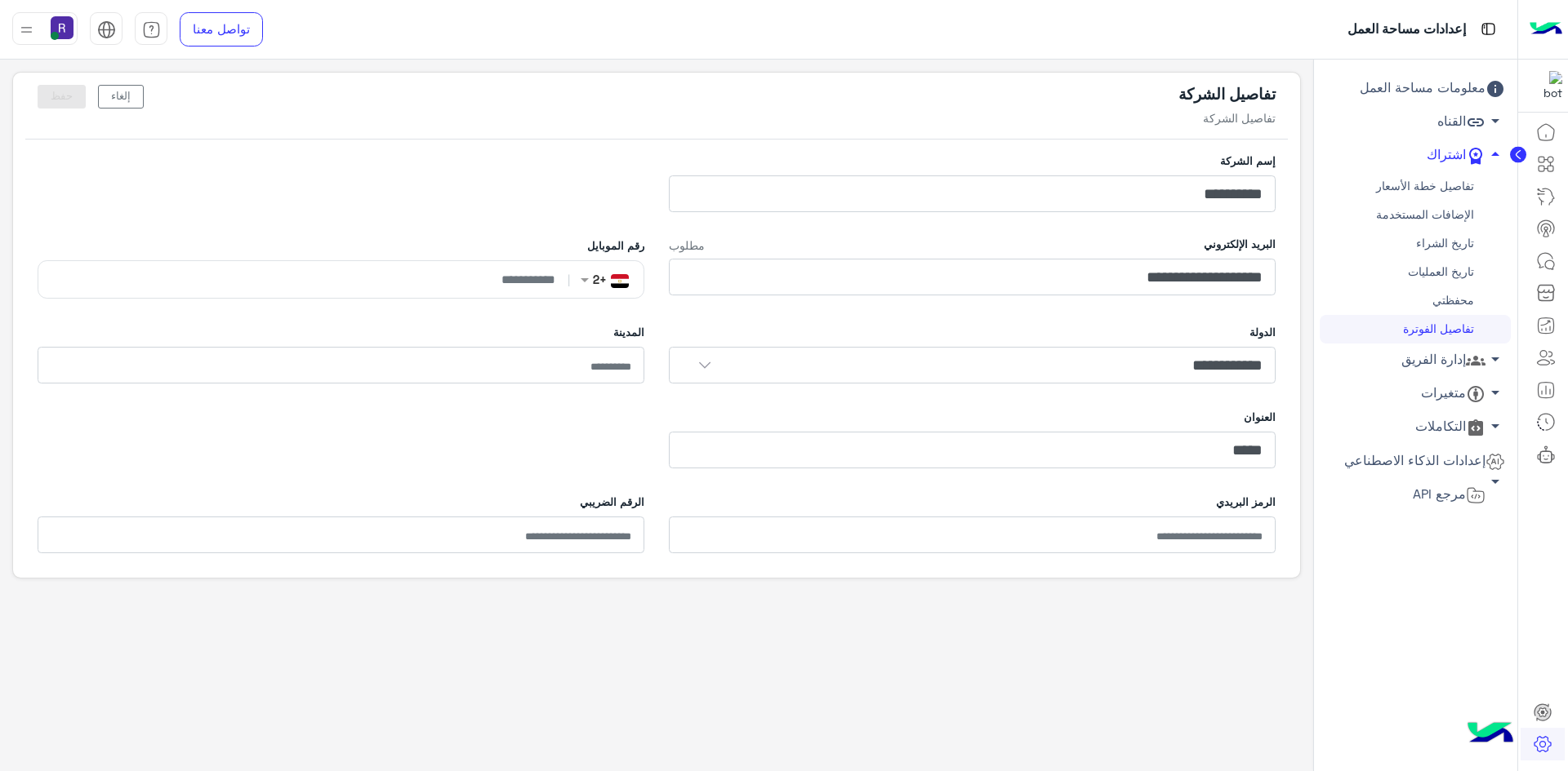
click at [1448, 296] on link "محفظتي" at bounding box center [1415, 300] width 191 height 29
